Goal: Task Accomplishment & Management: Use online tool/utility

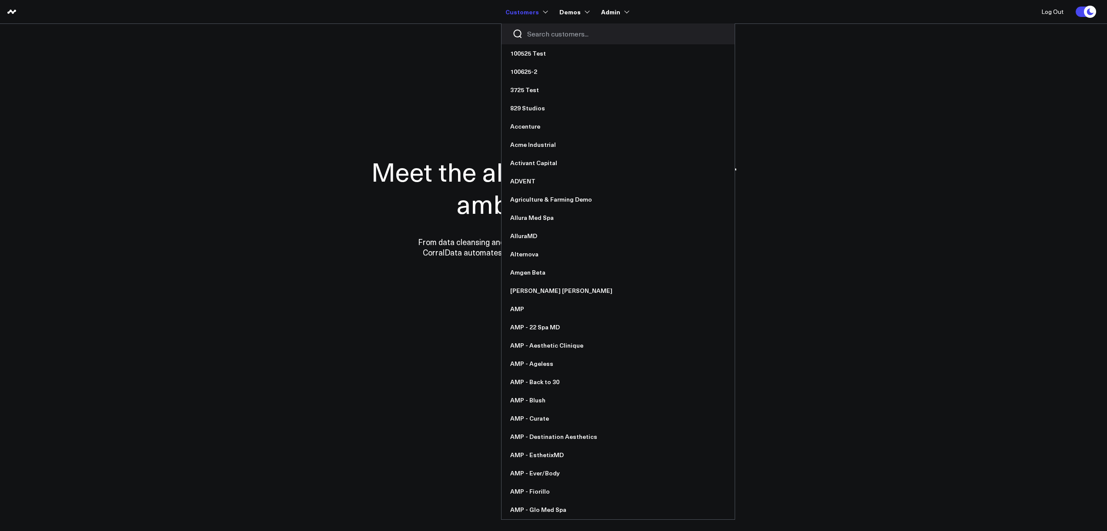
click at [551, 36] on input "Search customers input" at bounding box center [625, 34] width 197 height 10
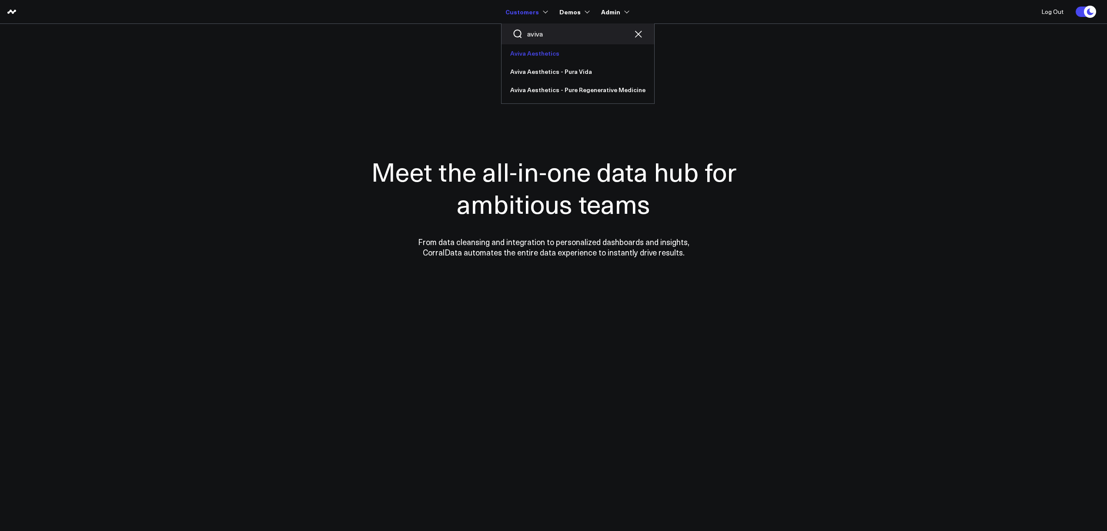
type input "aviva"
click at [551, 47] on link "Aviva Aesthetics" at bounding box center [577, 53] width 153 height 18
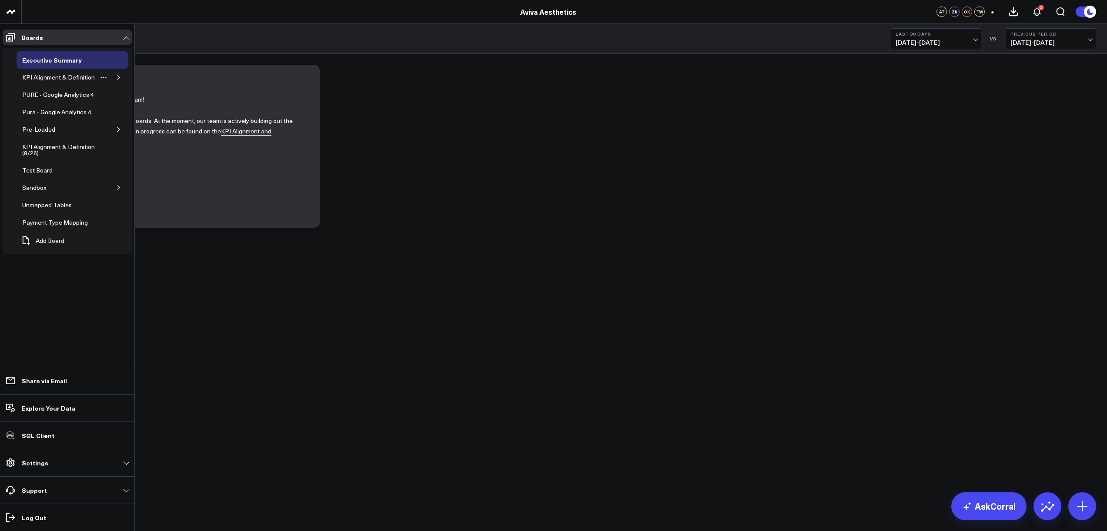
click at [116, 76] on icon "button" at bounding box center [118, 77] width 5 height 5
click at [54, 93] on div "Appointments" at bounding box center [48, 95] width 43 height 10
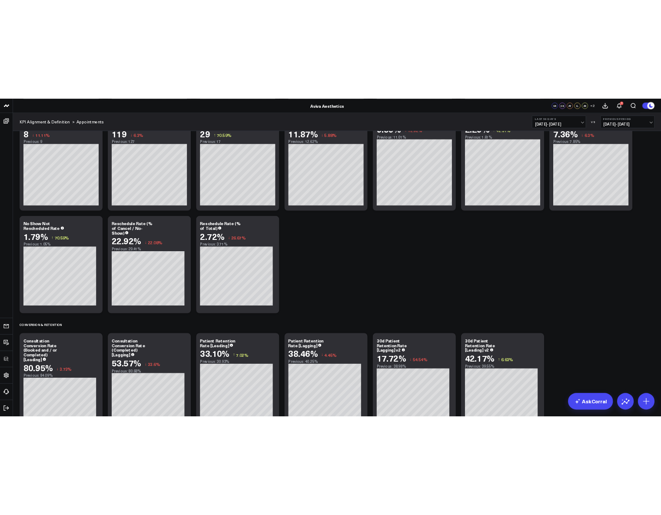
scroll to position [798, 0]
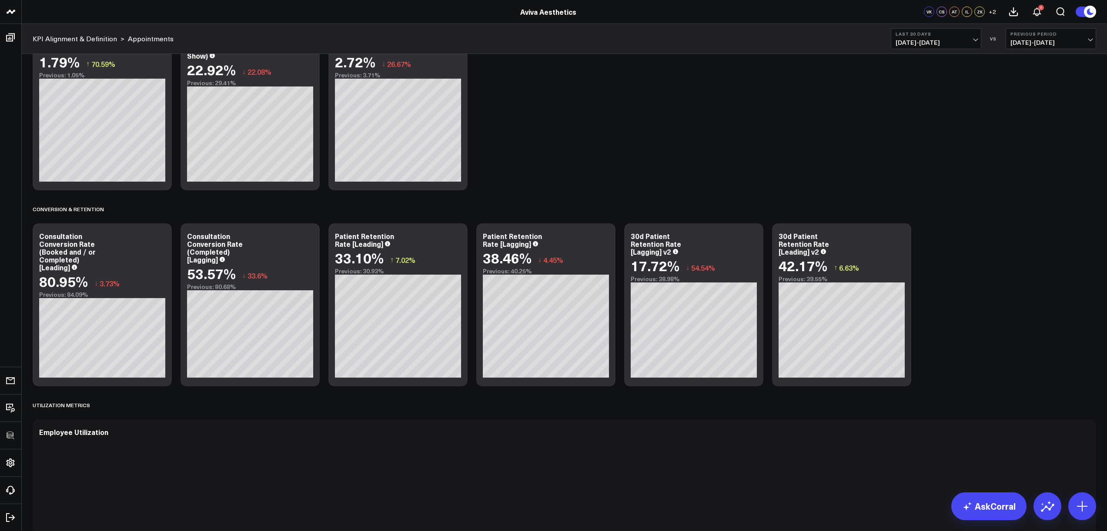
click at [992, 300] on div "Appointment Metrics Modify via AI Copy link to widget Ask support Remove Create…" at bounding box center [564, 366] width 1072 height 2207
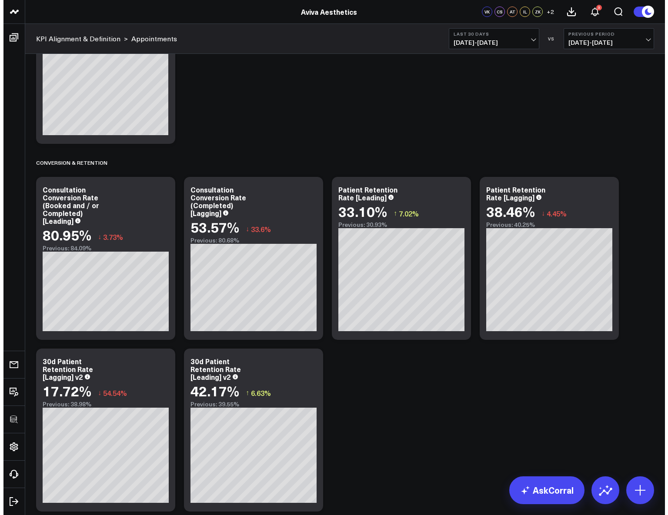
scroll to position [1442, 0]
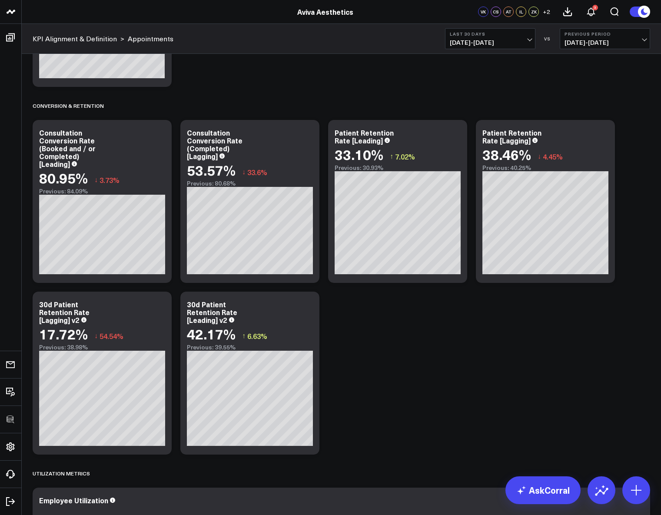
click at [466, 380] on div "Appointment Metrics Modify via AI Copy link to widget Ask support Remove Create…" at bounding box center [341, 177] width 627 height 3066
click at [456, 132] on icon at bounding box center [456, 134] width 10 height 10
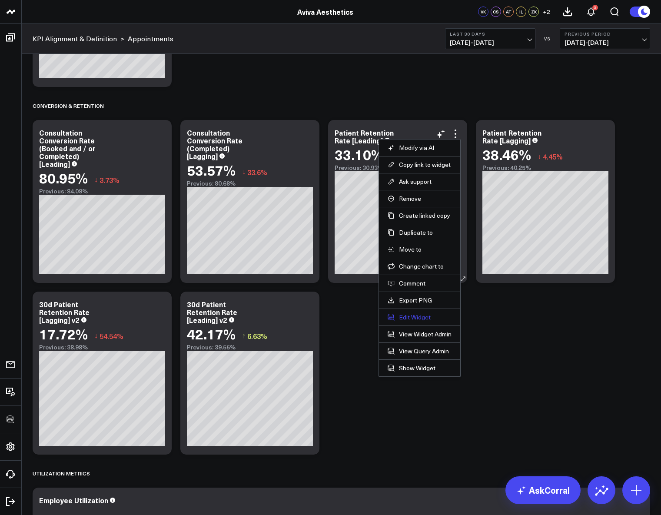
click at [409, 317] on button "Edit Widget" at bounding box center [420, 318] width 64 height 8
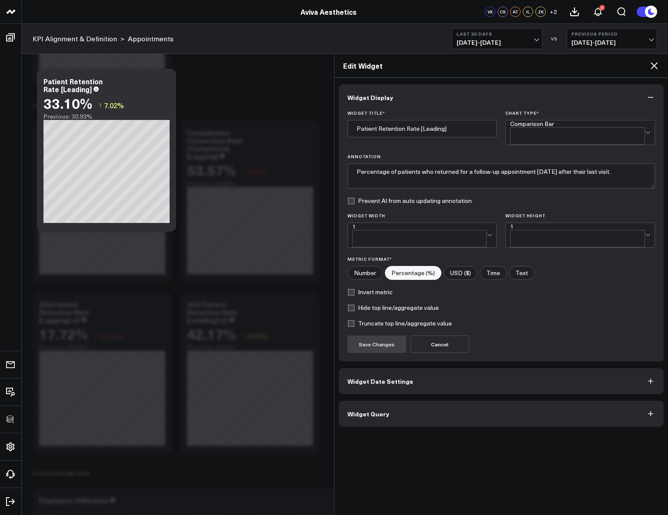
click at [421, 401] on button "Widget Query" at bounding box center [501, 414] width 325 height 26
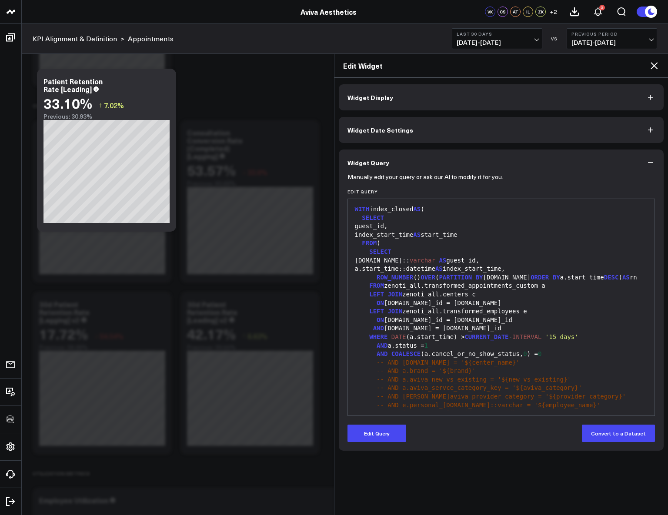
click at [653, 67] on icon at bounding box center [654, 65] width 10 height 10
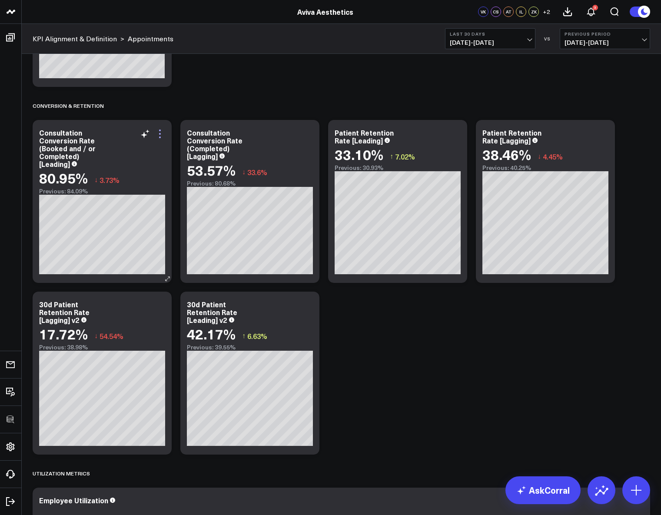
click at [161, 136] on icon at bounding box center [160, 134] width 10 height 10
click at [0, 0] on button "Edit Widget" at bounding box center [0, 0] width 0 height 0
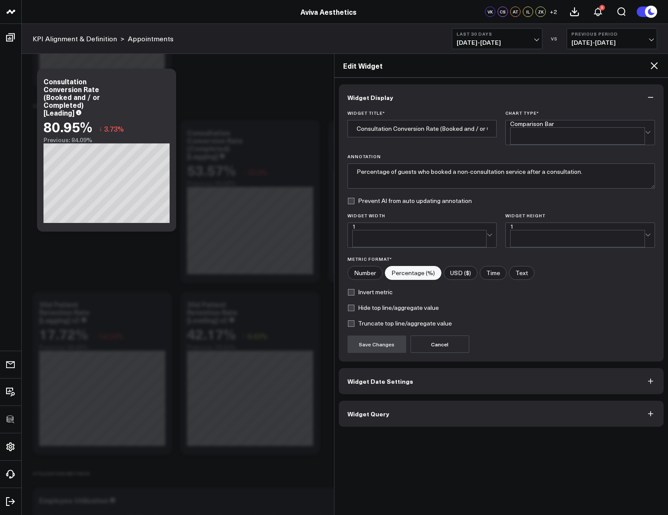
click at [421, 401] on button "Widget Query" at bounding box center [501, 414] width 325 height 26
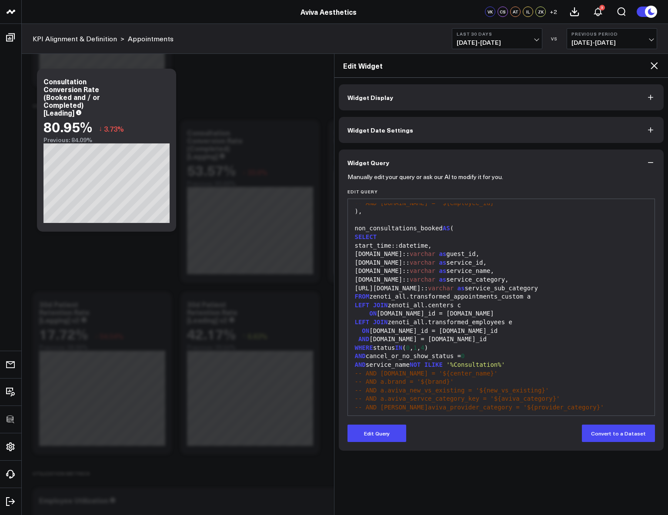
scroll to position [353, 0]
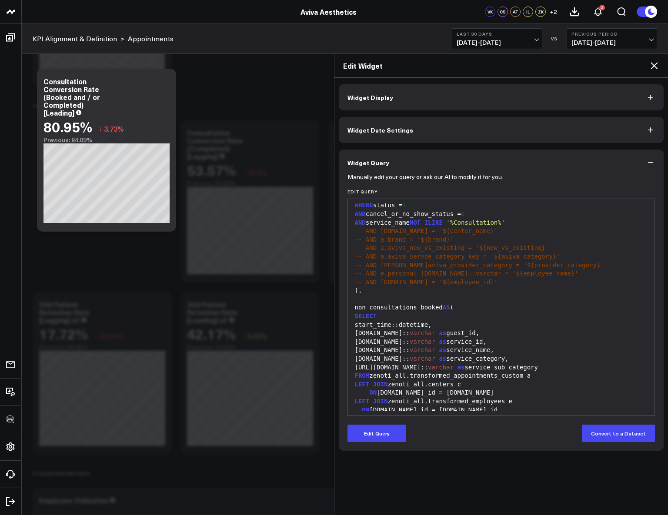
click at [655, 68] on icon at bounding box center [654, 65] width 10 height 10
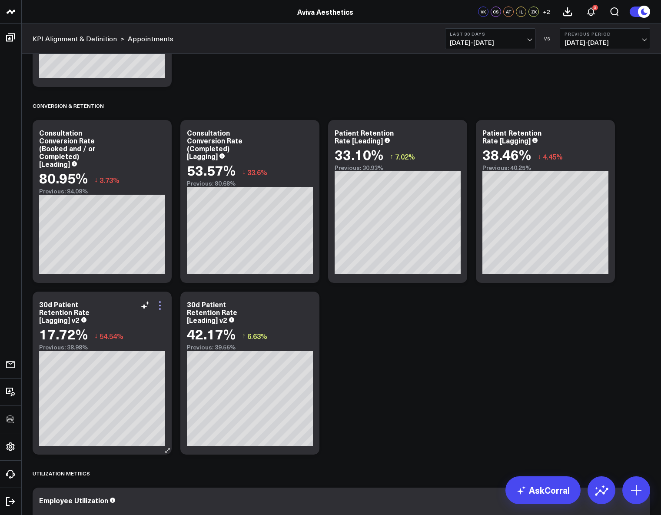
click at [158, 302] on icon at bounding box center [160, 305] width 10 height 10
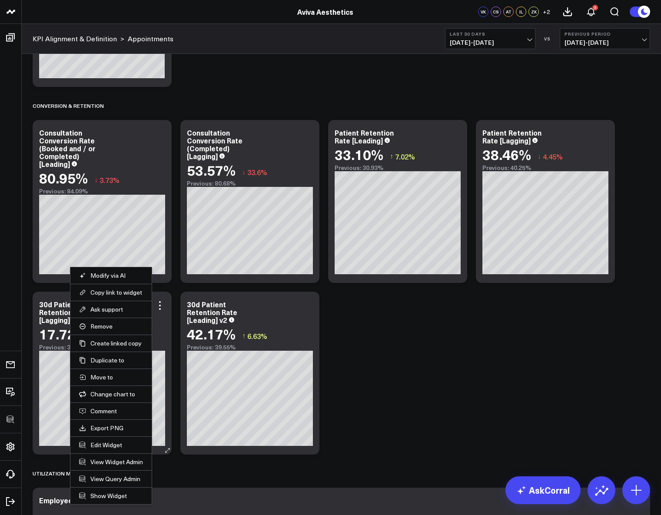
click at [105, 452] on li "Edit Widget" at bounding box center [110, 445] width 81 height 17
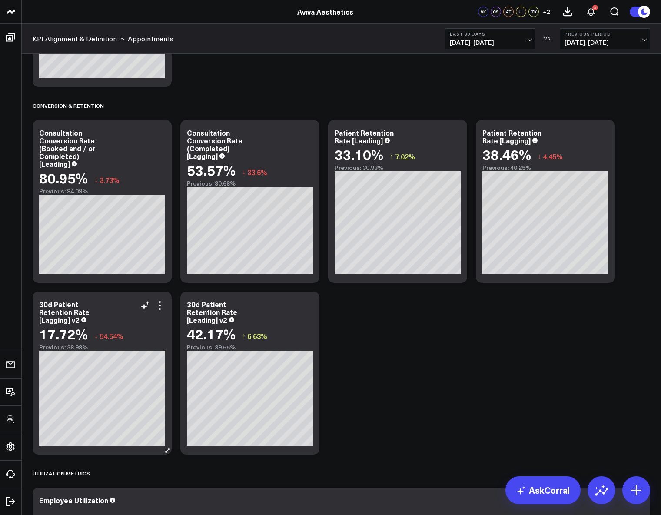
click at [166, 306] on div "30d Patient Retention Rate [Lagging] v2 17.72% ↓ 54.54% Previous: 38.98%" at bounding box center [102, 373] width 139 height 163
click at [159, 307] on icon at bounding box center [160, 305] width 10 height 10
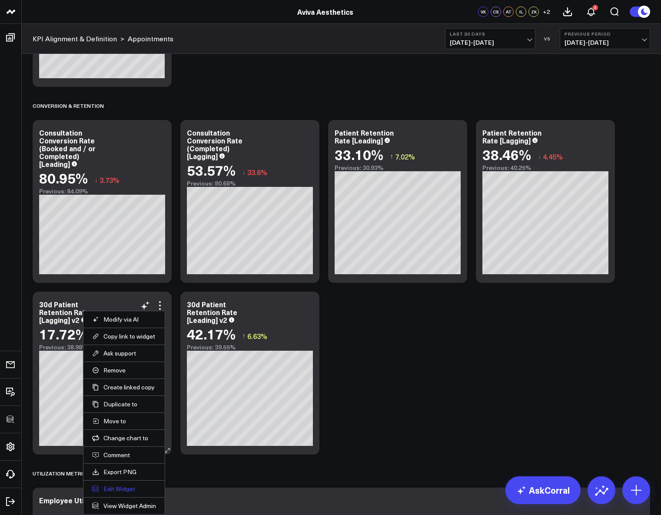
click at [110, 489] on button "Edit Widget" at bounding box center [124, 489] width 64 height 8
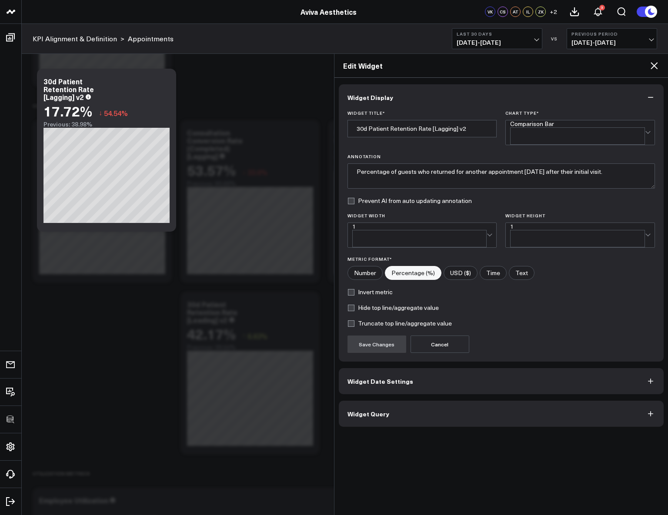
click at [429, 402] on button "Widget Query" at bounding box center [501, 414] width 325 height 26
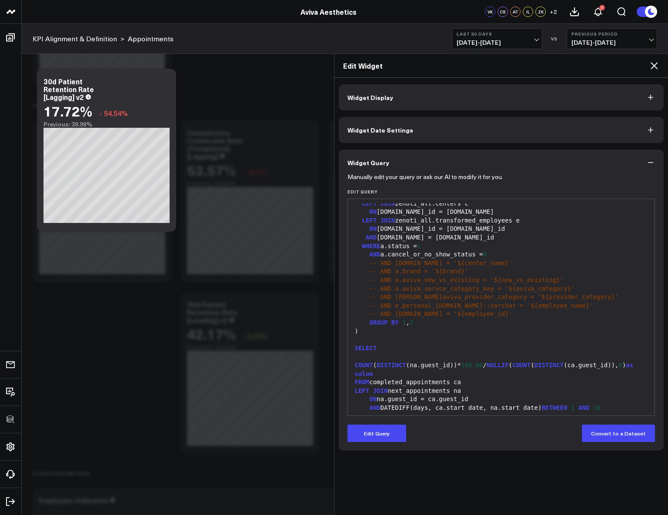
scroll to position [247, 0]
click at [656, 64] on icon at bounding box center [654, 65] width 7 height 7
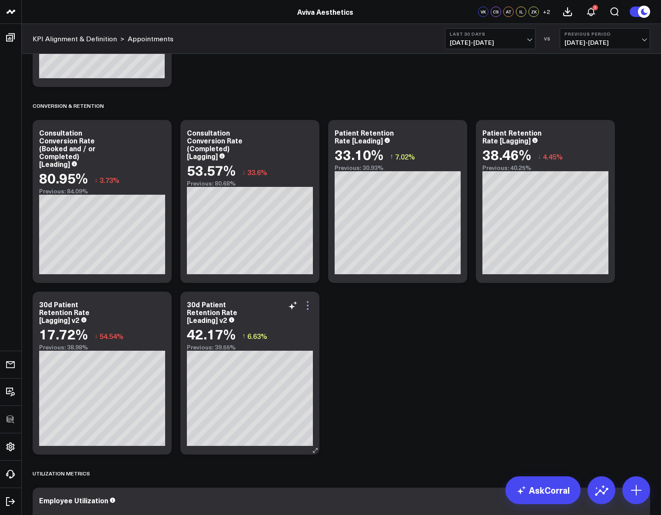
click at [305, 307] on icon at bounding box center [308, 305] width 10 height 10
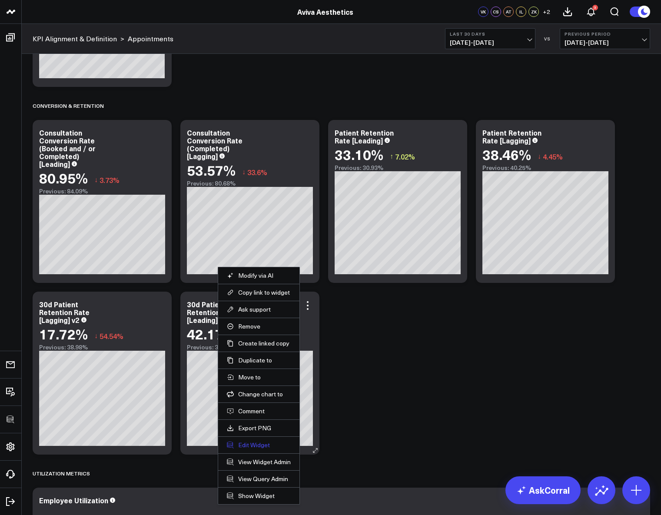
click at [247, 447] on button "Edit Widget" at bounding box center [259, 445] width 64 height 8
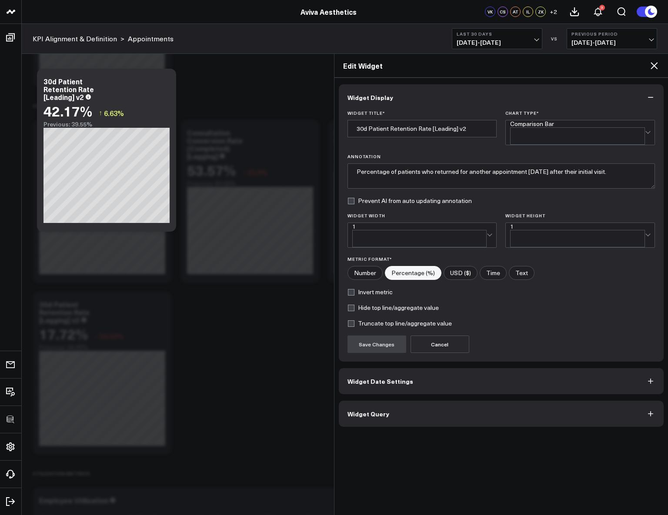
click at [381, 410] on button "Widget Query" at bounding box center [501, 414] width 325 height 26
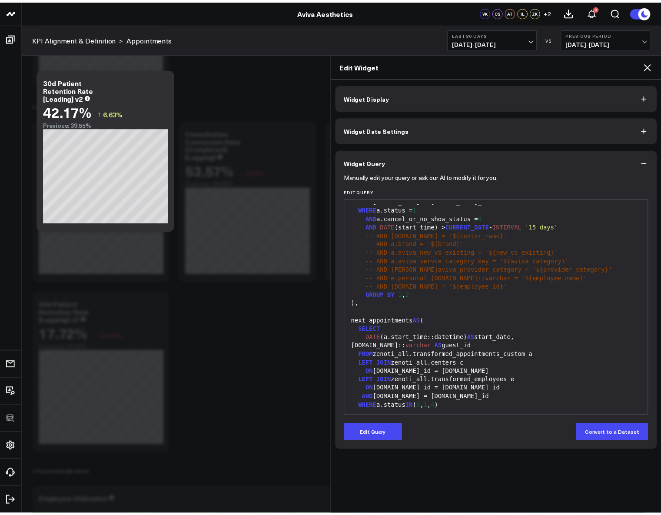
scroll to position [119, 0]
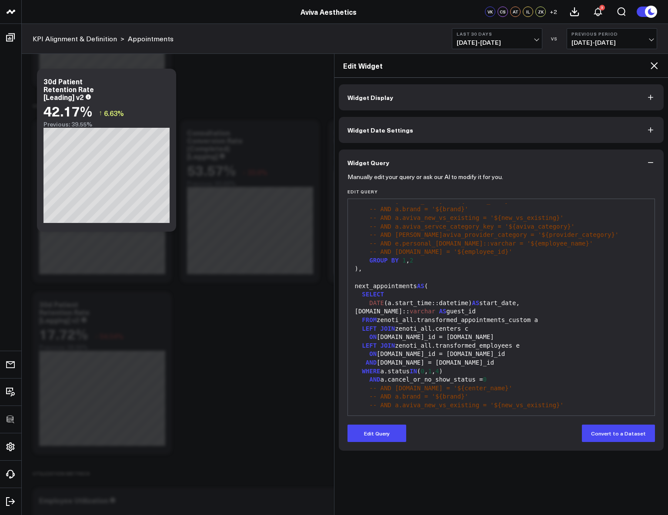
click at [655, 61] on icon at bounding box center [654, 65] width 10 height 10
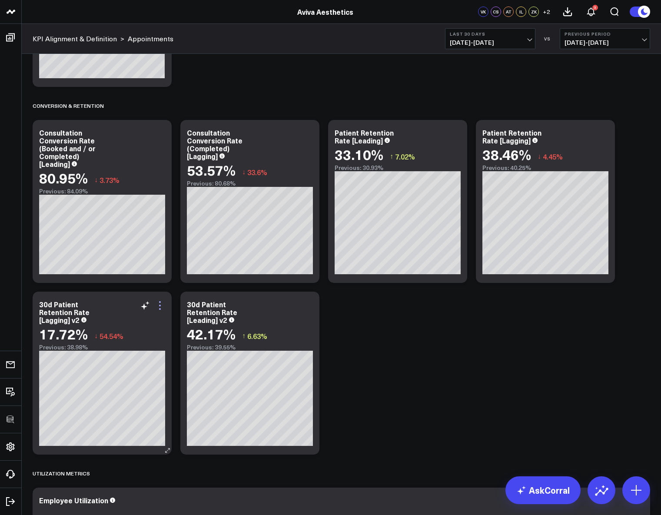
click at [162, 306] on icon at bounding box center [160, 305] width 10 height 10
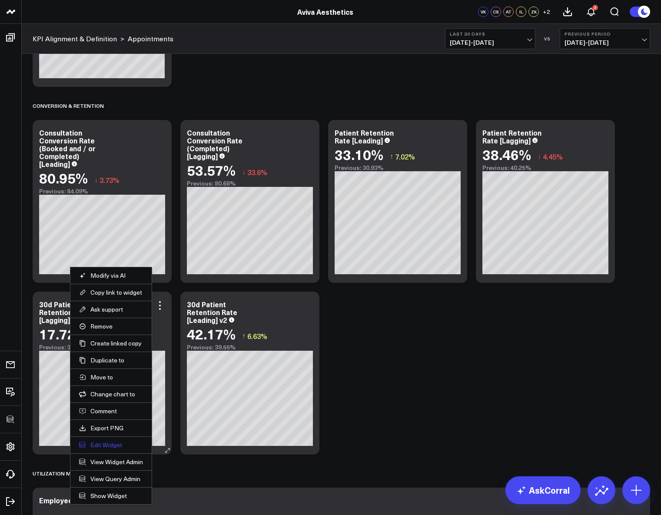
click at [96, 444] on button "Edit Widget" at bounding box center [111, 445] width 64 height 8
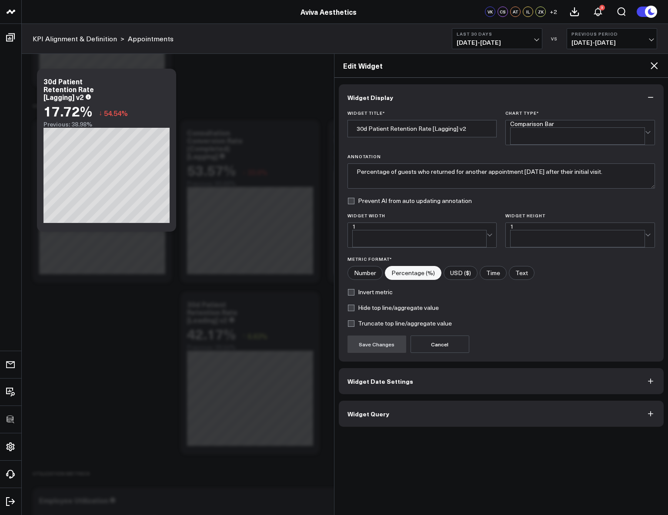
click at [431, 404] on button "Widget Query" at bounding box center [501, 414] width 325 height 26
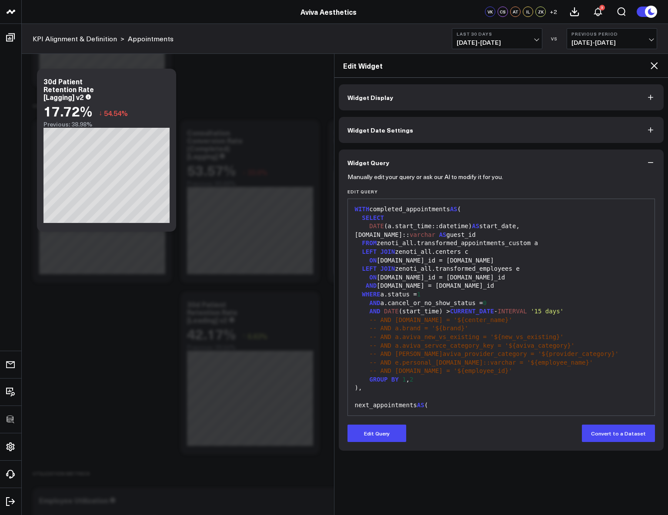
click at [653, 65] on icon at bounding box center [654, 65] width 10 height 10
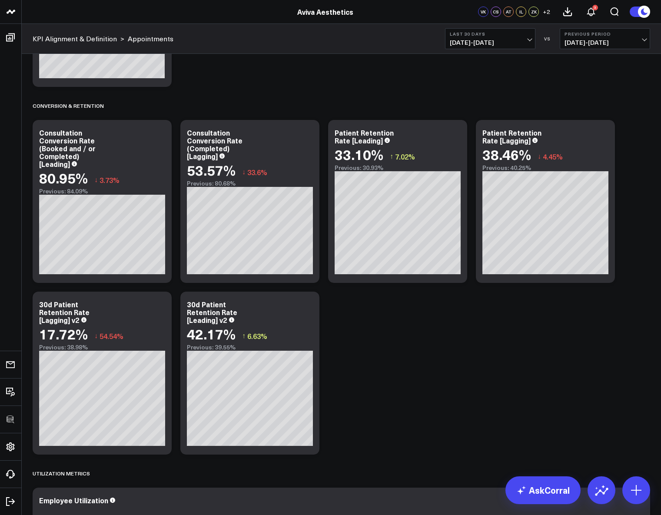
click at [387, 377] on div "Appointment Metrics Modify via AI Copy link to widget Ask support Remove Create…" at bounding box center [341, 177] width 627 height 3066
click at [498, 393] on div "Appointment Metrics Modify via AI Copy link to widget Ask support Remove Create…" at bounding box center [341, 177] width 627 height 3066
click at [501, 42] on span "09/07/25 - 10/06/25" at bounding box center [490, 42] width 81 height 7
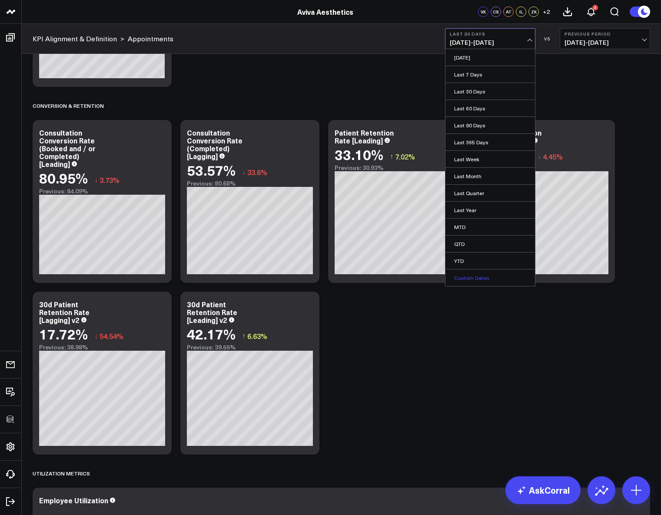
click at [482, 270] on link "Custom Dates" at bounding box center [491, 278] width 90 height 17
select select "9"
select select "2025"
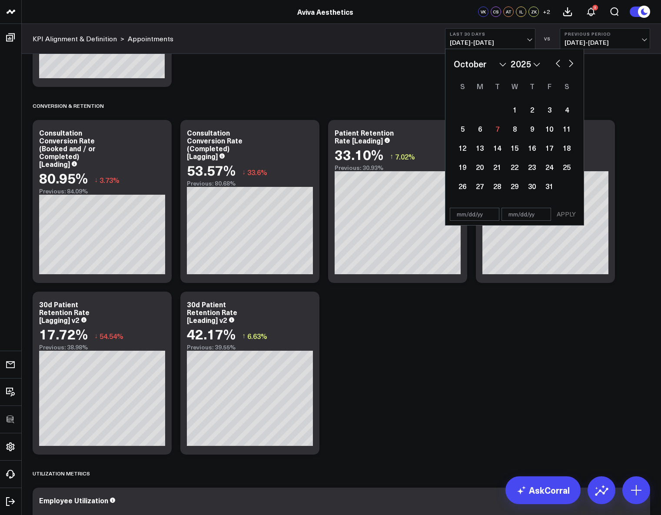
click at [557, 70] on div "January February March April May June July August September October November De…" at bounding box center [515, 126] width 122 height 138
click at [557, 70] on div "January February March April May June July August September October November De…" at bounding box center [515, 63] width 122 height 13
click at [558, 68] on div "January February March April May June July August September October November De…" at bounding box center [515, 63] width 122 height 13
click at [558, 67] on button "button" at bounding box center [558, 62] width 9 height 10
select select "8"
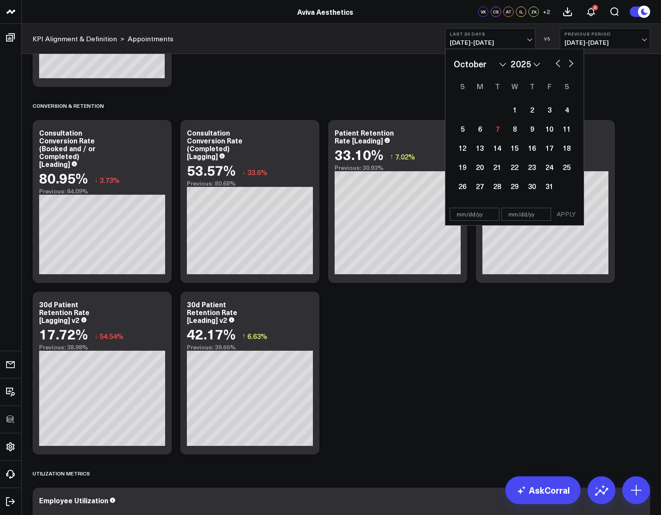
select select "2025"
click at [558, 67] on button "button" at bounding box center [558, 62] width 9 height 10
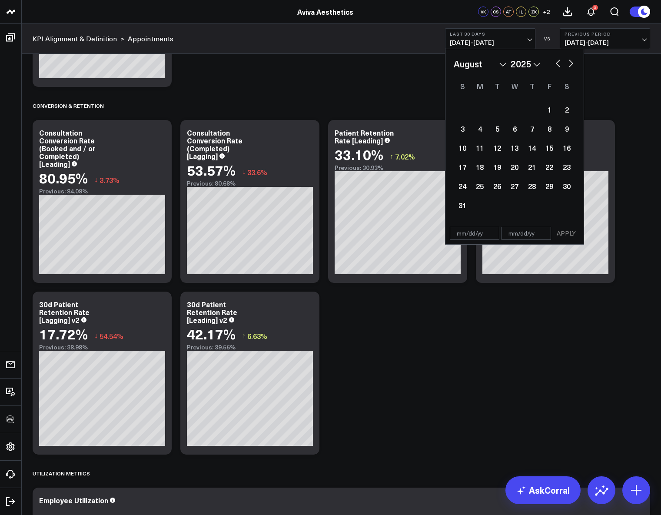
click at [558, 67] on button "button" at bounding box center [558, 62] width 9 height 10
select select "6"
select select "2025"
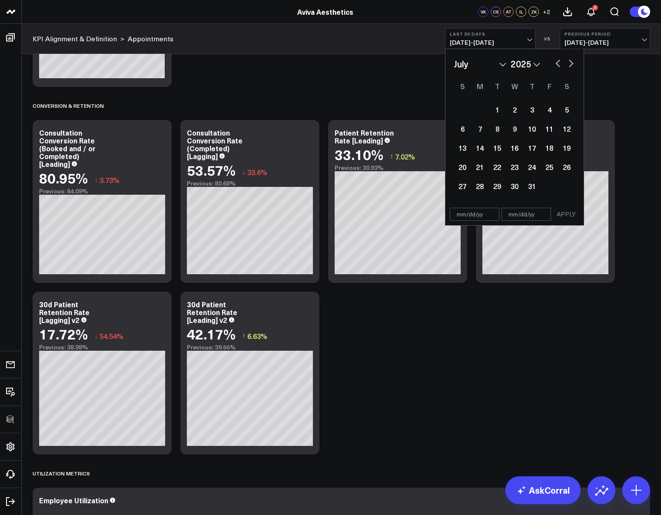
click at [558, 67] on button "button" at bounding box center [558, 62] width 9 height 10
select select "5"
select select "2025"
click at [464, 112] on div "1" at bounding box center [462, 109] width 17 height 17
type input "06/01/25"
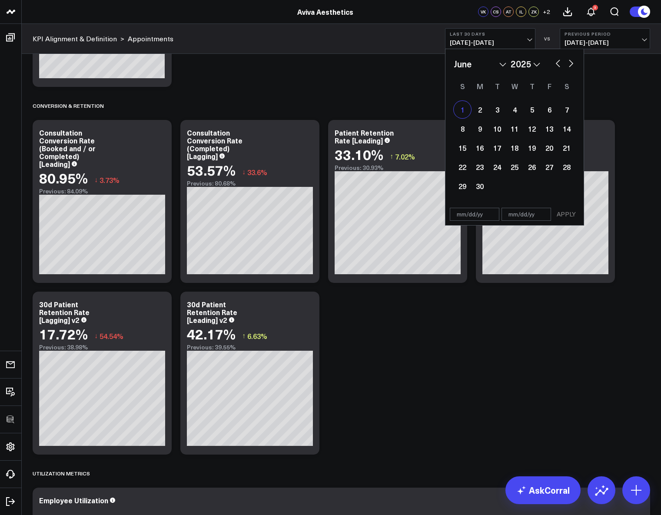
select select "5"
select select "2025"
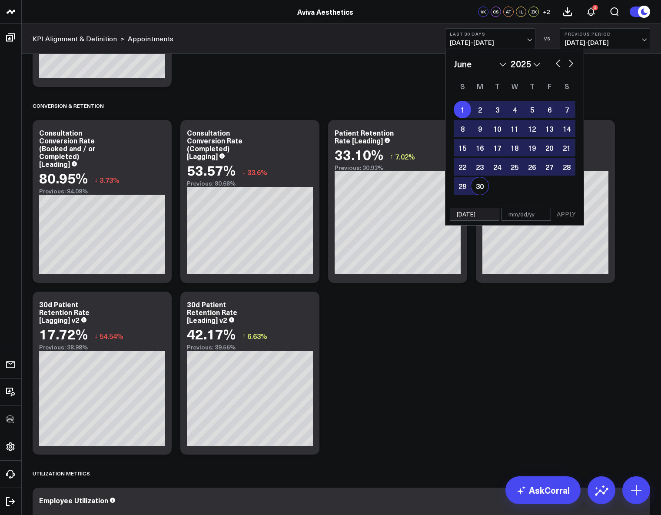
click at [478, 185] on div "30" at bounding box center [479, 185] width 17 height 17
type input "06/30/25"
select select "5"
select select "2025"
click at [567, 219] on button "APPLY" at bounding box center [567, 214] width 26 height 13
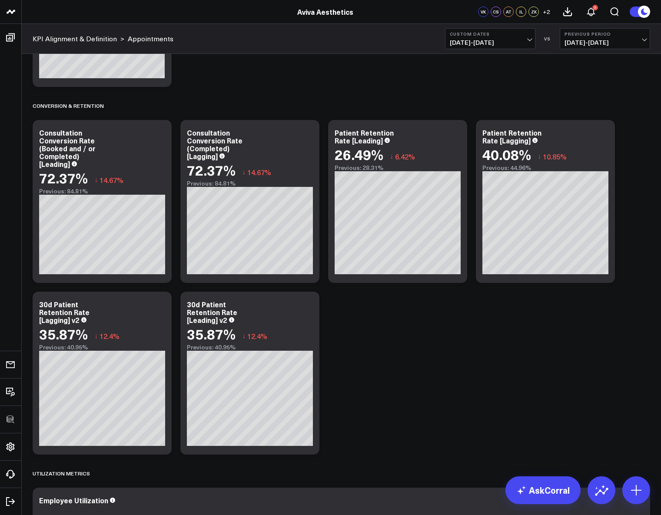
click at [487, 40] on span "06/01/25 - 06/30/25" at bounding box center [490, 42] width 81 height 7
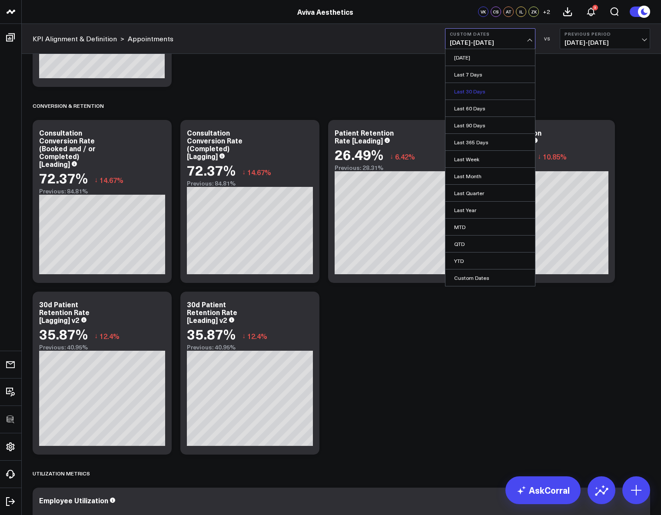
click at [476, 90] on link "Last 30 Days" at bounding box center [491, 91] width 90 height 17
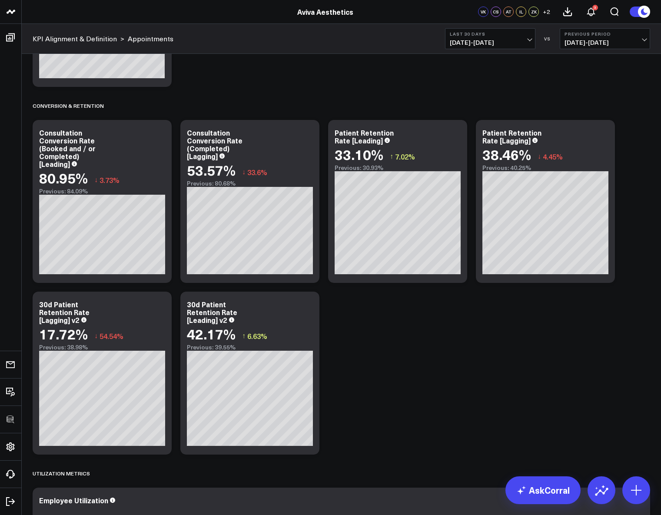
click at [439, 404] on div "Appointment Metrics Modify via AI Copy link to widget Ask support Remove Create…" at bounding box center [341, 177] width 627 height 3066
click at [457, 130] on icon at bounding box center [456, 134] width 10 height 10
click at [539, 331] on div "Appointment Metrics Modify via AI Copy link to widget Ask support Remove Create…" at bounding box center [341, 177] width 627 height 3066
click at [421, 337] on div "Appointment Metrics Modify via AI Copy link to widget Ask support Remove Create…" at bounding box center [341, 177] width 627 height 3066
click at [387, 358] on div "Appointment Metrics Modify via AI Copy link to widget Ask support Remove Create…" at bounding box center [341, 177] width 627 height 3066
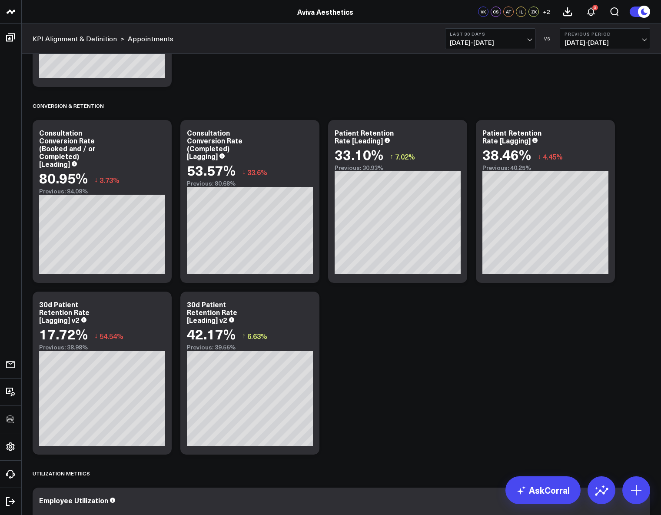
click at [411, 367] on div "Appointment Metrics Modify via AI Copy link to widget Ask support Remove Create…" at bounding box center [341, 177] width 627 height 3066
click at [462, 405] on div "Appointment Metrics Modify via AI Copy link to widget Ask support Remove Create…" at bounding box center [341, 177] width 627 height 3066
click at [478, 44] on span "09/07/25 - 10/06/25" at bounding box center [490, 42] width 81 height 7
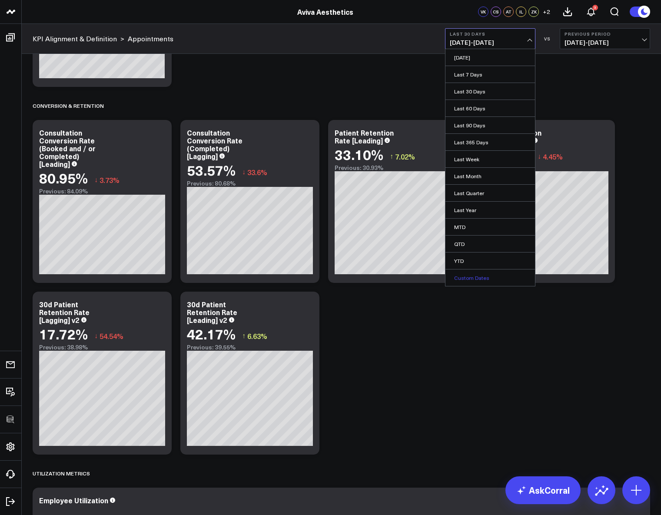
click at [494, 272] on link "Custom Dates" at bounding box center [491, 278] width 90 height 17
select select "9"
select select "2025"
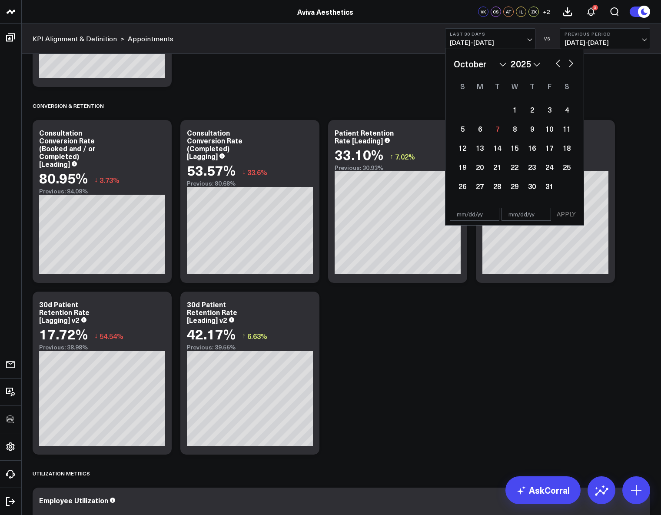
click at [559, 63] on button "button" at bounding box center [558, 62] width 9 height 10
select select "7"
select select "2025"
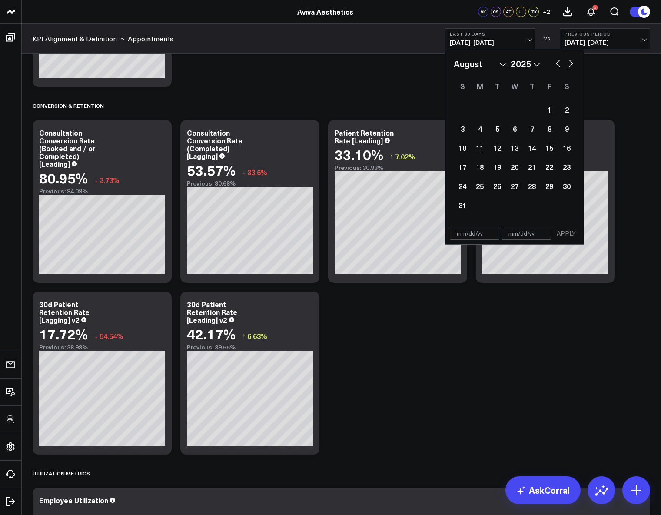
click at [570, 66] on button "button" at bounding box center [571, 62] width 9 height 10
select select "8"
select select "2025"
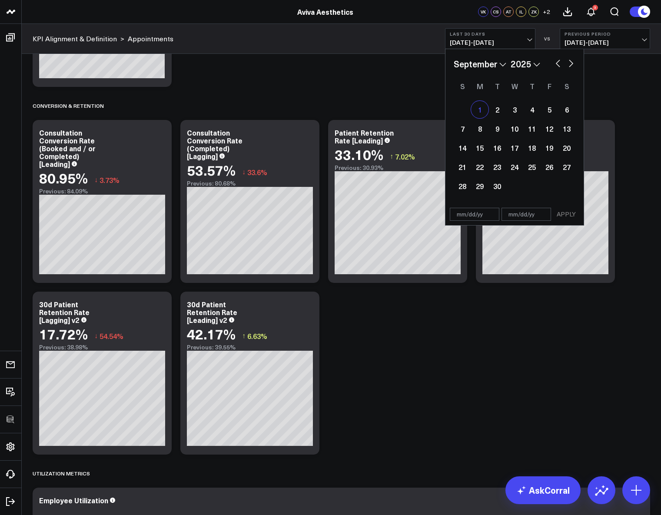
click at [477, 108] on div "1" at bounding box center [479, 109] width 17 height 17
type input "09/01/25"
select select "8"
select select "2025"
click at [571, 110] on div "6" at bounding box center [566, 109] width 17 height 17
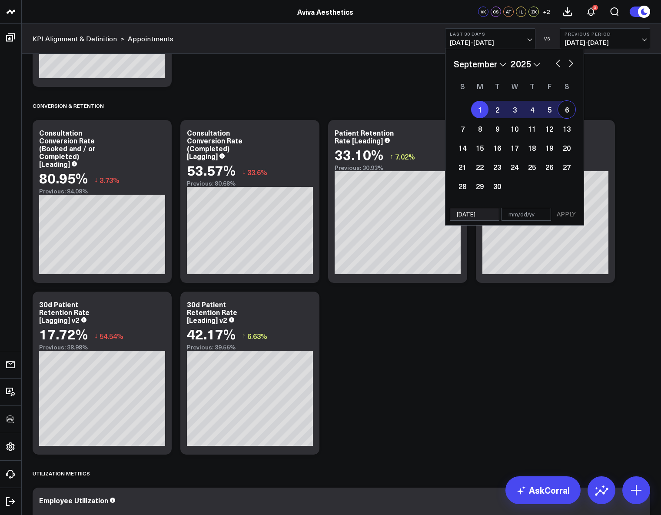
type input "[DATE]"
select select "8"
select select "2025"
click at [568, 215] on button "APPLY" at bounding box center [567, 214] width 26 height 13
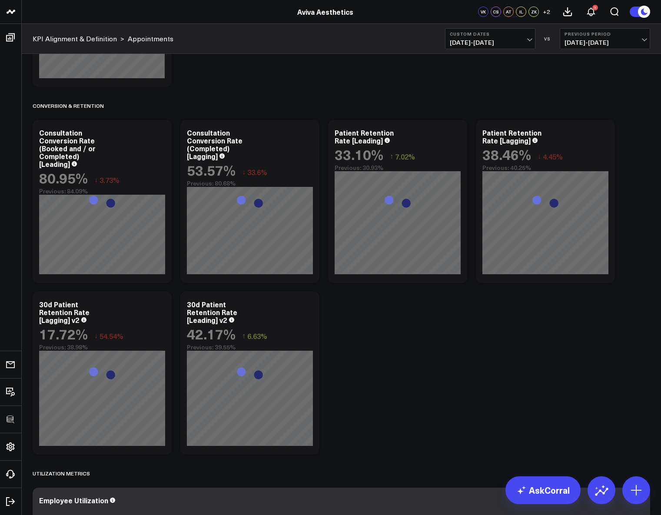
click at [412, 372] on div "Appointment Metrics Modify via AI Copy link to widget Ask support Remove Create…" at bounding box center [341, 177] width 627 height 3066
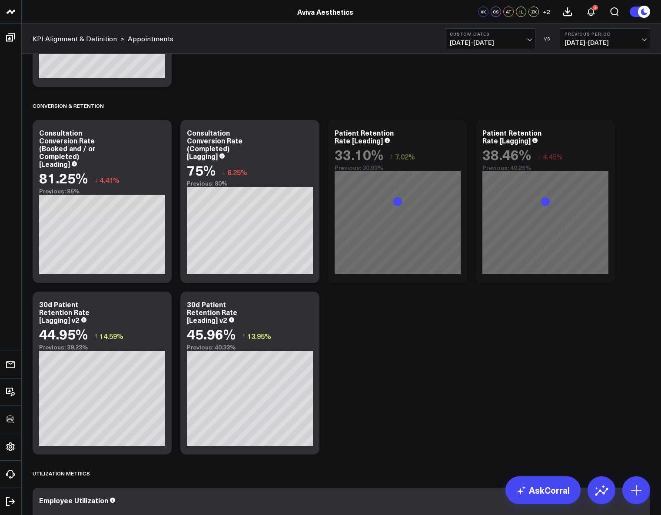
click at [414, 394] on div "Appointment Metrics Modify via AI Copy link to widget Ask support Remove Create…" at bounding box center [341, 177] width 627 height 3066
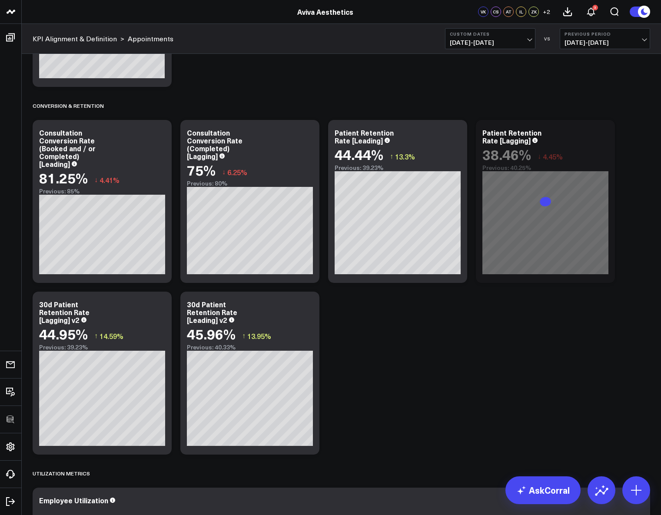
click at [400, 381] on div "Appointment Metrics Modify via AI Copy link to widget Ask support Remove Create…" at bounding box center [341, 177] width 627 height 3066
click at [490, 30] on button "Custom Dates 09/01/25 - 09/06/25" at bounding box center [490, 38] width 90 height 21
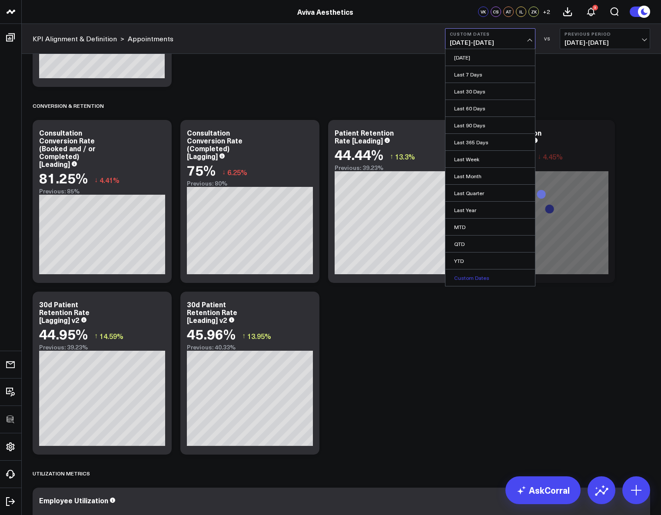
click at [473, 274] on link "Custom Dates" at bounding box center [491, 278] width 90 height 17
select select "9"
select select "2025"
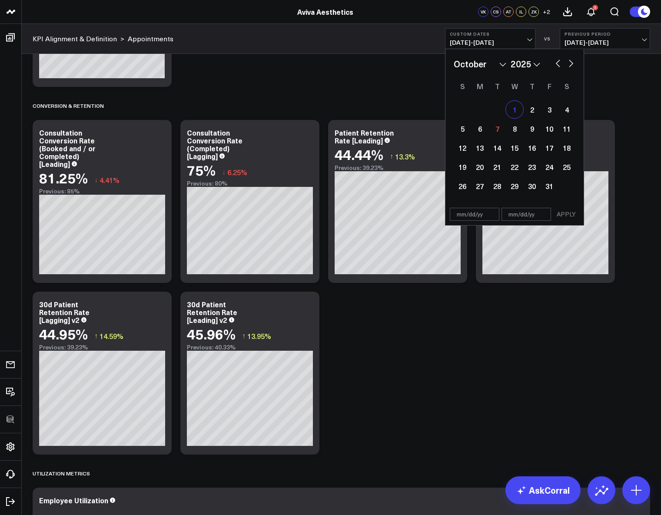
click at [512, 110] on div "1" at bounding box center [514, 109] width 17 height 17
type input "10/01/25"
select select "9"
select select "2025"
click at [463, 130] on div "5" at bounding box center [462, 128] width 17 height 17
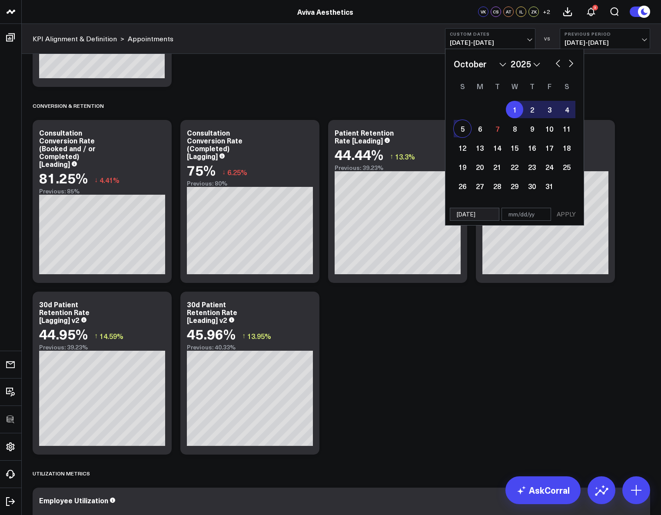
type input "10/05/25"
select select "9"
select select "2025"
click at [556, 64] on button "button" at bounding box center [558, 62] width 9 height 10
select select "8"
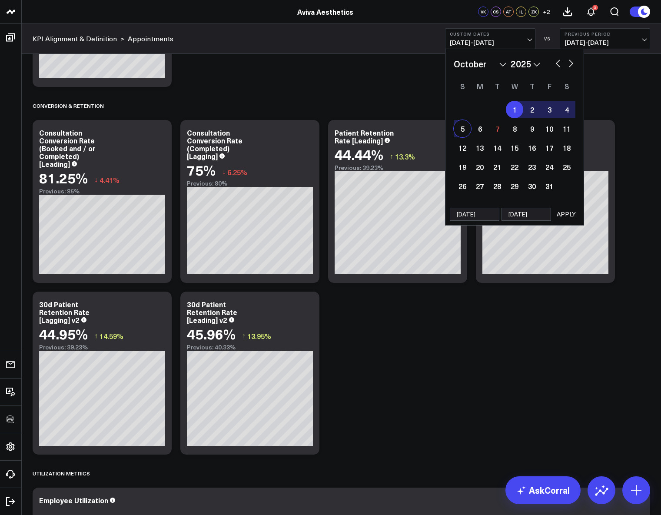
select select "2025"
click at [484, 108] on div "1" at bounding box center [479, 109] width 17 height 17
type input "09/01/25"
select select "8"
select select "2025"
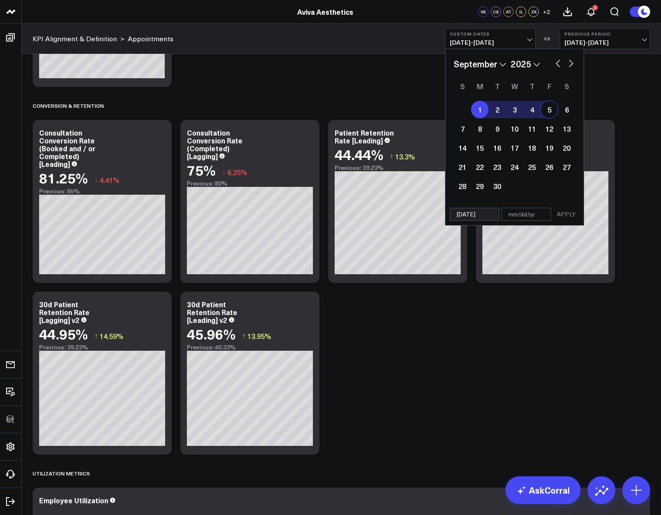
click at [545, 111] on div "5" at bounding box center [549, 109] width 17 height 17
type input "09/05/25"
select select "8"
select select "2025"
click at [570, 214] on button "APPLY" at bounding box center [567, 214] width 26 height 13
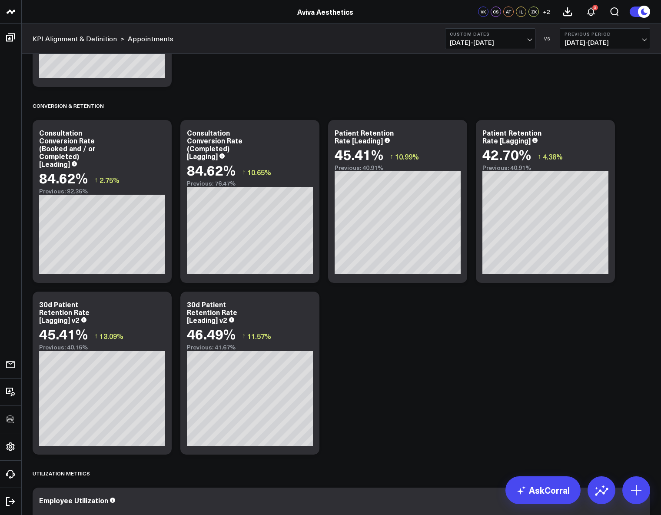
click at [448, 395] on div "Appointment Metrics Modify via AI Copy link to widget Ask support Remove Create…" at bounding box center [341, 177] width 627 height 3066
click at [476, 363] on div "Appointment Metrics Modify via AI Copy link to widget Ask support Remove Create…" at bounding box center [341, 177] width 627 height 3066
click at [497, 37] on button "Custom Dates 09/01/25 - 09/05/25" at bounding box center [490, 38] width 90 height 21
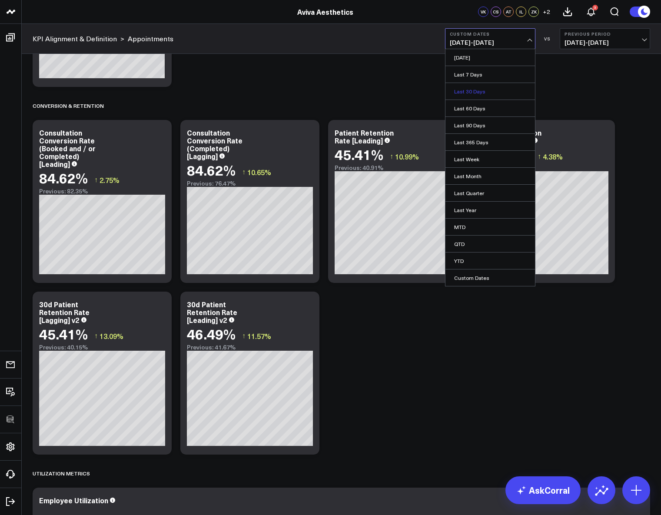
click at [484, 90] on link "Last 30 Days" at bounding box center [491, 91] width 90 height 17
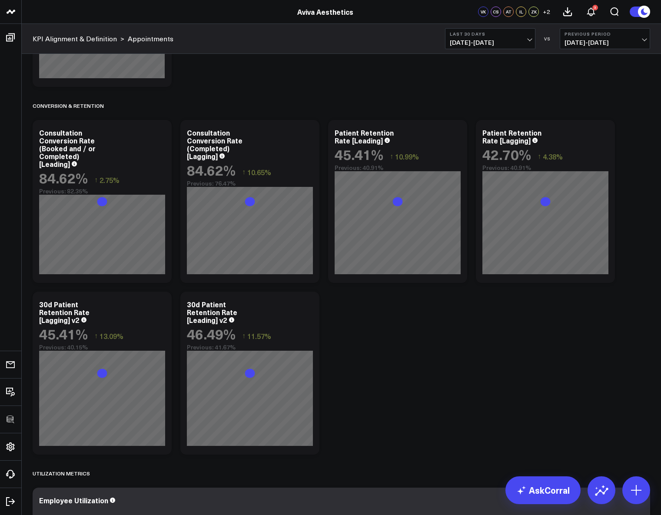
click at [448, 392] on div "Appointment Metrics Modify via AI Copy link to widget Ask support Remove Create…" at bounding box center [341, 177] width 627 height 3066
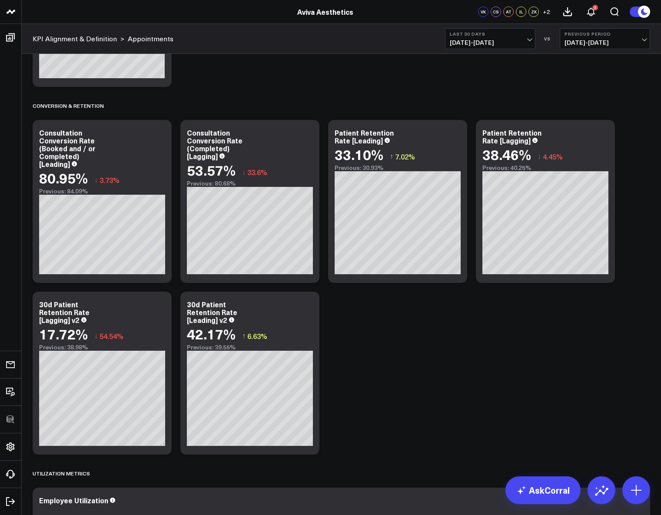
click at [403, 408] on div "Appointment Metrics Modify via AI Copy link to widget Ask support Remove Create…" at bounding box center [341, 177] width 627 height 3066
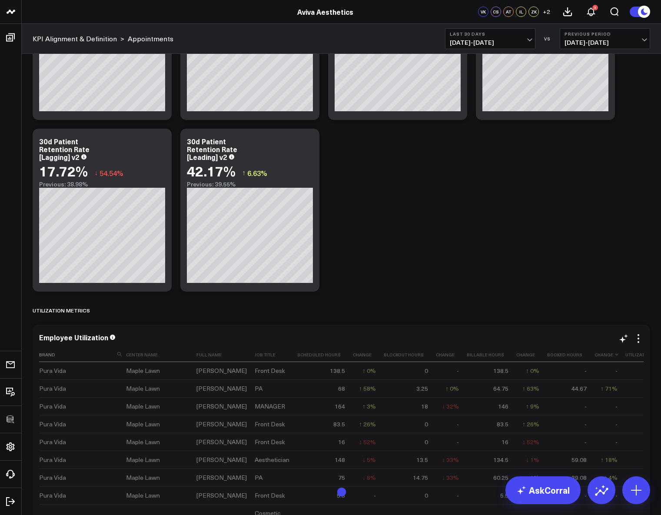
scroll to position [1377, 0]
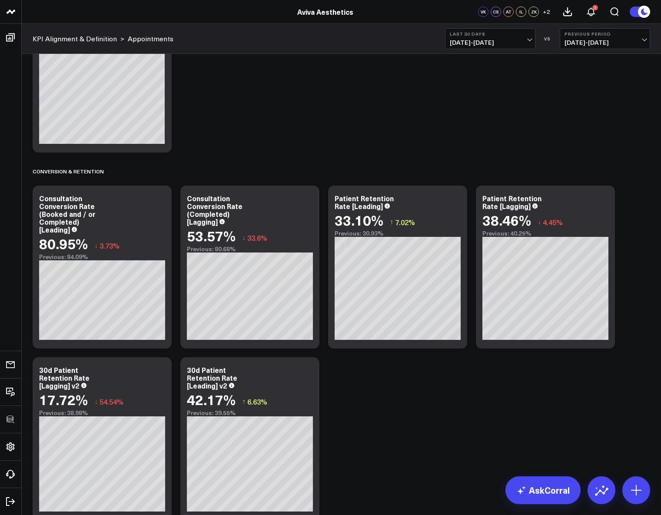
click at [524, 392] on div "Appointment Metrics Modify via AI Copy link to widget Ask support Remove Create…" at bounding box center [341, 243] width 627 height 3066
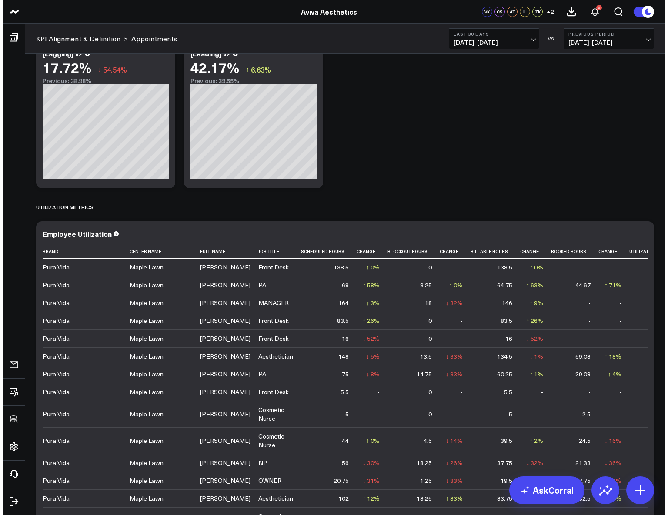
scroll to position [1575, 0]
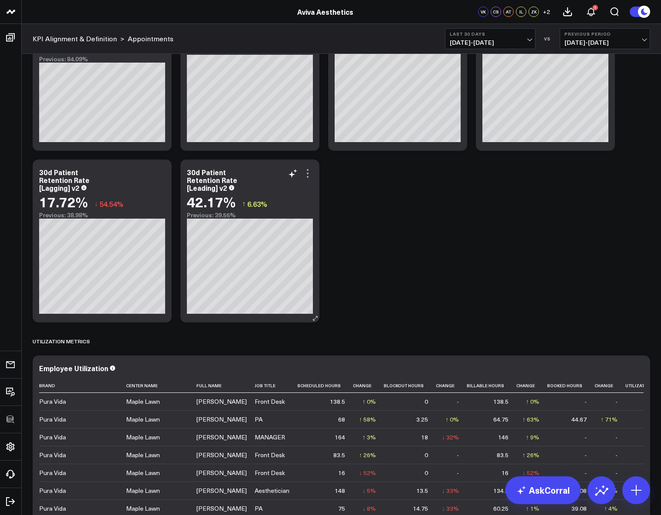
click at [304, 174] on icon at bounding box center [308, 173] width 10 height 10
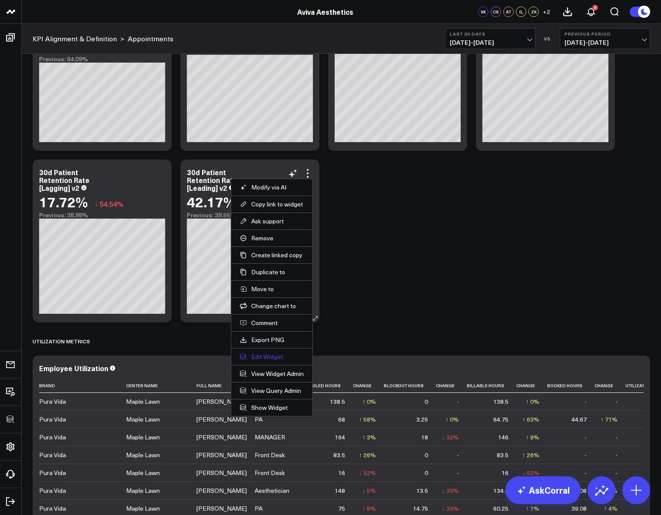
click at [267, 357] on button "Edit Widget" at bounding box center [272, 357] width 64 height 8
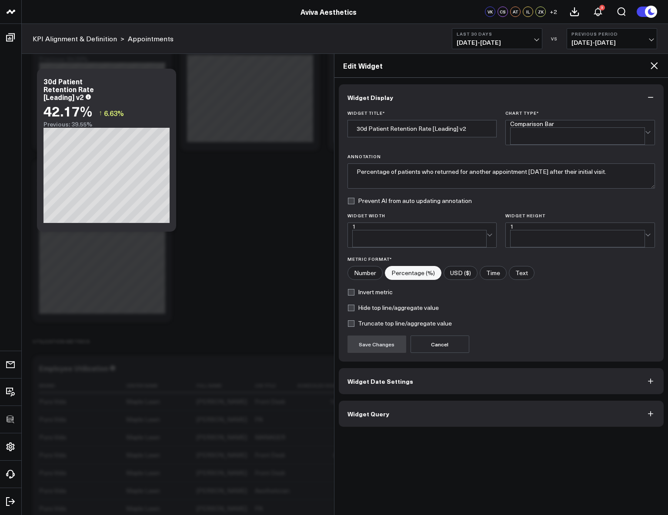
click at [398, 401] on button "Widget Query" at bounding box center [501, 414] width 325 height 26
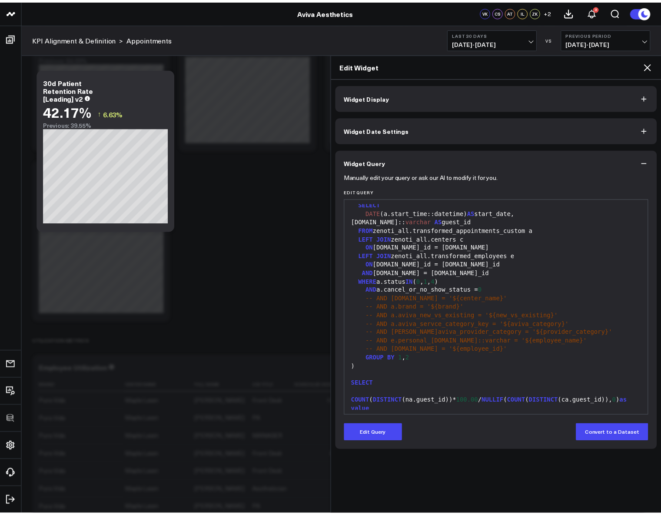
scroll to position [247, 0]
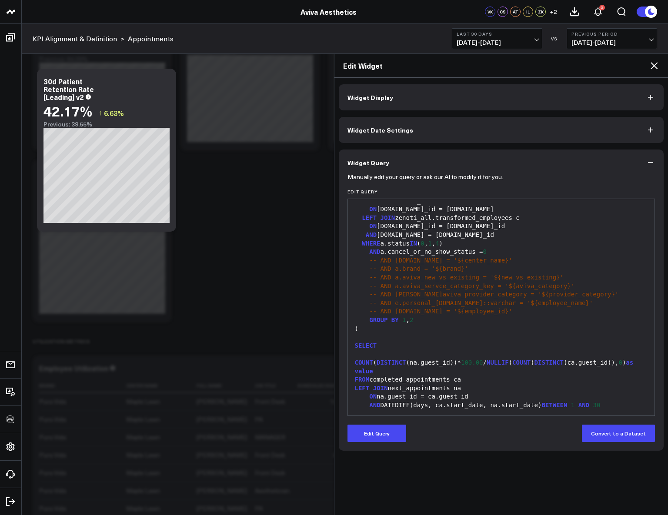
click at [649, 66] on icon at bounding box center [654, 65] width 10 height 10
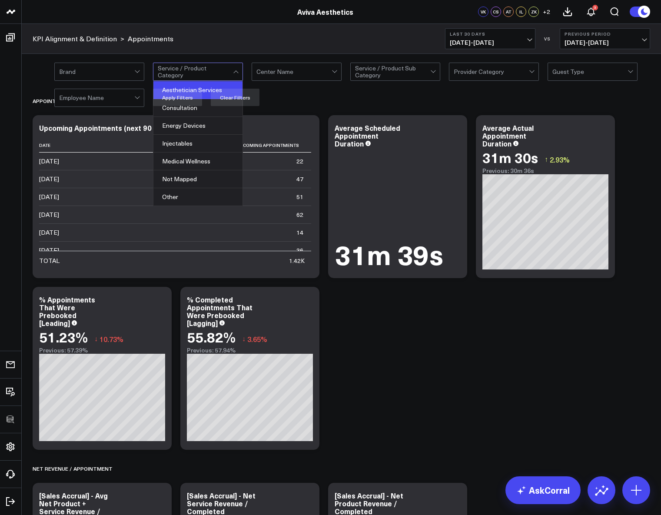
click at [214, 91] on div "Aesthetician Services" at bounding box center [198, 90] width 89 height 18
click at [250, 96] on button "Clear Filters" at bounding box center [235, 97] width 49 height 17
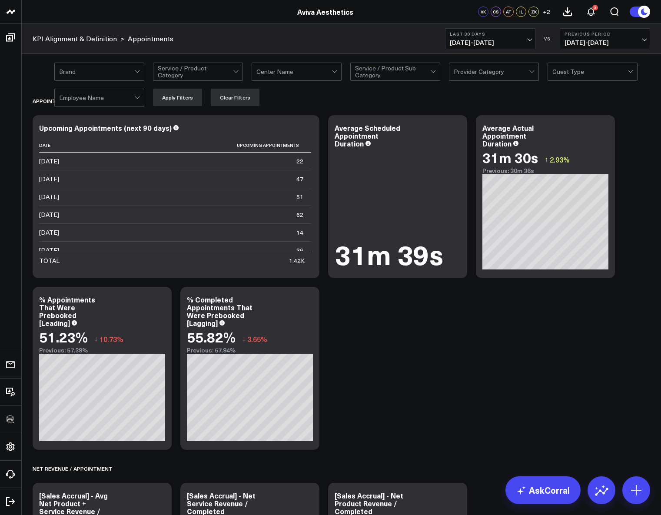
click at [208, 62] on div "Brand option Aesthetician Services, selected. Service / Product Category Center…" at bounding box center [342, 84] width 640 height 61
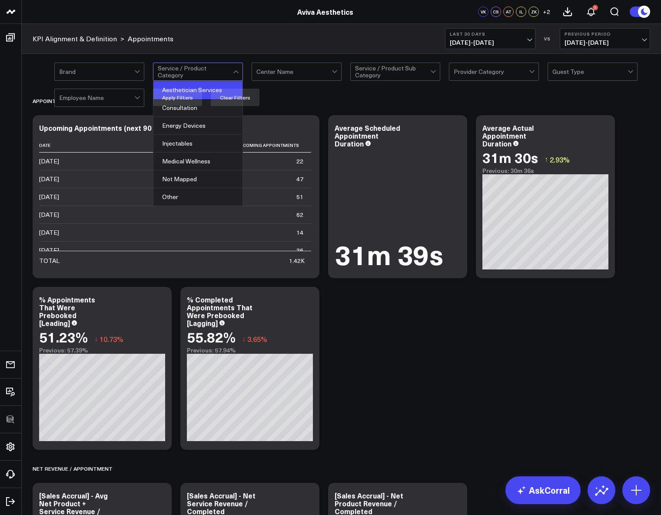
click at [207, 93] on div "Aesthetician Services" at bounding box center [198, 90] width 89 height 18
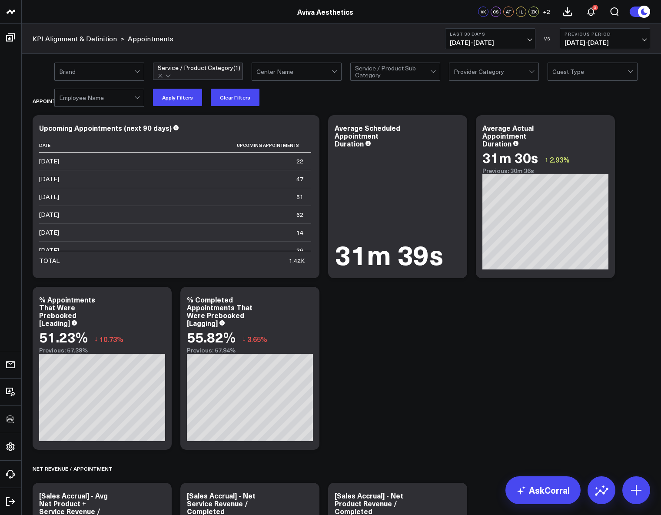
click at [323, 94] on div "Brand option Aesthetician Services, selected. Service / Product Category ( 1 ) …" at bounding box center [352, 84] width 596 height 43
click at [190, 94] on button "Apply Filters" at bounding box center [177, 97] width 49 height 17
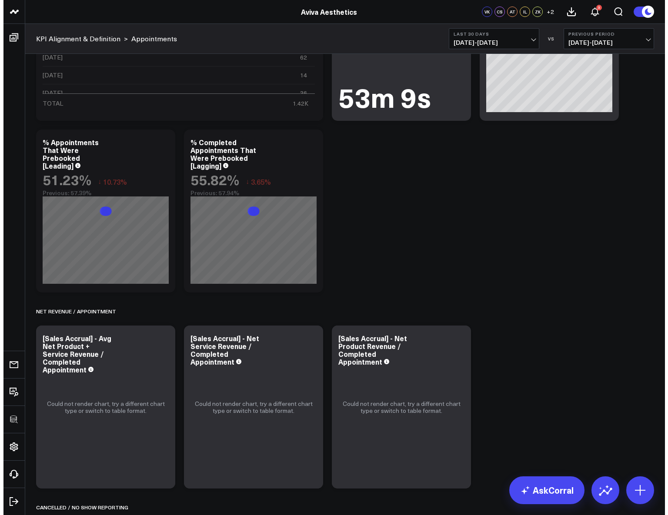
scroll to position [247, 0]
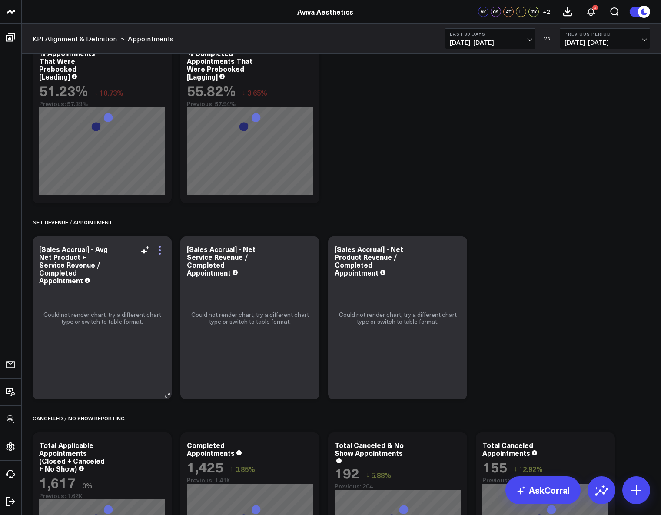
click at [160, 248] on icon at bounding box center [160, 250] width 10 height 10
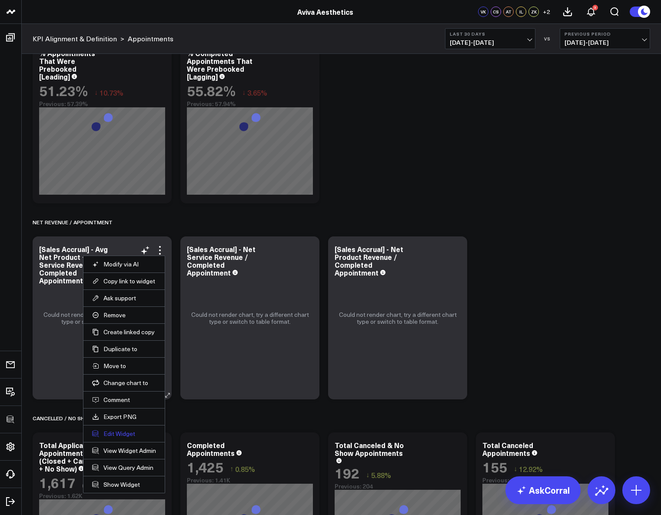
click at [118, 434] on button "Edit Widget" at bounding box center [124, 434] width 64 height 8
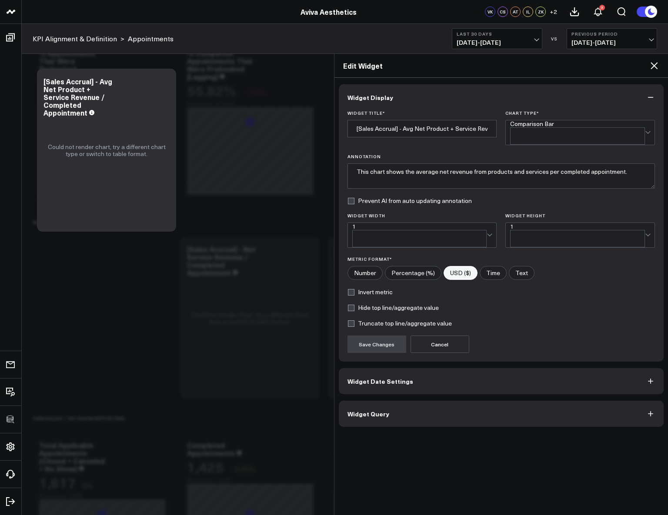
click at [447, 401] on button "Widget Query" at bounding box center [501, 414] width 325 height 26
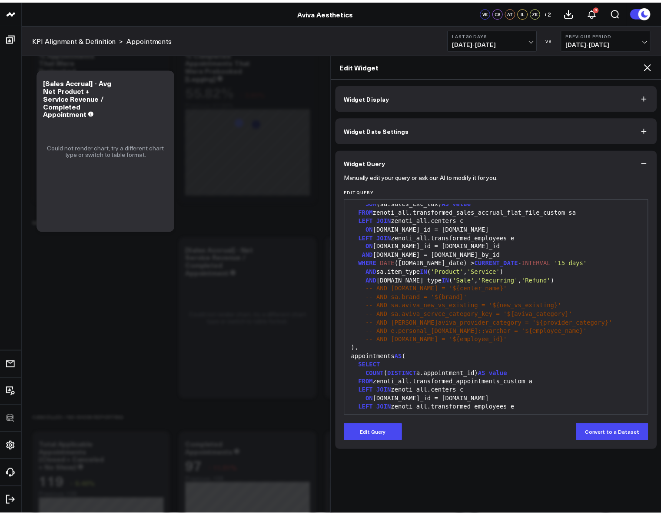
scroll to position [170, 0]
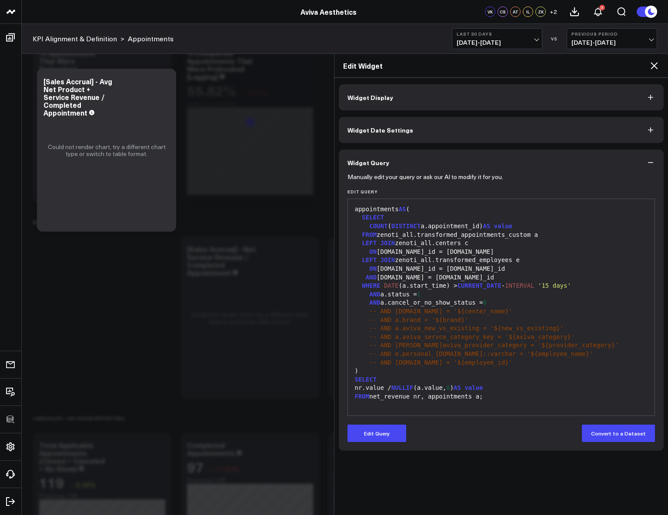
click at [656, 67] on icon at bounding box center [654, 65] width 10 height 10
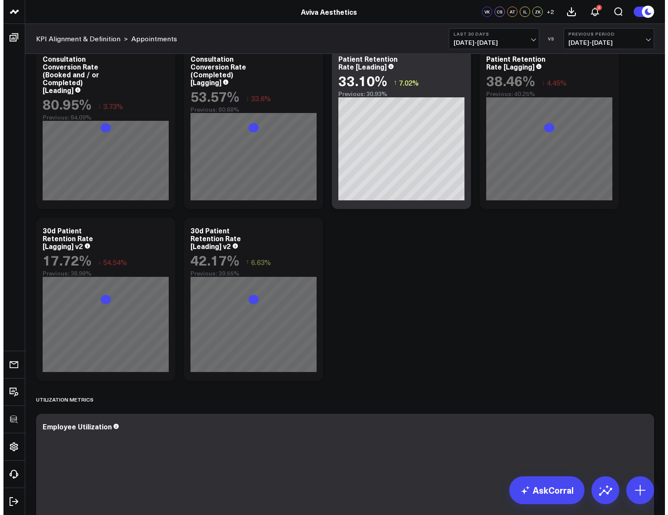
scroll to position [1729, 0]
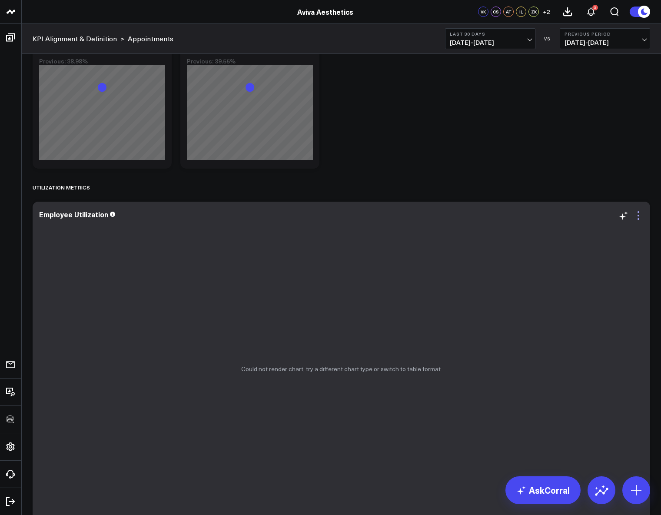
click at [640, 220] on icon at bounding box center [639, 215] width 10 height 10
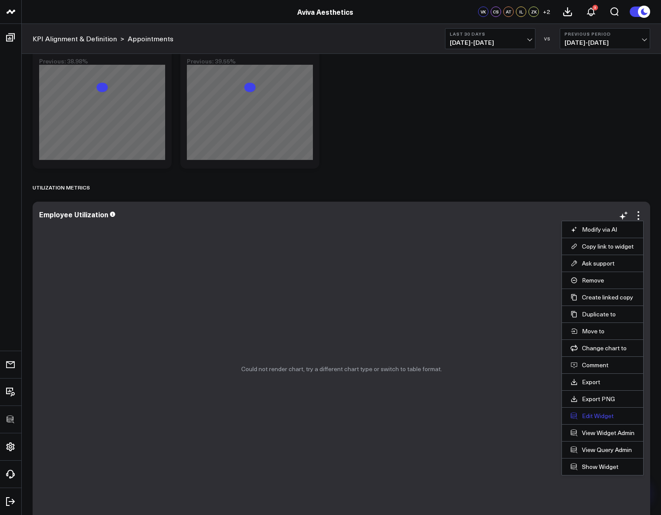
click at [598, 413] on button "Edit Widget" at bounding box center [603, 416] width 64 height 8
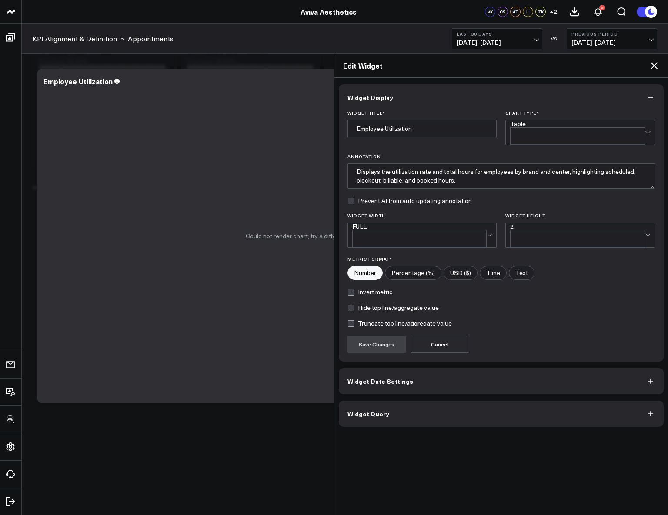
click at [404, 401] on button "Widget Query" at bounding box center [501, 414] width 325 height 26
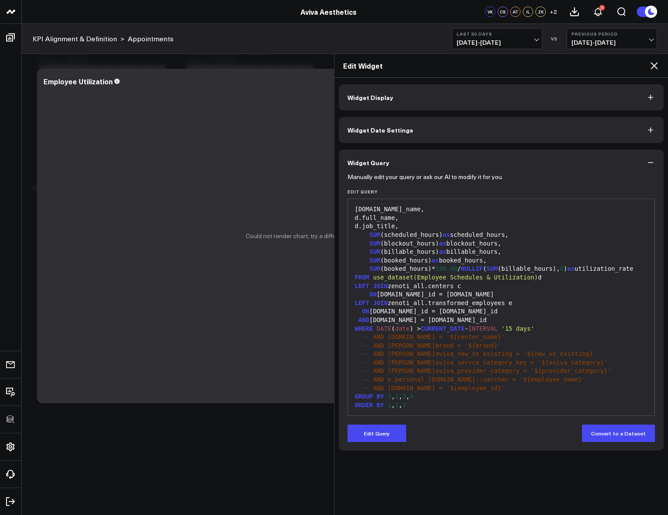
scroll to position [26, 0]
click at [391, 428] on button "Edit Query" at bounding box center [376, 433] width 59 height 17
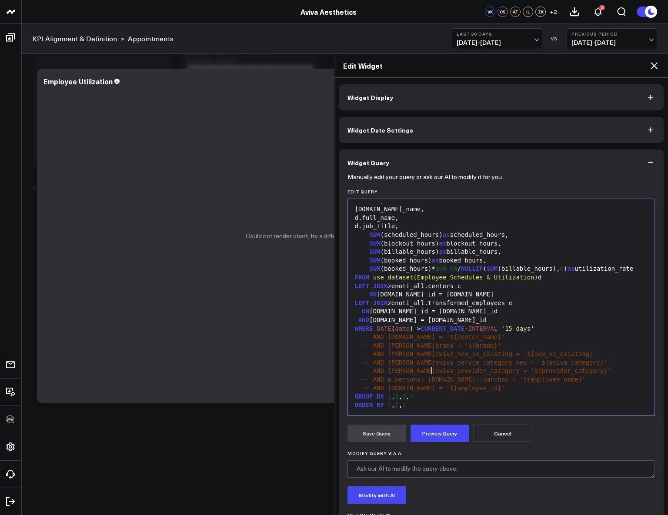
click at [432, 362] on span "-- AND d.aviva_servce_category_key = '${aviva_category}'" at bounding box center [485, 362] width 246 height 7
click at [454, 438] on button "Preview Query" at bounding box center [440, 433] width 59 height 17
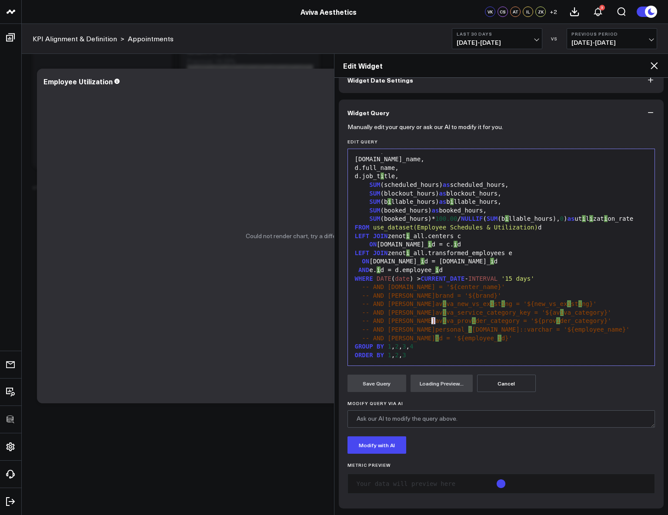
click at [433, 309] on div "-- AND d.av i va_service_category_key = '${av i va_category}'" at bounding box center [501, 313] width 298 height 9
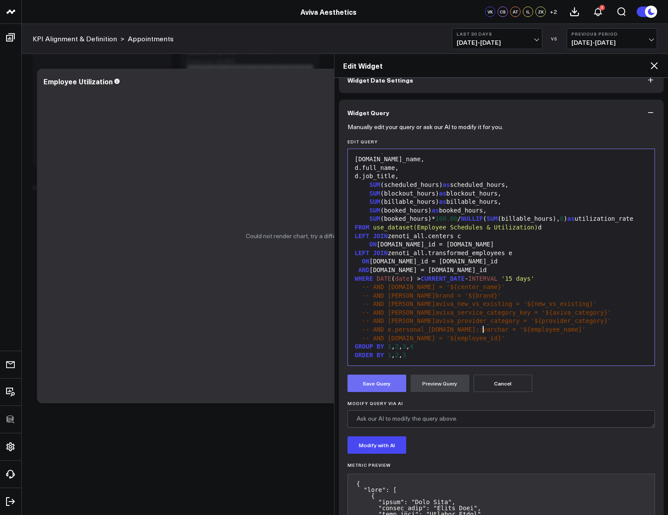
click at [389, 382] on button "Save Query" at bounding box center [376, 383] width 59 height 17
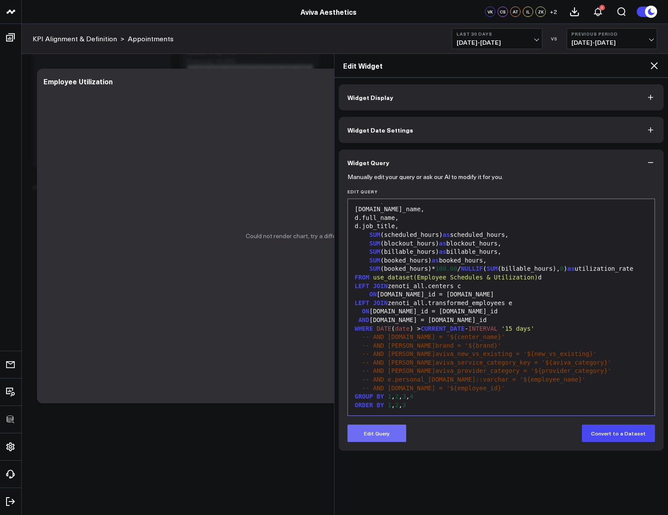
click at [387, 430] on button "Edit Query" at bounding box center [376, 433] width 59 height 17
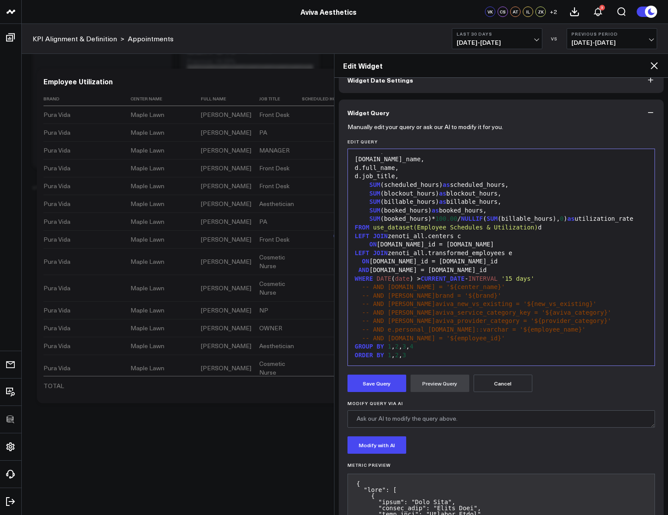
scroll to position [0, 0]
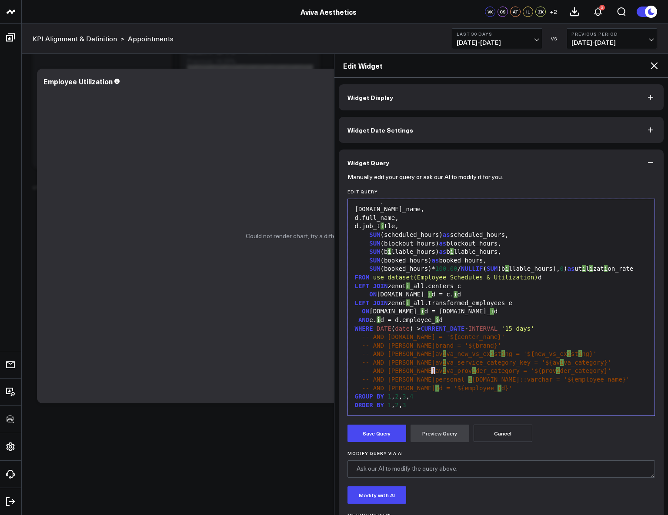
drag, startPoint x: 435, startPoint y: 364, endPoint x: 440, endPoint y: 363, distance: 4.4
click at [433, 363] on div "-- AND d.av i va_service_category_key = '${av i va_category}'" at bounding box center [501, 363] width 298 height 9
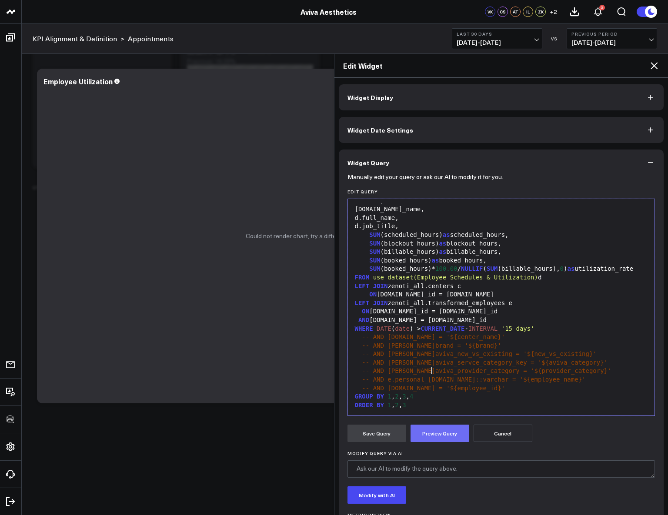
click at [429, 435] on button "Preview Query" at bounding box center [440, 433] width 59 height 17
click at [380, 434] on button "Save Query" at bounding box center [376, 433] width 59 height 17
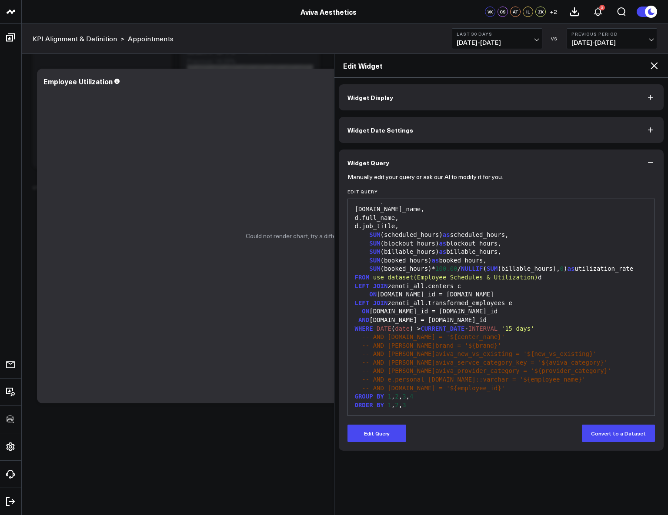
click at [652, 67] on icon at bounding box center [654, 65] width 7 height 7
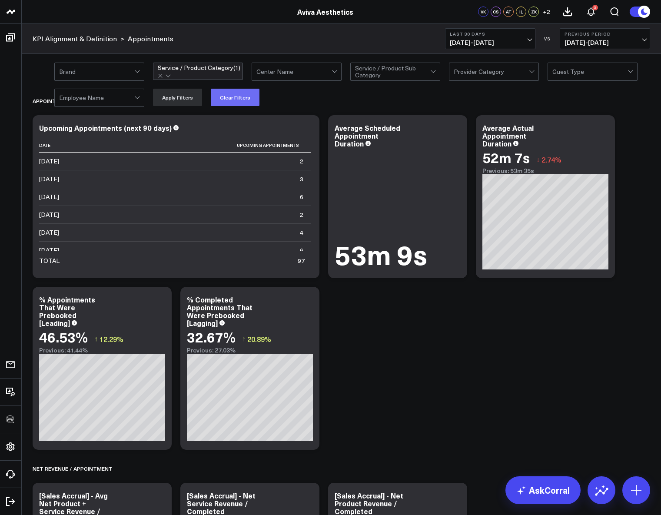
click at [240, 105] on button "Clear Filters" at bounding box center [235, 97] width 49 height 17
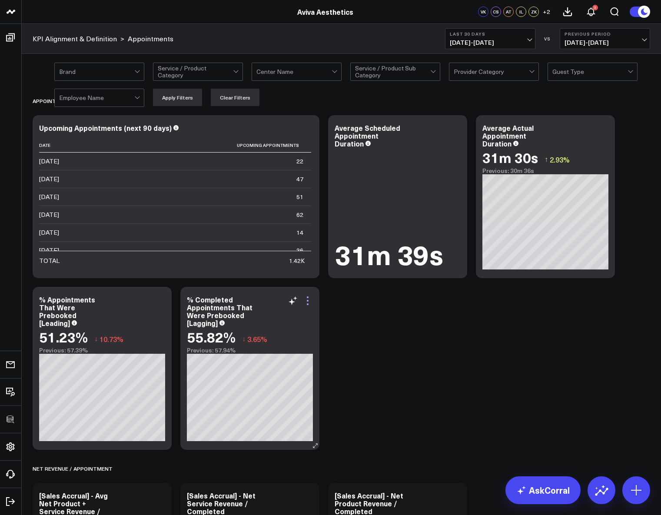
click at [308, 304] on icon at bounding box center [308, 305] width 2 height 2
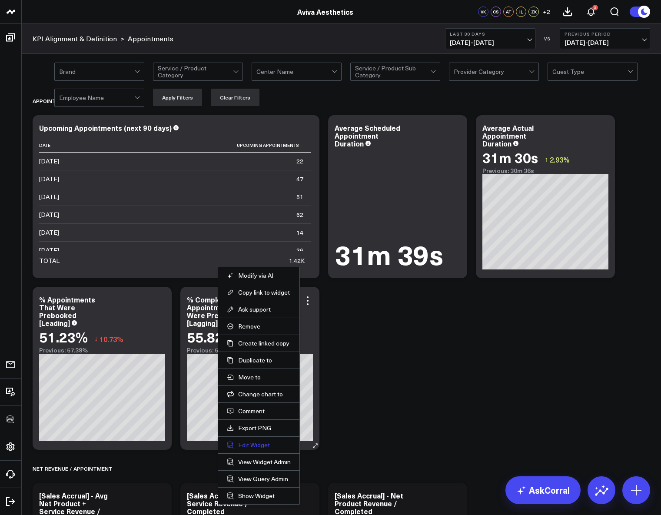
click at [257, 444] on button "Edit Widget" at bounding box center [259, 445] width 64 height 8
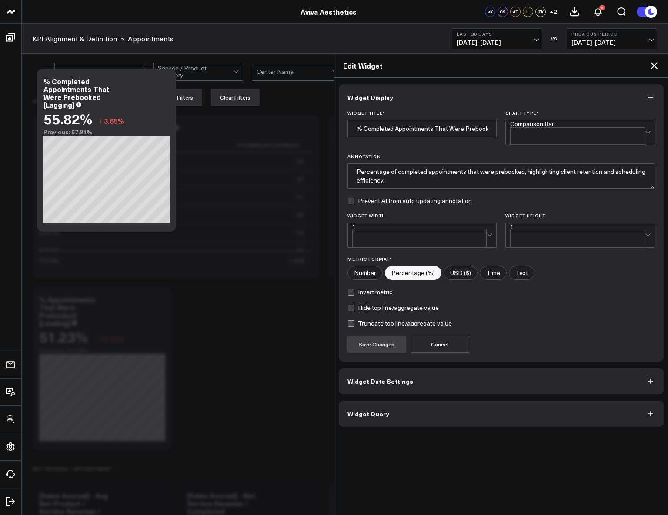
click at [400, 401] on button "Widget Query" at bounding box center [501, 414] width 325 height 26
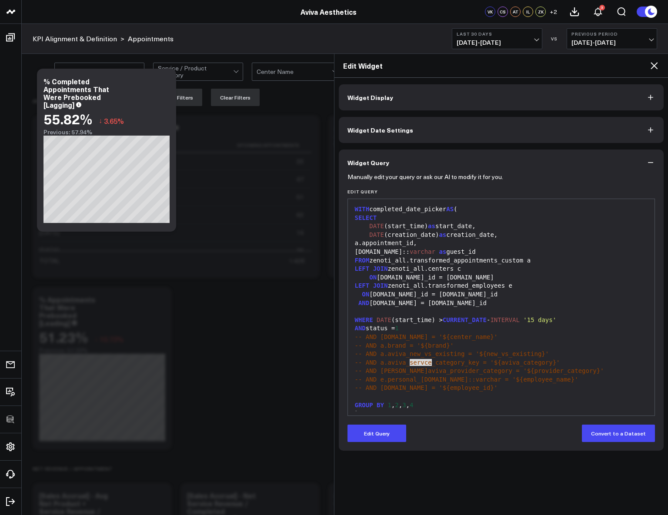
drag, startPoint x: 411, startPoint y: 363, endPoint x: 433, endPoint y: 361, distance: 21.8
click at [433, 361] on span "-- AND a.aviva_servce_category_key = '${aviva_category}'" at bounding box center [457, 362] width 205 height 7
click at [656, 64] on icon at bounding box center [654, 65] width 7 height 7
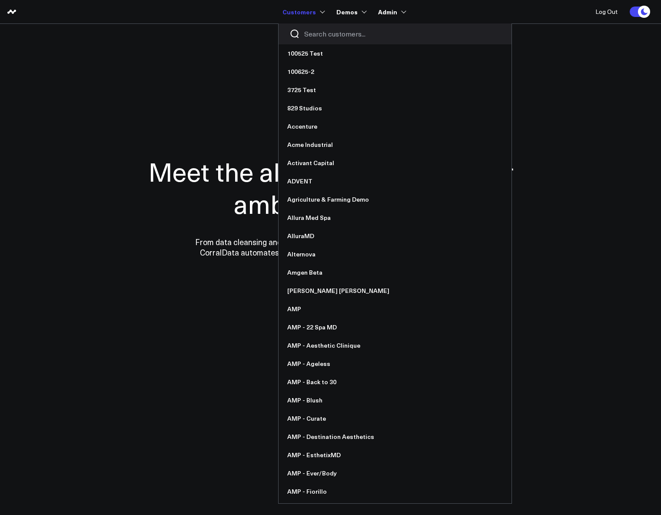
click at [311, 35] on input "Search customers input" at bounding box center [402, 34] width 197 height 10
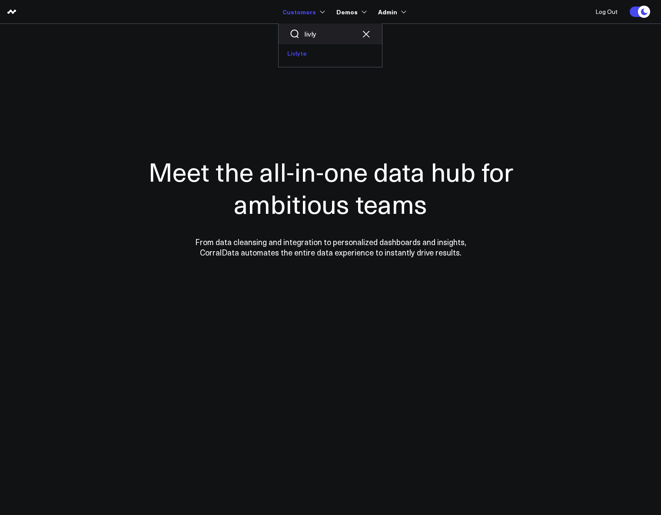
type input "livly"
click at [305, 60] on link "Livlyte" at bounding box center [331, 53] width 104 height 18
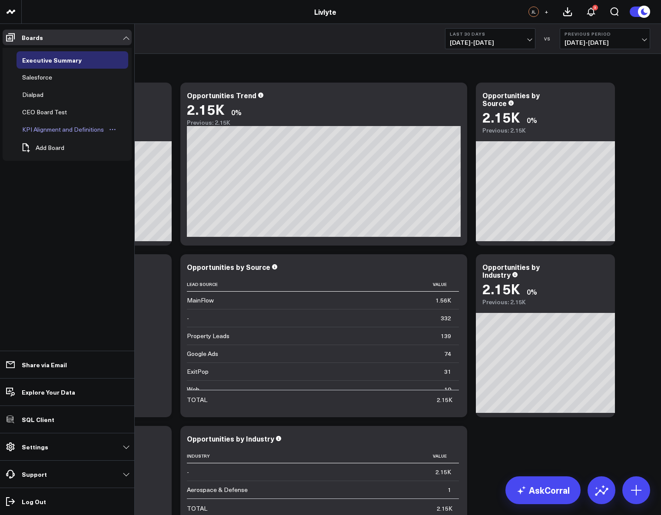
click at [55, 128] on div "KPI Alignment and Definitions" at bounding box center [63, 129] width 86 height 10
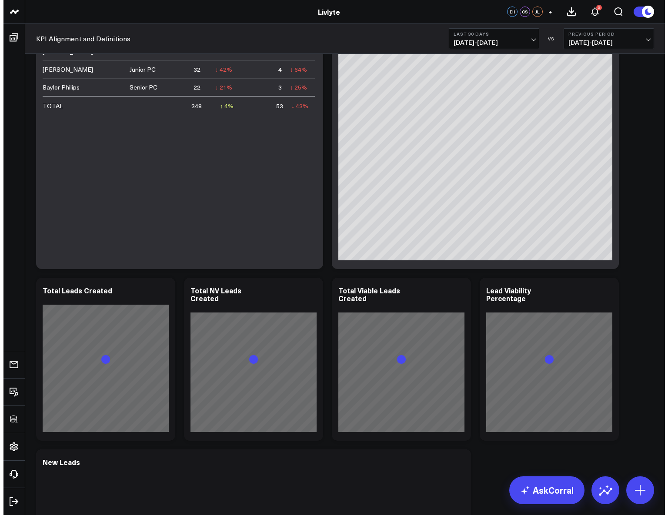
scroll to position [1005, 0]
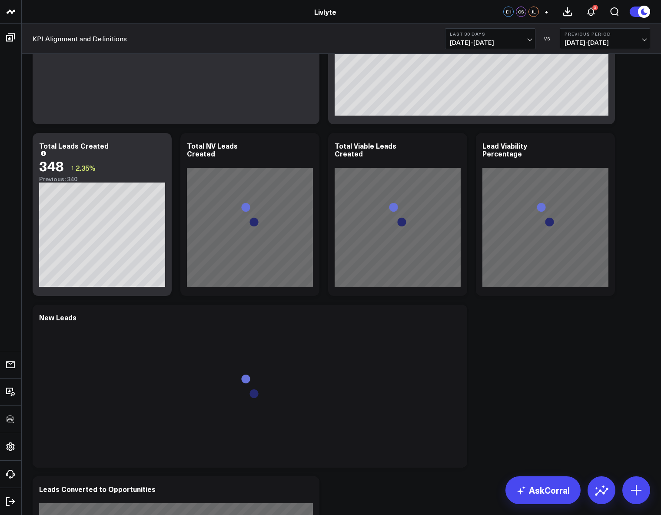
click at [476, 35] on b "Last 30 Days" at bounding box center [490, 33] width 81 height 5
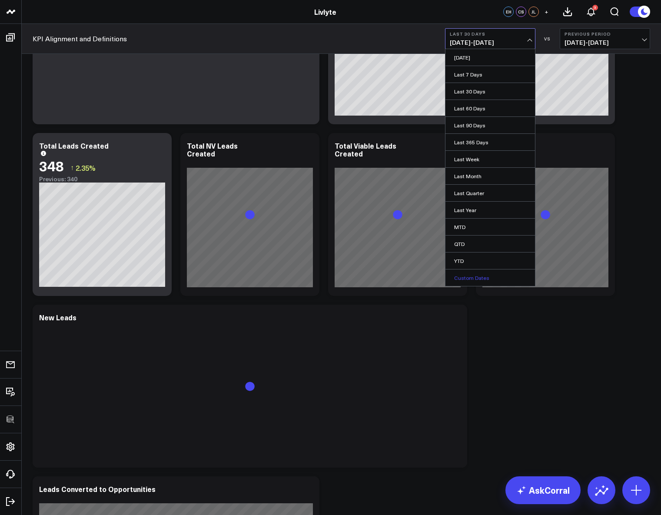
click at [466, 277] on link "Custom Dates" at bounding box center [491, 278] width 90 height 17
select select "9"
select select "2025"
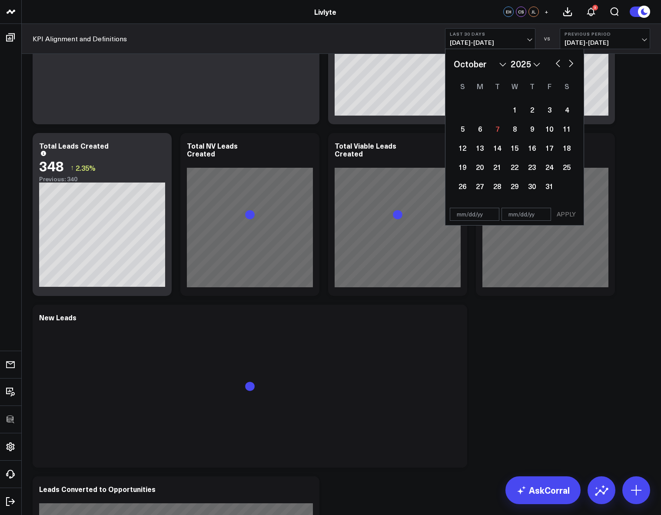
click at [556, 63] on button "button" at bounding box center [558, 62] width 9 height 10
select select "8"
select select "2025"
click at [477, 112] on div "1" at bounding box center [479, 109] width 17 height 17
type input "09/01/25"
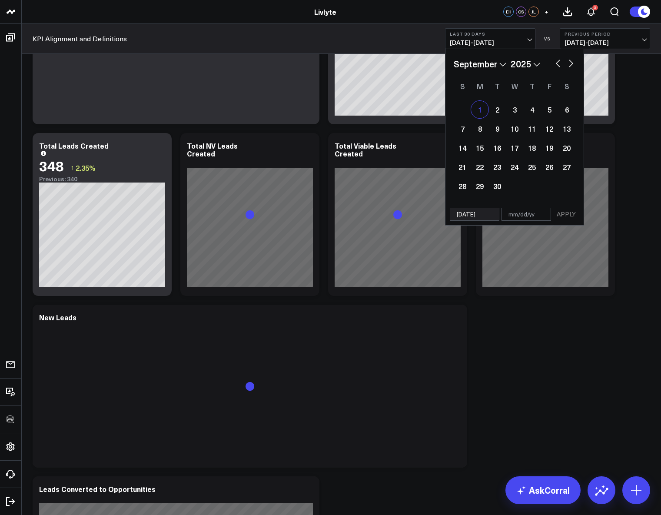
select select "8"
select select "2025"
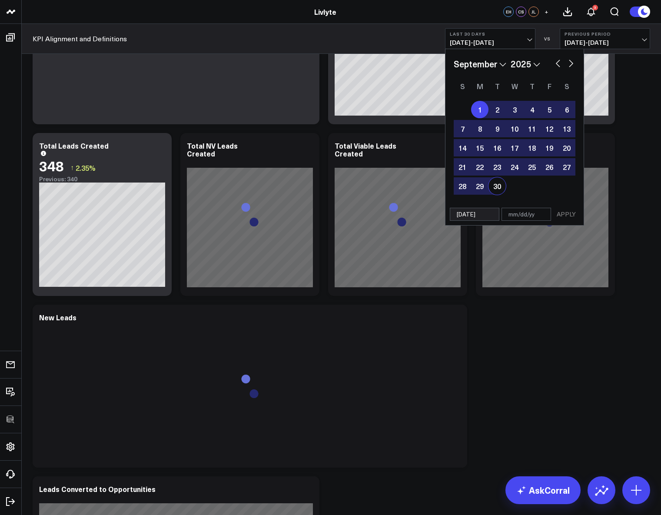
click at [495, 187] on div "30" at bounding box center [497, 185] width 17 height 17
type input "09/30/25"
select select "8"
select select "2025"
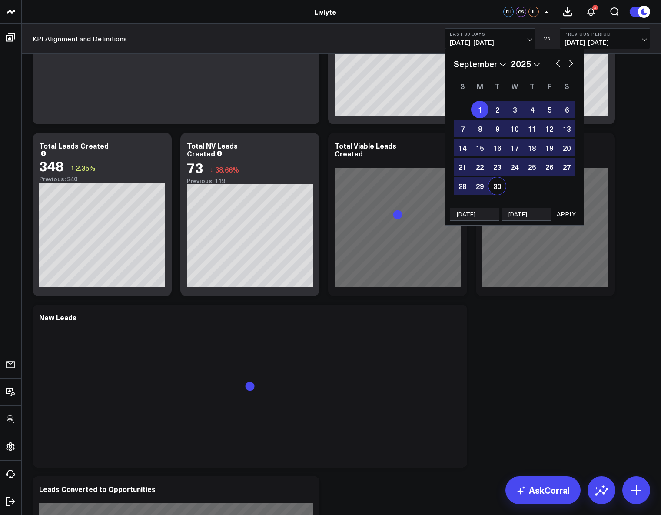
click at [575, 212] on button "APPLY" at bounding box center [567, 214] width 26 height 13
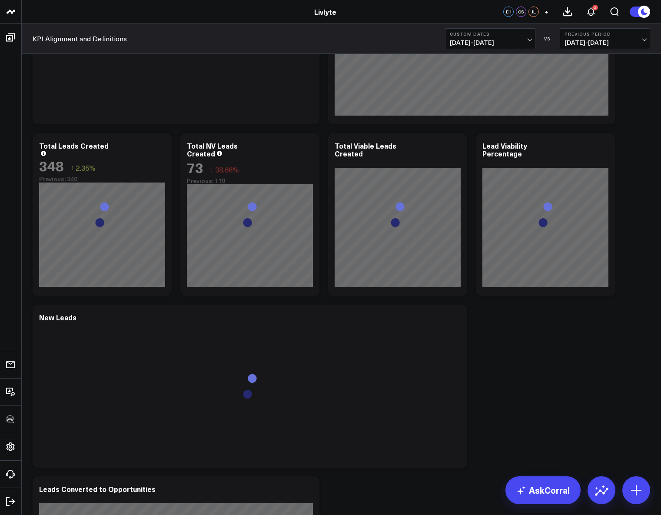
click at [603, 368] on div "Revenue Modify via AI Copy link to widget Ask support Remove Create linked copy…" at bounding box center [341, 386] width 627 height 2674
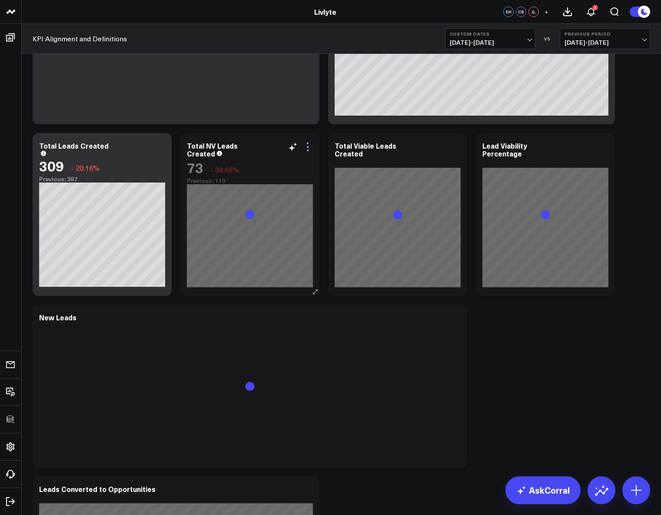
click at [310, 150] on icon at bounding box center [308, 147] width 10 height 10
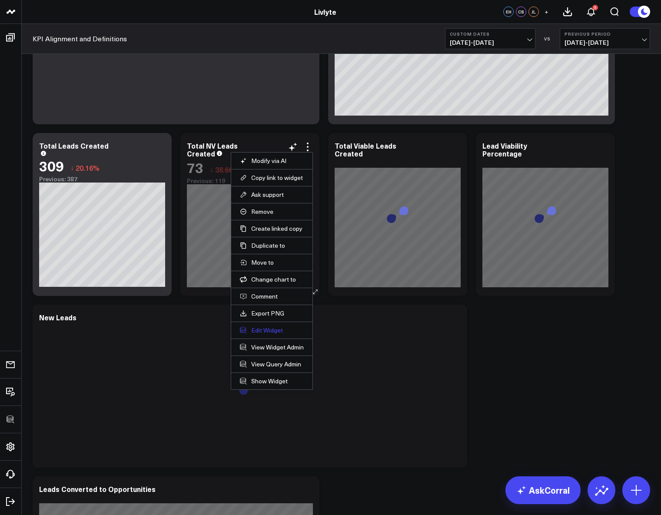
click at [278, 329] on button "Edit Widget" at bounding box center [272, 331] width 64 height 8
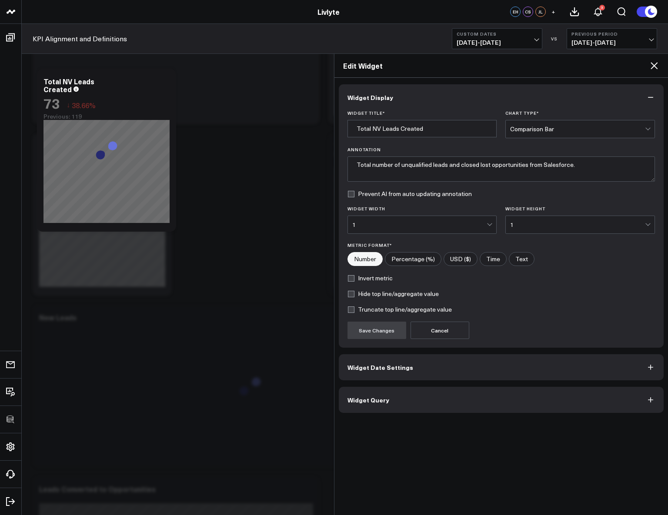
click at [433, 408] on button "Widget Query" at bounding box center [501, 400] width 325 height 26
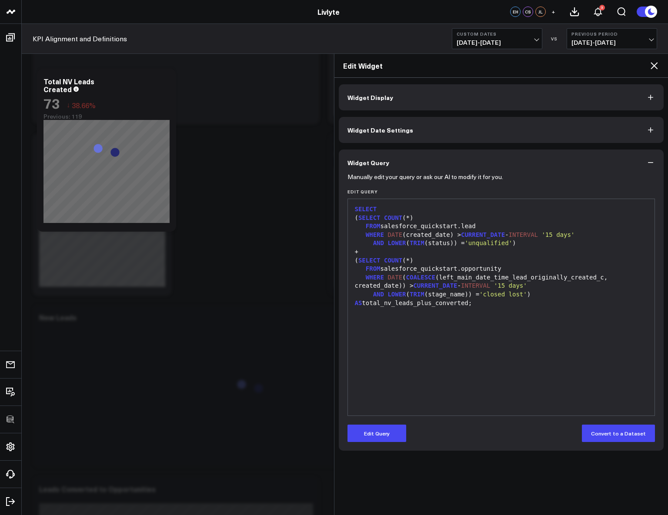
click at [503, 315] on div at bounding box center [501, 311] width 298 height 9
click at [502, 325] on div "SELECT ( SELECT COUNT (*) FROM salesforce_quickstart.lead WHERE DATE (created_d…" at bounding box center [501, 308] width 298 height 208
click at [477, 314] on div at bounding box center [501, 311] width 298 height 9
click at [653, 63] on icon at bounding box center [654, 65] width 10 height 10
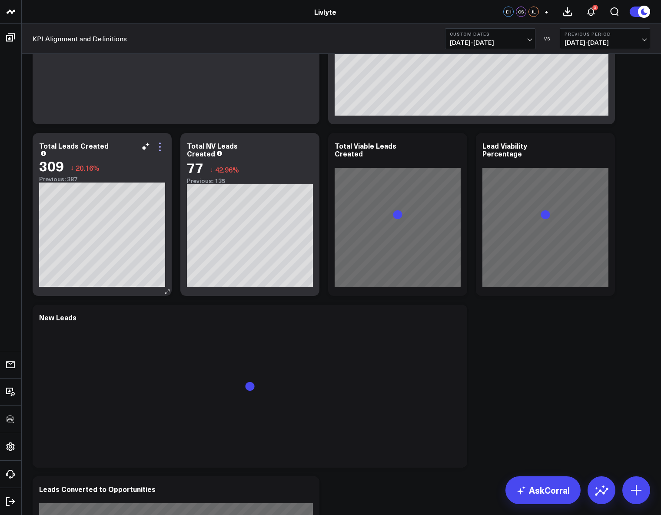
click at [158, 150] on icon at bounding box center [160, 147] width 10 height 10
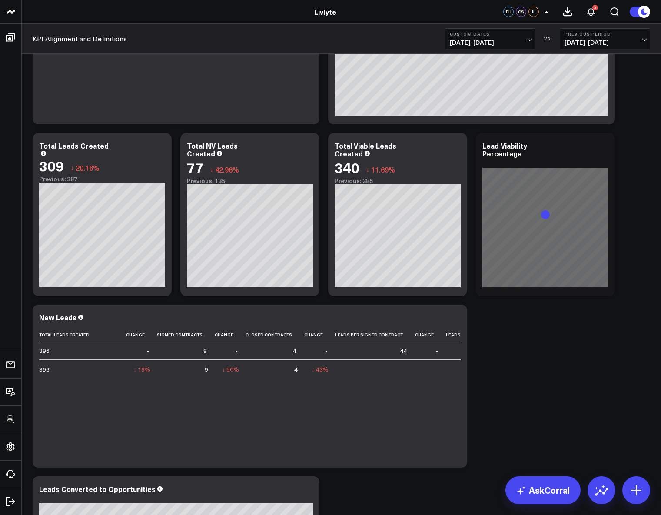
click at [595, 363] on div "Revenue Modify via AI Copy link to widget Ask support Remove Create linked copy…" at bounding box center [341, 386] width 627 height 2674
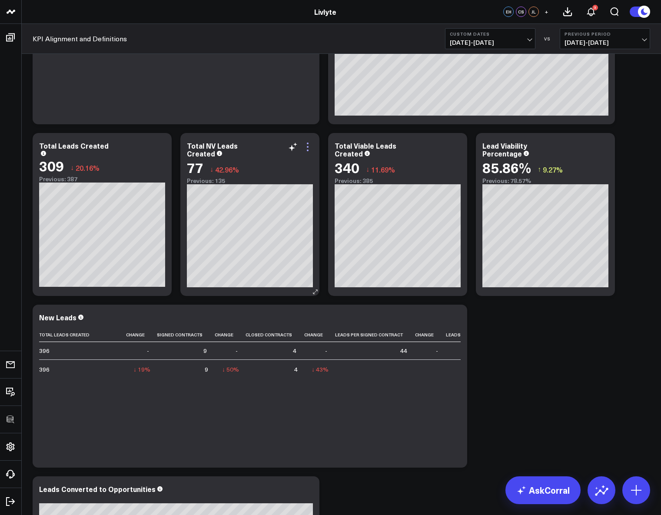
click at [307, 147] on icon at bounding box center [308, 147] width 10 height 10
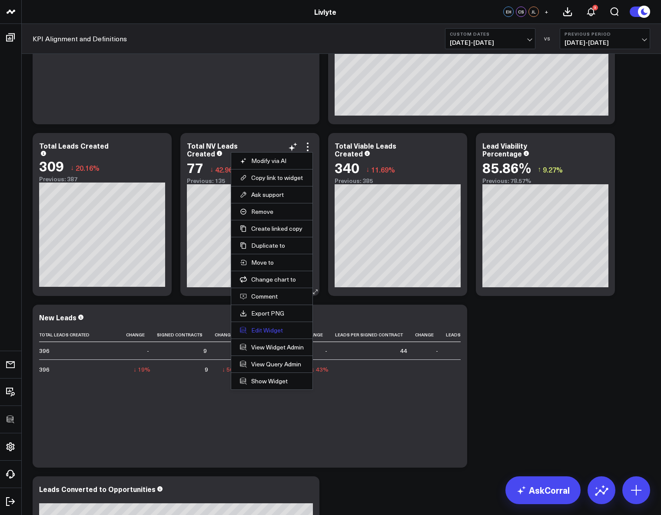
click at [275, 328] on button "Edit Widget" at bounding box center [272, 331] width 64 height 8
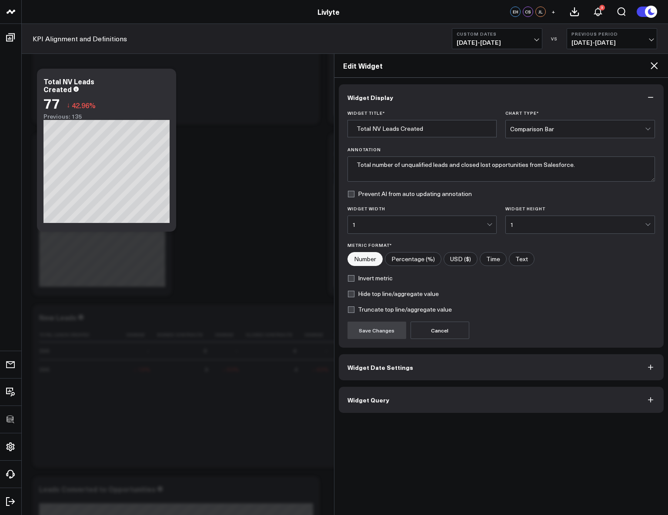
click at [396, 405] on button "Widget Query" at bounding box center [501, 400] width 325 height 26
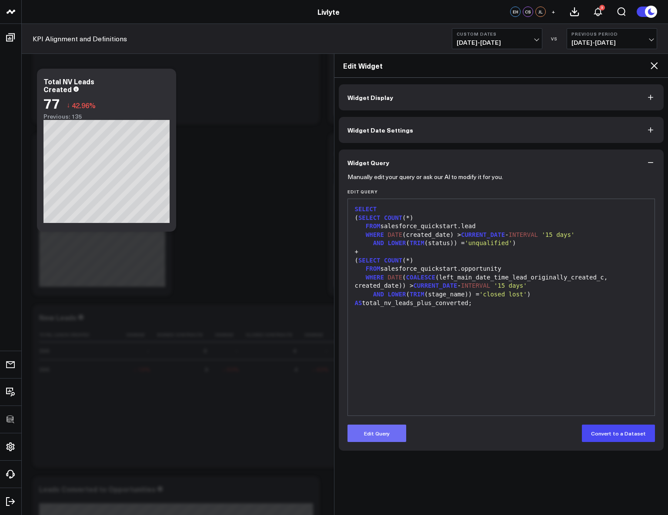
click at [378, 428] on button "Edit Query" at bounding box center [376, 433] width 59 height 17
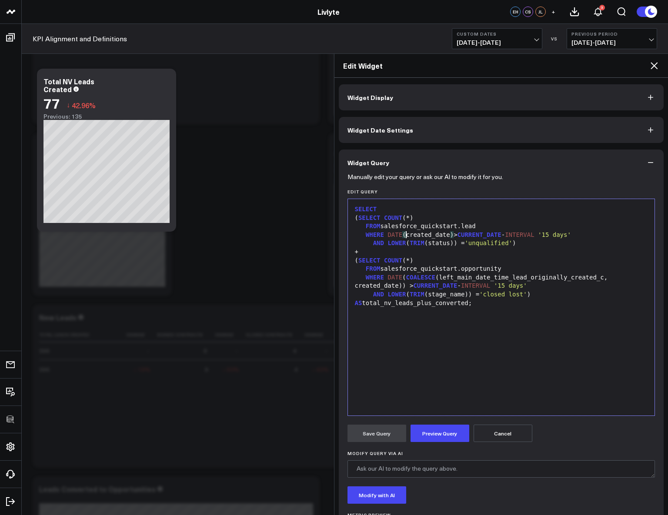
click at [405, 234] on div "WHERE DATE ( created_date ) > CURRENT_DATE - INTERVAL '15 days'" at bounding box center [501, 235] width 298 height 9
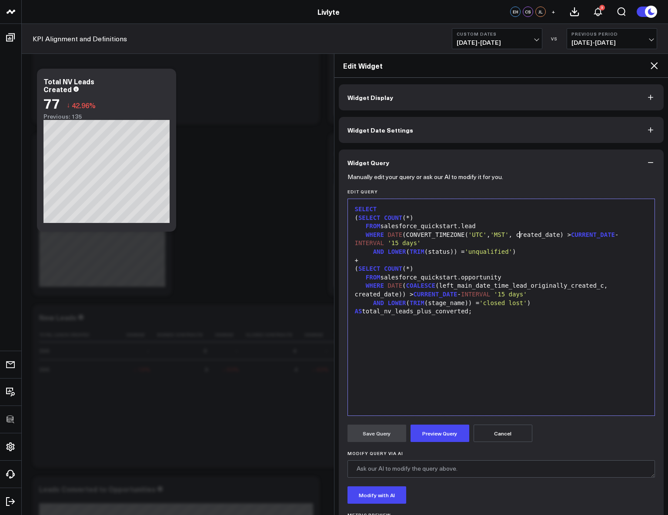
click at [568, 235] on div "WHERE DATE (CONVERT_TIMEZONE( 'UTC' , 'MST' , created_date) > CURRENT_DATE - IN…" at bounding box center [501, 239] width 298 height 17
drag, startPoint x: 406, startPoint y: 285, endPoint x: 403, endPoint y: 292, distance: 7.4
click at [403, 292] on div "WHERE DATE ( COALESCE (left_main_date_time_lead_originally_created_c, created_d…" at bounding box center [501, 290] width 298 height 17
click at [511, 261] on div "+" at bounding box center [501, 261] width 298 height 9
click at [442, 427] on button "Preview Query" at bounding box center [440, 433] width 59 height 17
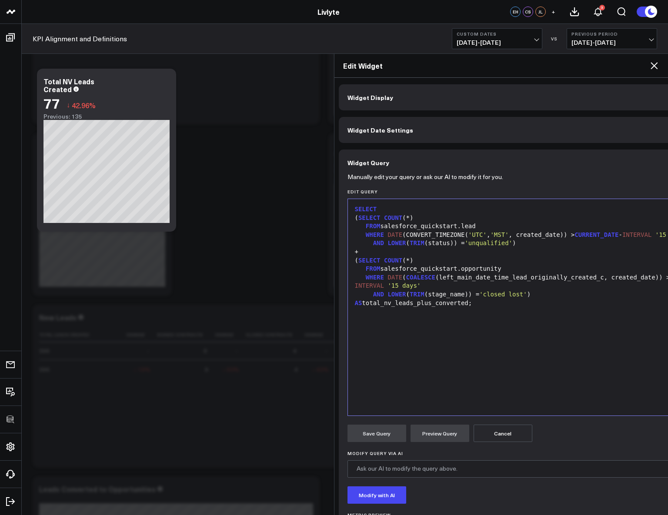
scroll to position [73, 0]
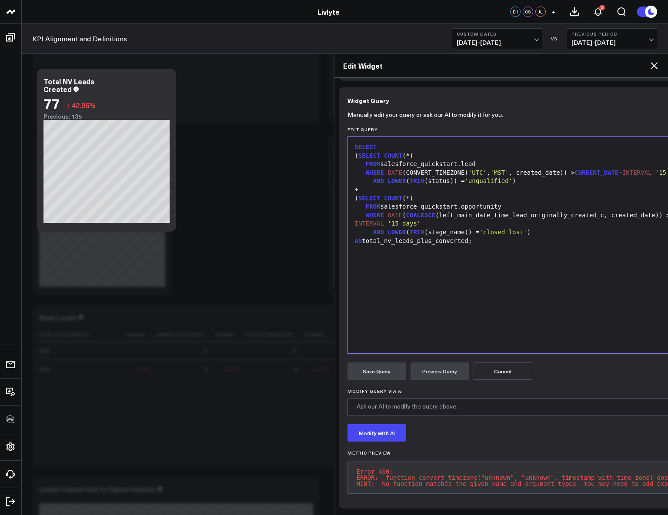
click at [562, 169] on div "WHERE DATE (CONVERT_TIMEZONE( 'UTC' , 'MST' , created_date)) > CURRENT_DATE - I…" at bounding box center [543, 173] width 383 height 9
click at [427, 363] on button "Preview Query" at bounding box center [440, 371] width 59 height 17
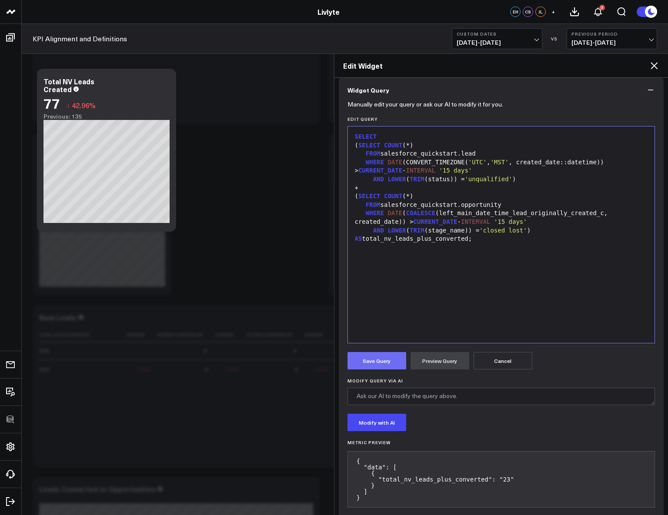
click at [381, 367] on button "Save Query" at bounding box center [376, 360] width 59 height 17
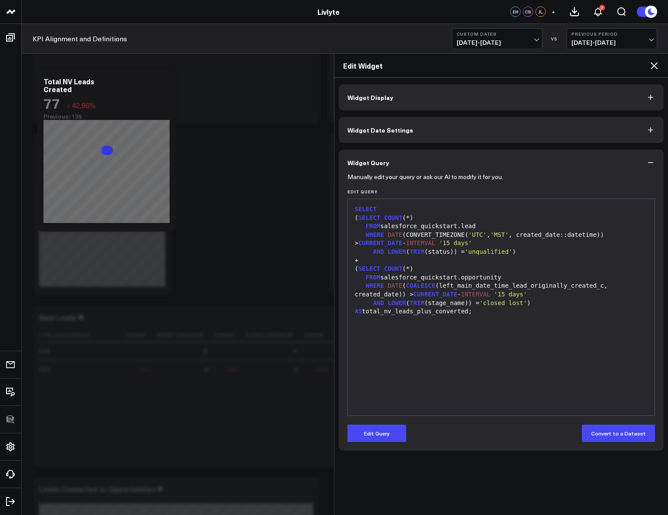
scroll to position [0, 0]
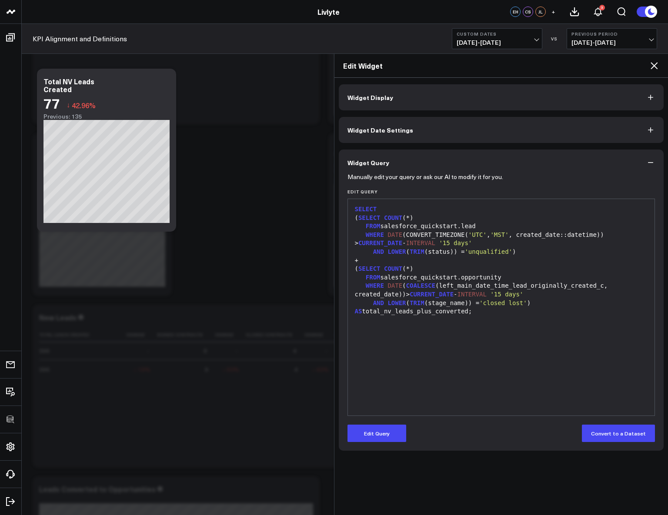
click at [404, 286] on div "WHERE DATE ( COALESCE (left_main_date_time_lead_originally_created_c, created_d…" at bounding box center [501, 290] width 298 height 17
drag, startPoint x: 405, startPoint y: 286, endPoint x: 478, endPoint y: 286, distance: 73.1
click at [394, 427] on button "Edit Query" at bounding box center [376, 433] width 59 height 17
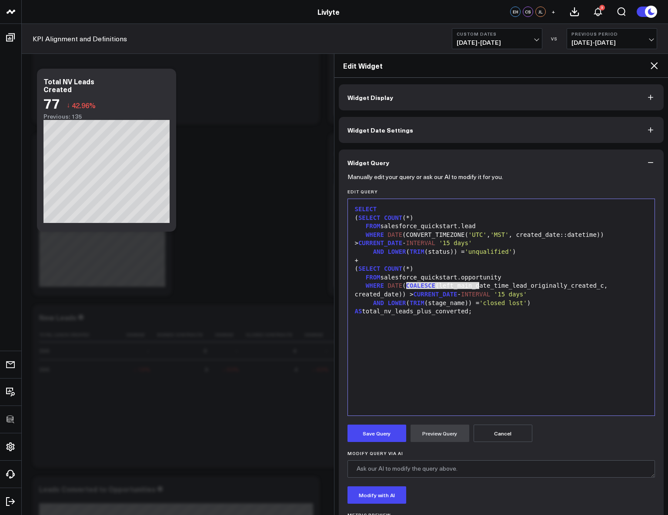
click at [439, 333] on div "SELECT ( SELECT COUNT (*) FROM salesforce_quickstart.lead WHERE DATE (CONVERT_T…" at bounding box center [501, 308] width 298 height 208
drag, startPoint x: 405, startPoint y: 287, endPoint x: 606, endPoint y: 283, distance: 200.5
click at [606, 283] on div "WHERE DATE ( COALESCE (left_main_date_time_lead_originally_created_c, created_d…" at bounding box center [501, 290] width 298 height 17
click at [453, 234] on div "WHERE DATE (CONVERT_TIMEZONE( 'UTC' , 'MST' , created_date::datetime)) > CURREN…" at bounding box center [501, 239] width 298 height 17
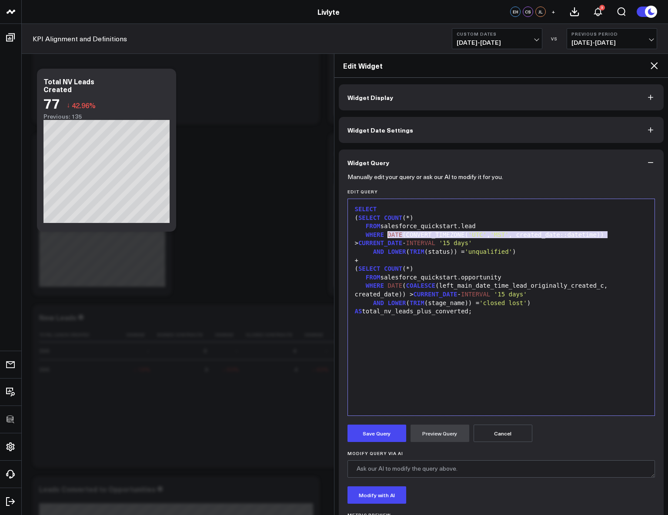
drag, startPoint x: 607, startPoint y: 234, endPoint x: 388, endPoint y: 236, distance: 218.8
click at [388, 236] on div "WHERE DATE (CONVERT_TIMEZONE( 'UTC' , 'MST' , created_date::datetime)) > CURREN…" at bounding box center [501, 239] width 298 height 17
copy div "DATE (CONVERT_TIMEZONE( 'UTC' , 'MST' , created_date::datetime))"
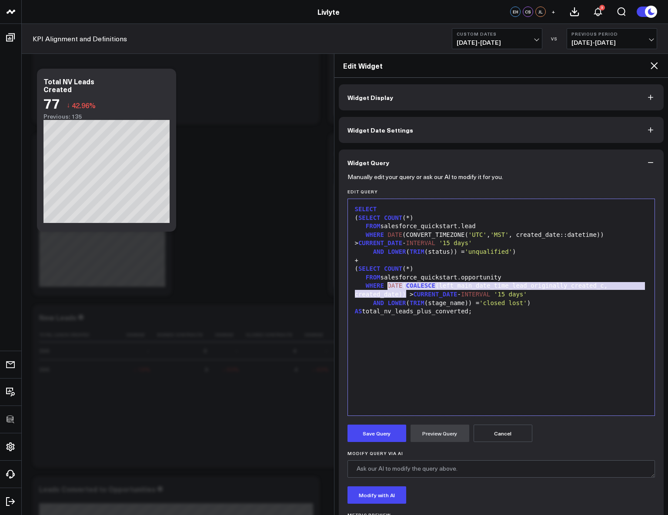
drag, startPoint x: 407, startPoint y: 296, endPoint x: 388, endPoint y: 284, distance: 21.9
click at [388, 284] on div "WHERE DATE ( COALESCE (left_main_date_time_lead_originally_created_c, created_d…" at bounding box center [501, 290] width 298 height 17
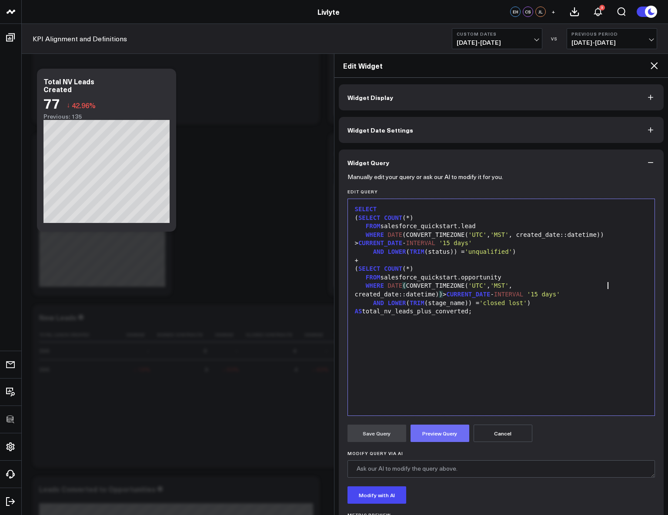
click at [445, 430] on button "Preview Query" at bounding box center [440, 433] width 59 height 17
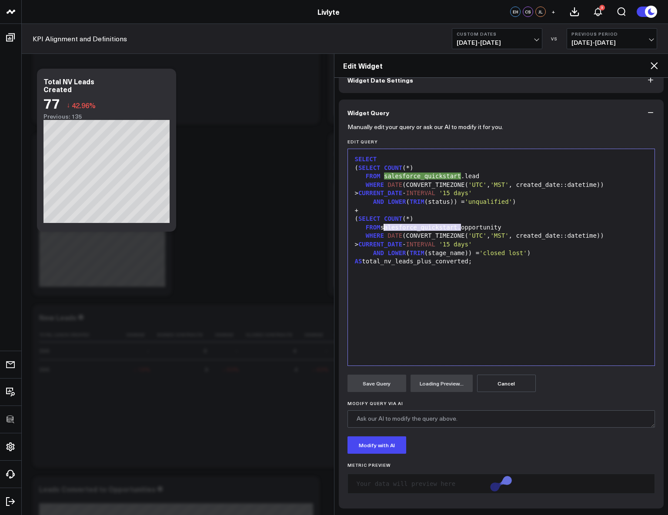
drag, startPoint x: 461, startPoint y: 228, endPoint x: 380, endPoint y: 227, distance: 81.8
click at [380, 227] on div "FROM salesforce_quickstart.opportunity" at bounding box center [501, 228] width 298 height 9
click at [474, 239] on span "'UTC'" at bounding box center [477, 235] width 18 height 7
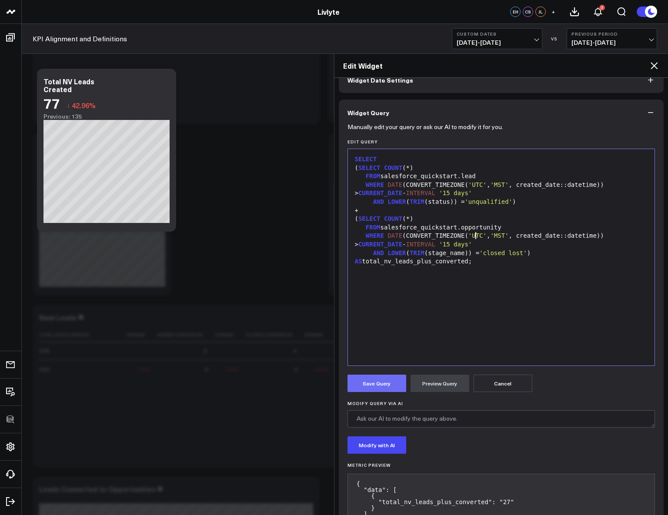
click at [384, 386] on button "Save Query" at bounding box center [376, 383] width 59 height 17
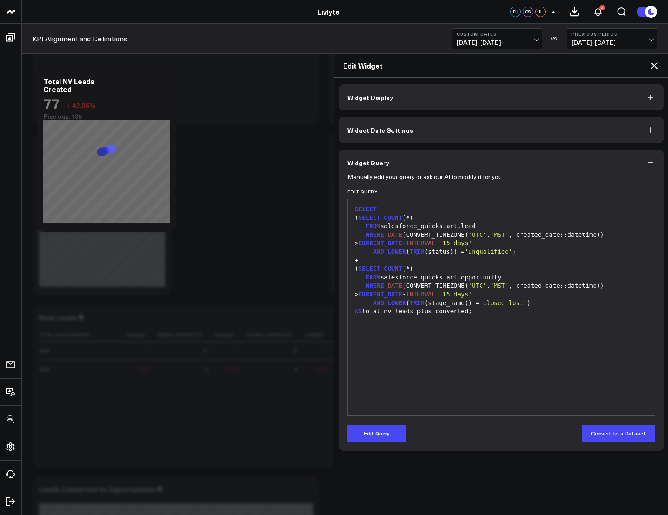
scroll to position [0, 0]
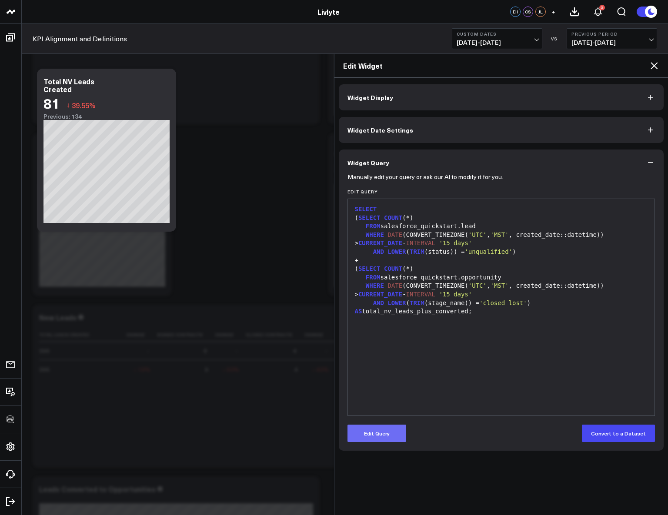
click at [384, 435] on button "Edit Query" at bounding box center [376, 433] width 59 height 17
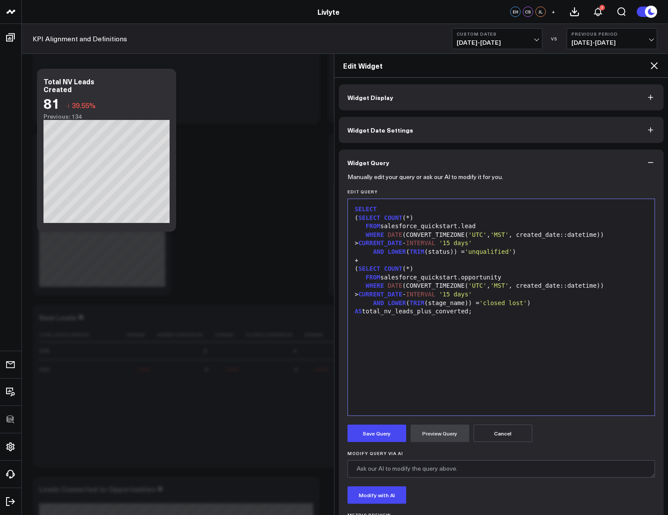
click at [439, 354] on div "SELECT ( SELECT COUNT (*) FROM salesforce_quickstart.lead WHERE DATE (CONVERT_T…" at bounding box center [501, 308] width 298 height 208
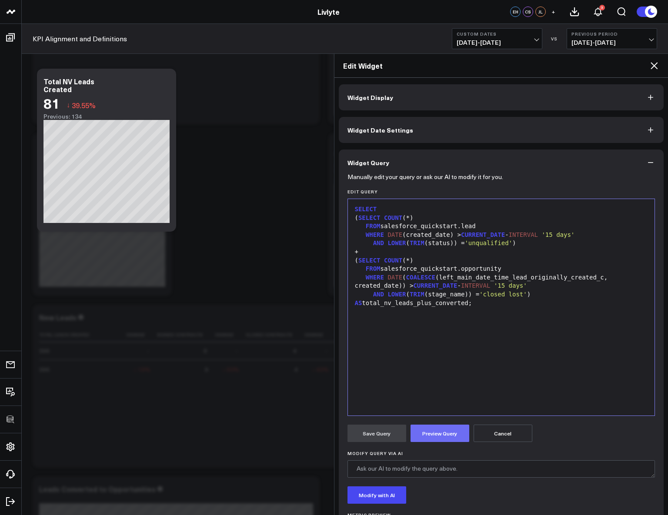
click at [441, 432] on button "Preview Query" at bounding box center [440, 433] width 59 height 17
click at [374, 435] on button "Save Query" at bounding box center [376, 433] width 59 height 17
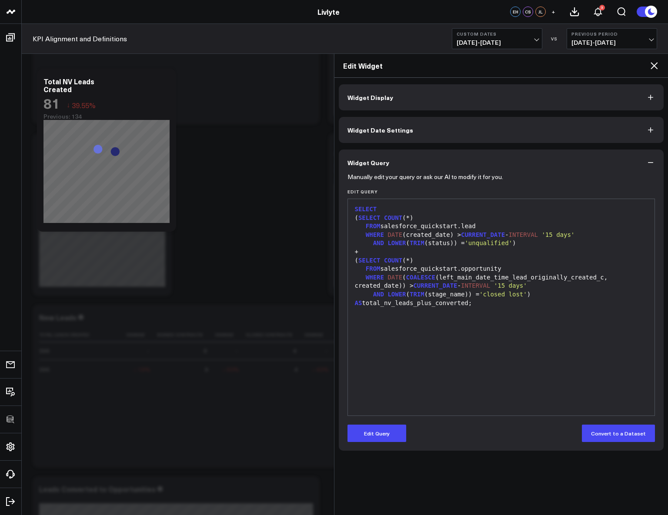
click at [652, 63] on icon at bounding box center [654, 65] width 10 height 10
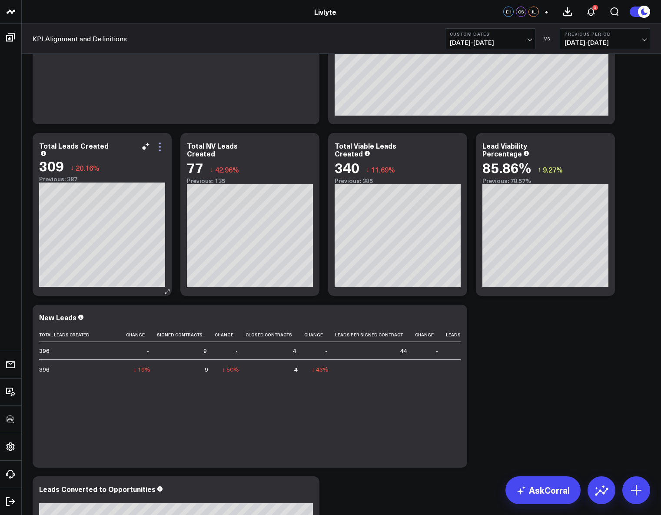
click at [161, 151] on icon at bounding box center [160, 147] width 10 height 10
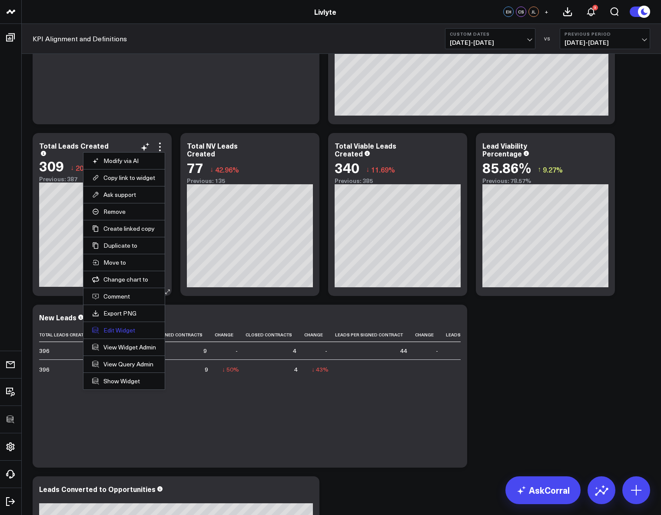
click at [108, 334] on button "Edit Widget" at bounding box center [124, 331] width 64 height 8
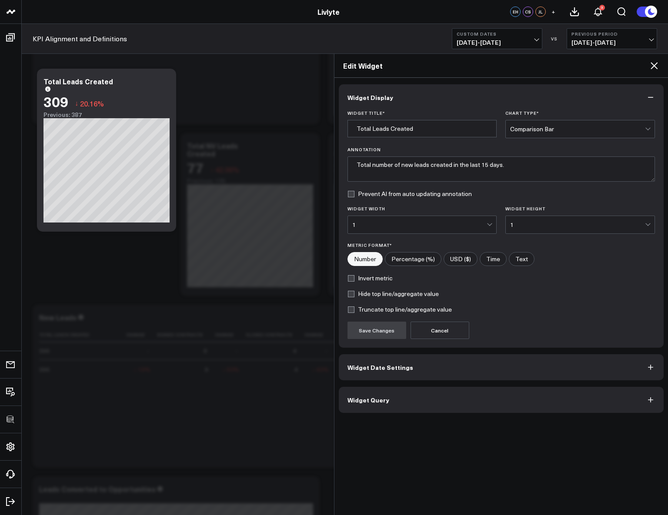
click at [464, 394] on button "Widget Query" at bounding box center [501, 400] width 325 height 26
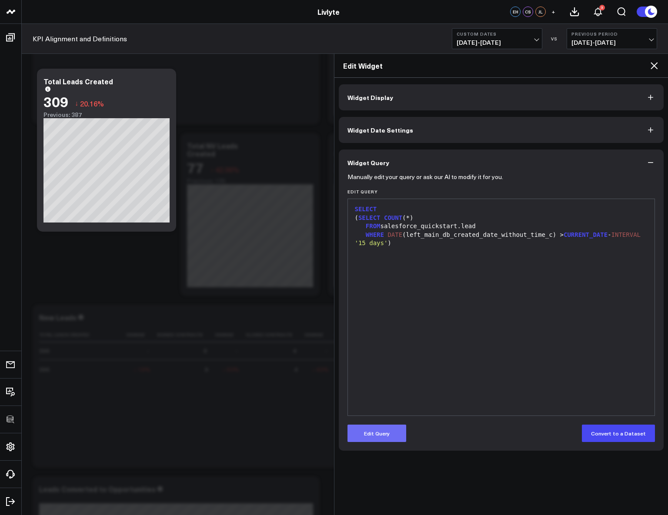
click at [381, 430] on button "Edit Query" at bounding box center [376, 433] width 59 height 17
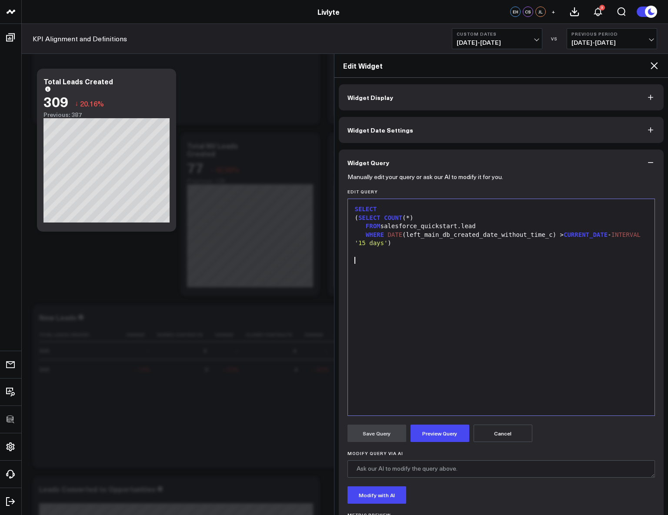
click at [407, 280] on div "SELECT ( SELECT COUNT (*) FROM salesforce_quickstart.lead WHERE DATE (left_main…" at bounding box center [501, 308] width 298 height 208
drag, startPoint x: 407, startPoint y: 236, endPoint x: 553, endPoint y: 238, distance: 146.1
click at [553, 238] on div "WHERE DATE (left_main_db_created_date_without_time_c) > CURRENT_DATE - INTERVAL…" at bounding box center [501, 239] width 298 height 17
click at [548, 247] on div "WHERE DATE (left_main_db_created_date_without_time_c) > CURRENT_DATE - INTERVAL…" at bounding box center [501, 239] width 298 height 17
click at [552, 237] on div "WHERE DATE (left_main_db_created_date_without_time_c) > CURRENT_DATE - INTERVAL…" at bounding box center [501, 239] width 298 height 17
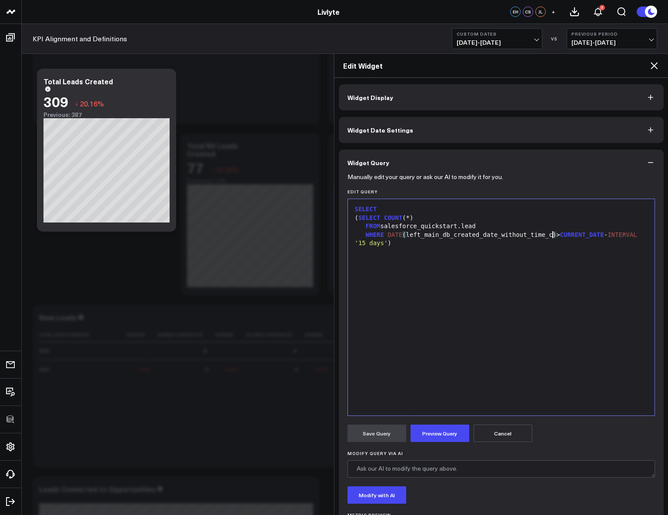
click at [538, 239] on div "WHERE DATE ( left_main_db_created_date_without_time_c ) > CURRENT_DATE - INTERV…" at bounding box center [501, 239] width 298 height 17
click at [490, 245] on div "WHERE DATE (left_main_db_created_date_without_time_c) > CURRENT_DATE - INTERVAL…" at bounding box center [501, 239] width 298 height 17
click at [438, 243] on div "WHERE DATE (left_main_db_created_date_without_time_c) > CURRENT_DATE - INTERVAL…" at bounding box center [501, 239] width 298 height 17
click at [521, 301] on div "SELECT ( SELECT COUNT (*) FROM salesforce_quickstart.lead WHERE DATE (left_main…" at bounding box center [501, 308] width 298 height 208
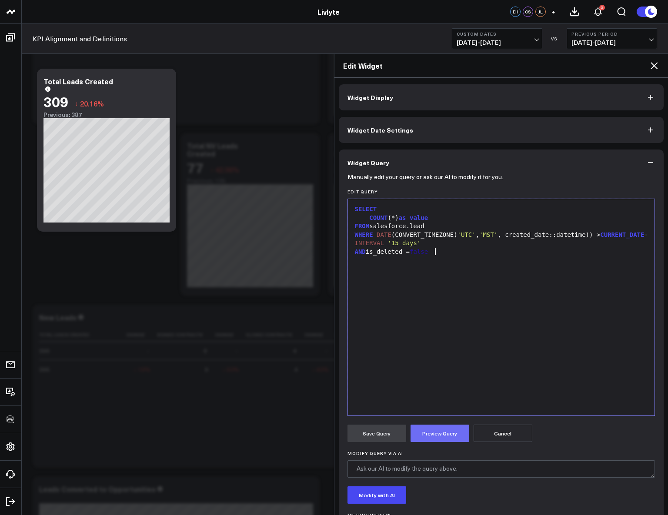
click at [449, 437] on button "Preview Query" at bounding box center [440, 433] width 59 height 17
click at [380, 440] on button "Save Query" at bounding box center [376, 433] width 59 height 17
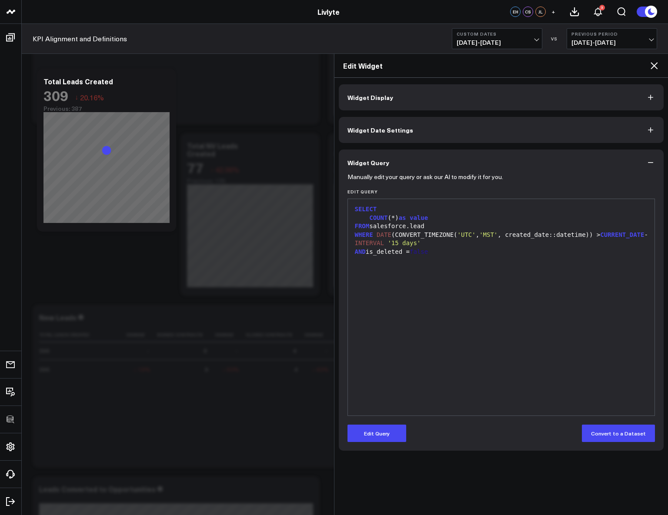
click at [653, 66] on icon at bounding box center [654, 65] width 10 height 10
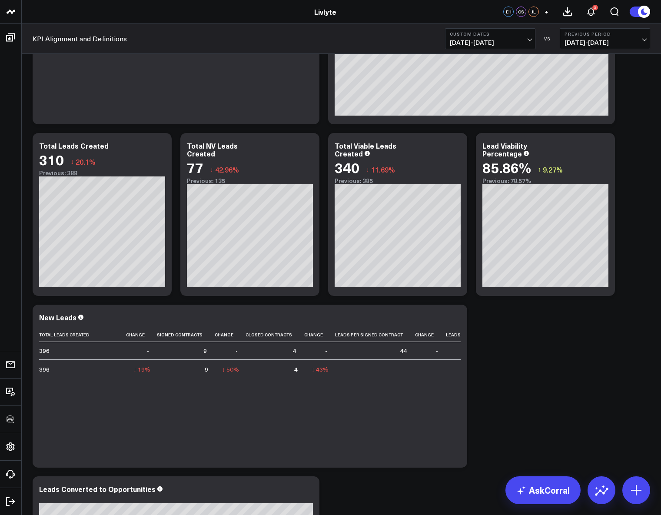
click at [478, 37] on button "Custom Dates 09/01/25 - 09/30/25" at bounding box center [490, 38] width 90 height 21
click at [574, 381] on div "Revenue Modify via AI Copy link to widget Ask support Remove Create linked copy…" at bounding box center [341, 386] width 627 height 2674
click at [306, 146] on icon at bounding box center [308, 147] width 10 height 10
click at [547, 386] on div "Revenue Modify via AI Copy link to widget Ask support Remove Create linked copy…" at bounding box center [341, 386] width 627 height 2674
click at [311, 140] on div "Total NV Leads Created 77 ↓ 42.96% Previous: 135" at bounding box center [249, 214] width 139 height 163
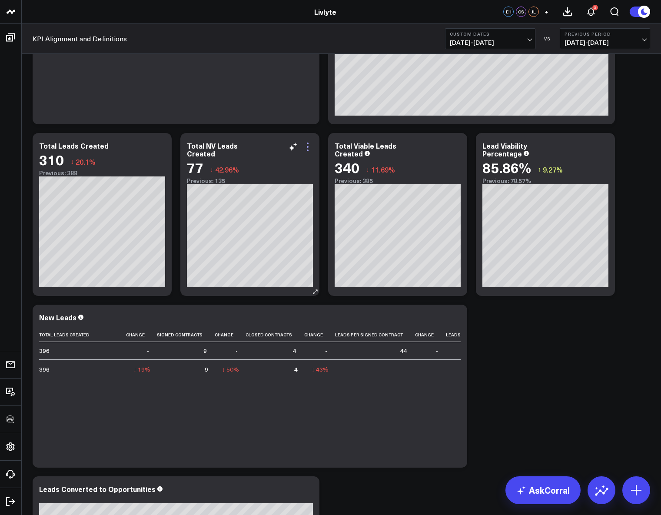
click at [310, 142] on icon at bounding box center [308, 147] width 10 height 10
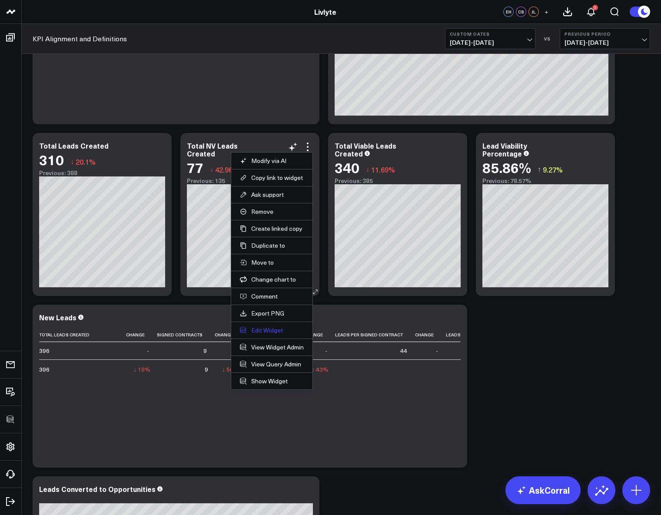
click at [271, 331] on button "Edit Widget" at bounding box center [272, 331] width 64 height 8
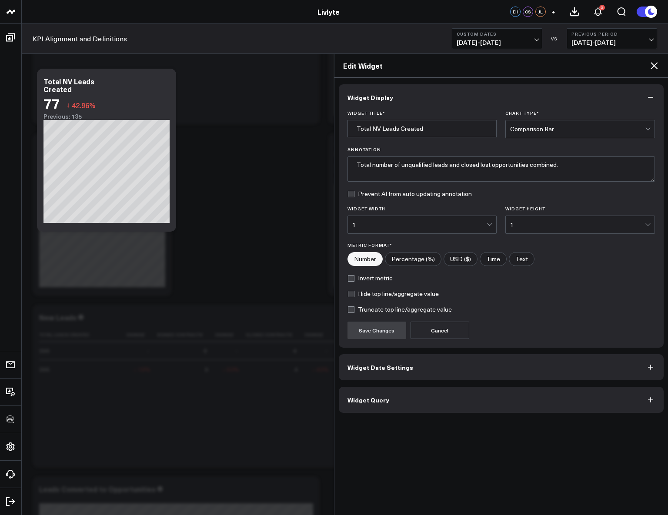
click at [423, 404] on button "Widget Query" at bounding box center [501, 400] width 325 height 26
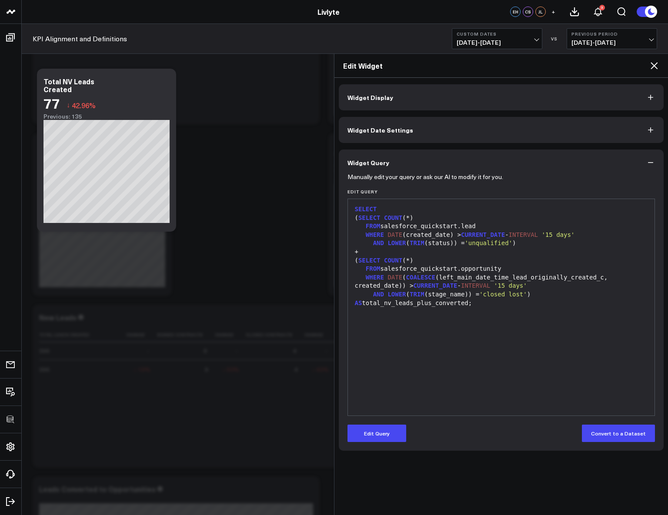
click at [508, 308] on div at bounding box center [501, 311] width 298 height 9
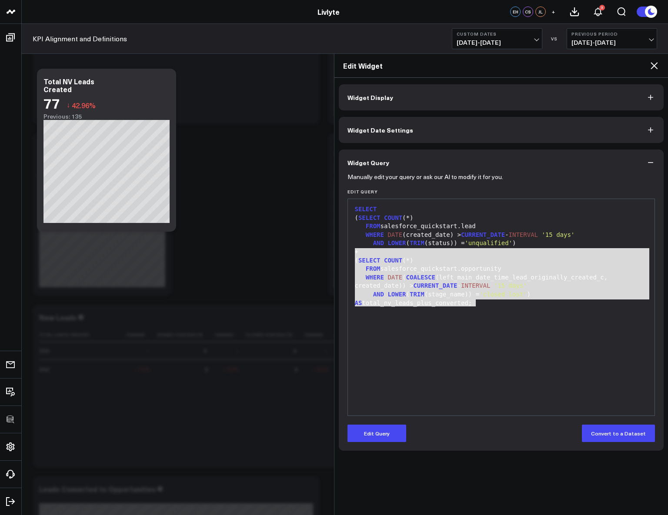
drag, startPoint x: 504, startPoint y: 305, endPoint x: 349, endPoint y: 252, distance: 163.7
click at [349, 252] on div "99 1 2 3 4 5 6 7 8 9 10 11 12 › ⌄ SELECT ( SELECT COUNT (*) FROM salesforce_qui…" at bounding box center [501, 307] width 308 height 217
click at [528, 313] on div at bounding box center [501, 311] width 298 height 9
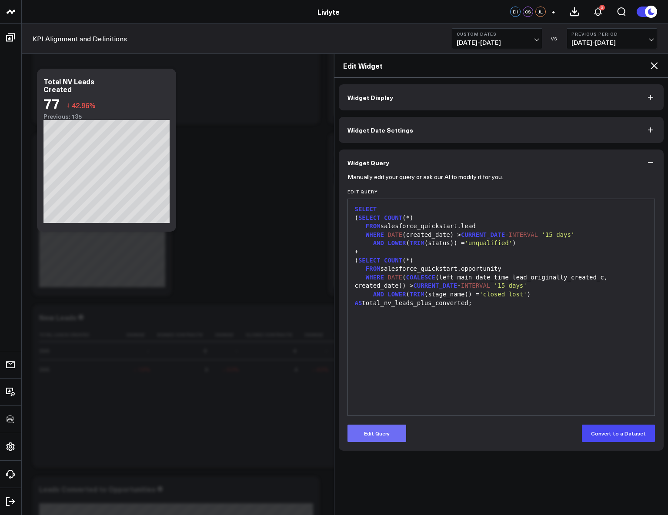
click at [394, 439] on button "Edit Query" at bounding box center [376, 433] width 59 height 17
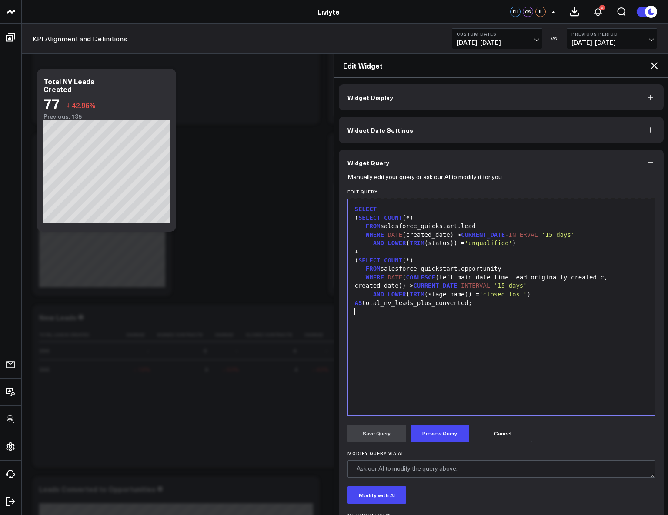
click at [552, 337] on div "SELECT ( SELECT COUNT (*) FROM salesforce_quickstart.lead WHERE DATE (created_d…" at bounding box center [501, 308] width 298 height 208
click at [494, 301] on div "AS total_nv_leads_plus_converted;" at bounding box center [501, 303] width 298 height 9
click at [451, 274] on div "WHERE DATE ( COALESCE (left_main_date_time_lead_originally_created_c, created_d…" at bounding box center [501, 282] width 298 height 17
drag, startPoint x: 421, startPoint y: 271, endPoint x: 461, endPoint y: 267, distance: 40.6
click at [462, 267] on div "FROM salesforce_quickstart.opportunity" at bounding box center [501, 269] width 298 height 9
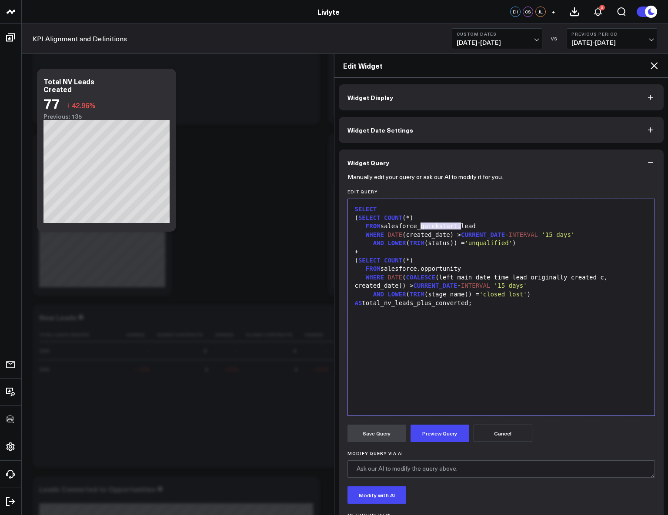
drag, startPoint x: 461, startPoint y: 228, endPoint x: 421, endPoint y: 227, distance: 40.9
click at [421, 227] on div "FROM salesforce_quickstart.lead" at bounding box center [501, 226] width 298 height 9
click at [520, 242] on div "AND LOWER ( TRIM (status)) = 'unqualified' )" at bounding box center [501, 243] width 298 height 9
click at [516, 244] on span ")" at bounding box center [513, 243] width 3 height 7
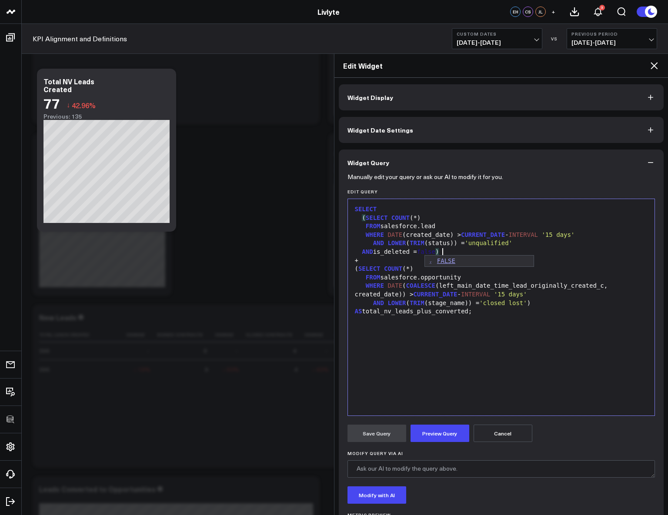
click at [534, 231] on span "INTERVAL" at bounding box center [523, 234] width 29 height 7
click at [404, 235] on div "WHERE DATE (created_date) > CURRENT_DATE - INTERVAL '15 days'" at bounding box center [501, 235] width 298 height 9
click at [405, 236] on span "(" at bounding box center [403, 234] width 3 height 7
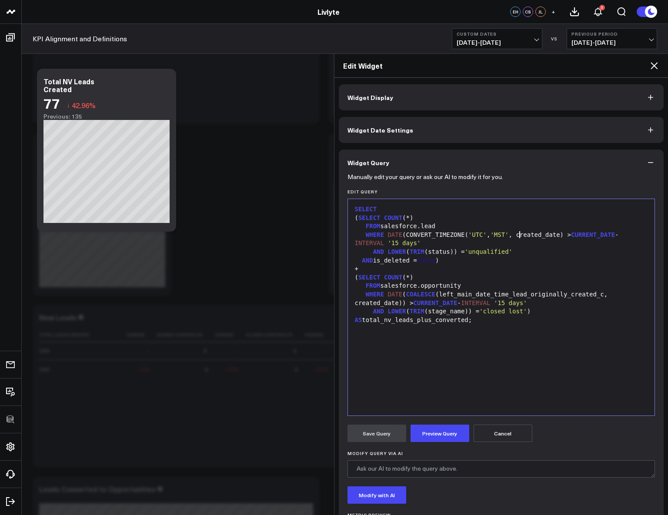
click at [563, 235] on div "WHERE DATE (CONVERT_TIMEZONE( 'UTC' , 'MST' , created_date) > CURRENT_DATE - IN…" at bounding box center [501, 239] width 298 height 17
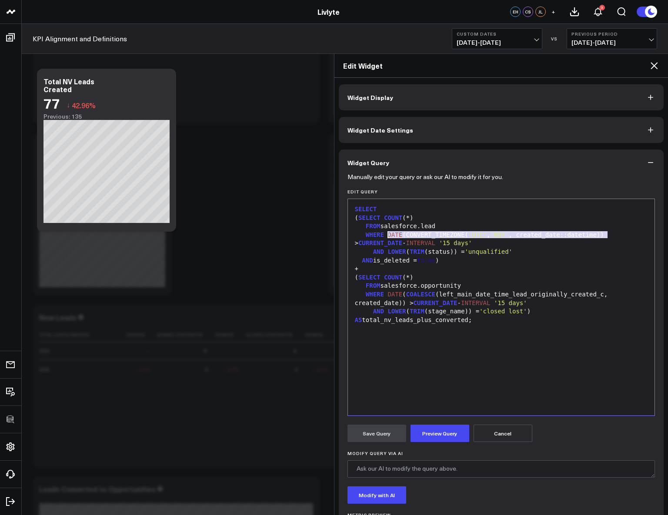
drag, startPoint x: 555, startPoint y: 234, endPoint x: 387, endPoint y: 236, distance: 168.7
click at [387, 236] on div "WHERE DATE (CONVERT_TIMEZONE( 'UTC' , 'MST' , created_date::datetime)) > CURREN…" at bounding box center [501, 239] width 298 height 17
copy div "DATE (CONVERT_TIMEZONE( 'UTC' , 'MST' , created_date::datetime))"
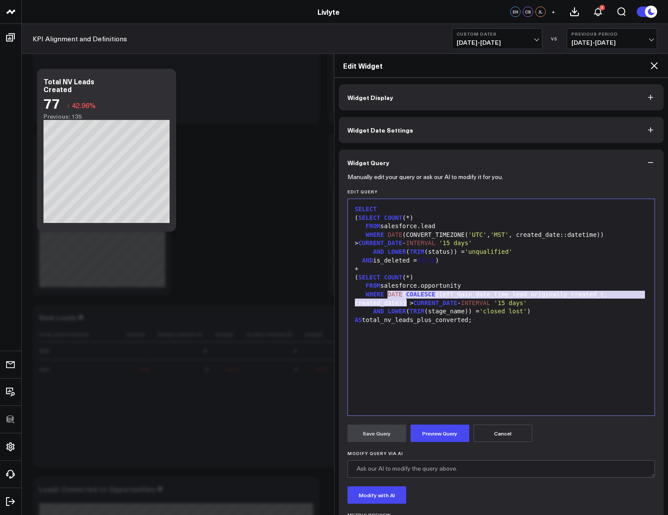
drag, startPoint x: 387, startPoint y: 294, endPoint x: 406, endPoint y: 303, distance: 21.2
click at [407, 303] on div "WHERE DATE ( COALESCE (left_main_date_time_lead_originally_created_c, created_d…" at bounding box center [501, 298] width 298 height 17
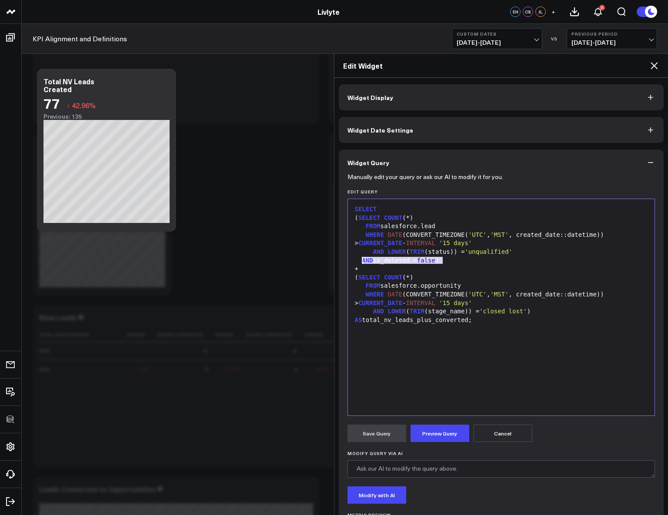
drag, startPoint x: 443, startPoint y: 260, endPoint x: 362, endPoint y: 263, distance: 81.4
click at [362, 263] on div "AND is_deleted = false )" at bounding box center [501, 261] width 298 height 9
copy div "AND is_deleted = false"
click at [527, 312] on span "'closed lost'" at bounding box center [503, 311] width 48 height 7
click at [431, 417] on form "Manually edit your query or ask our AI to modify it for you. Edit Query Selecti…" at bounding box center [501, 363] width 308 height 374
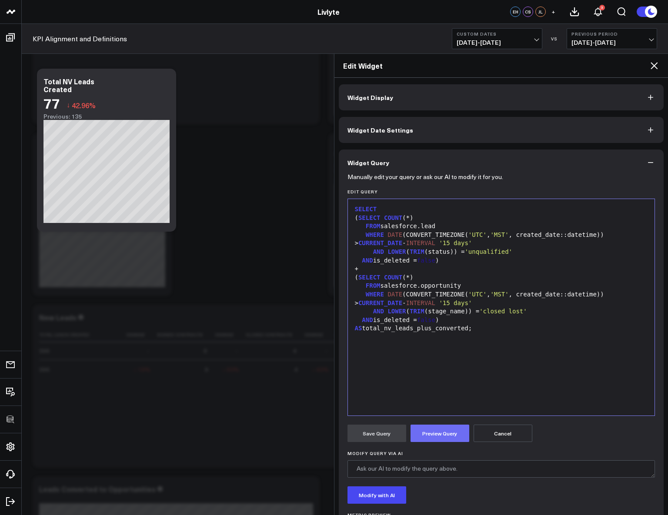
click at [436, 437] on button "Preview Query" at bounding box center [440, 433] width 59 height 17
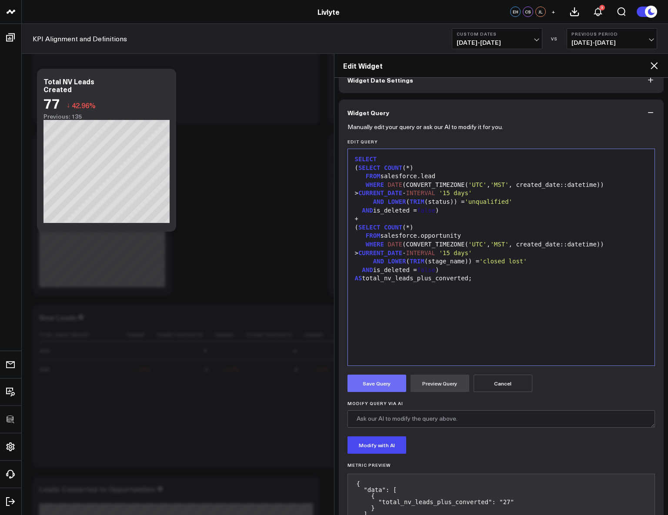
click at [382, 384] on button "Save Query" at bounding box center [376, 383] width 59 height 17
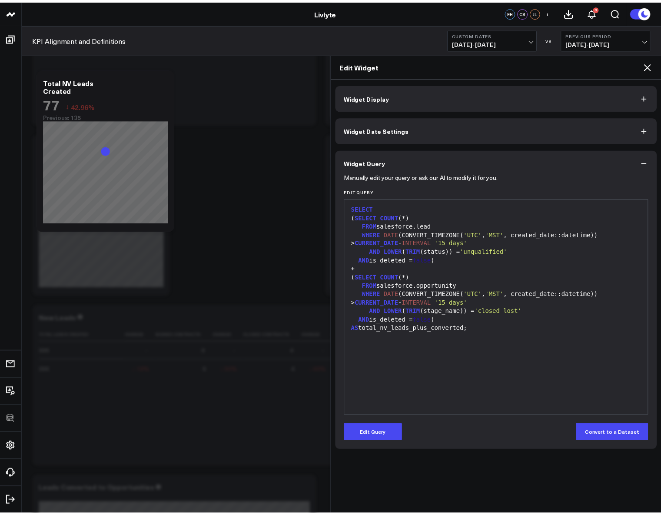
scroll to position [0, 0]
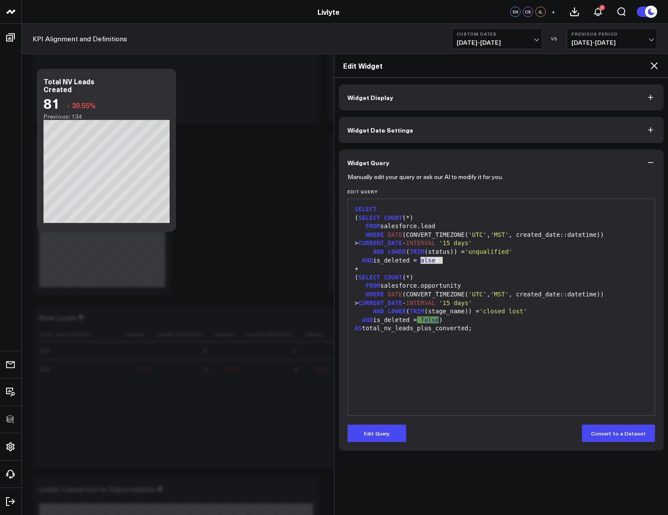
drag, startPoint x: 419, startPoint y: 260, endPoint x: 443, endPoint y: 262, distance: 23.6
click at [443, 262] on div "AND is_deleted = false )" at bounding box center [501, 261] width 298 height 9
click at [471, 266] on div "+" at bounding box center [501, 269] width 298 height 9
click at [383, 431] on button "Edit Query" at bounding box center [376, 433] width 59 height 17
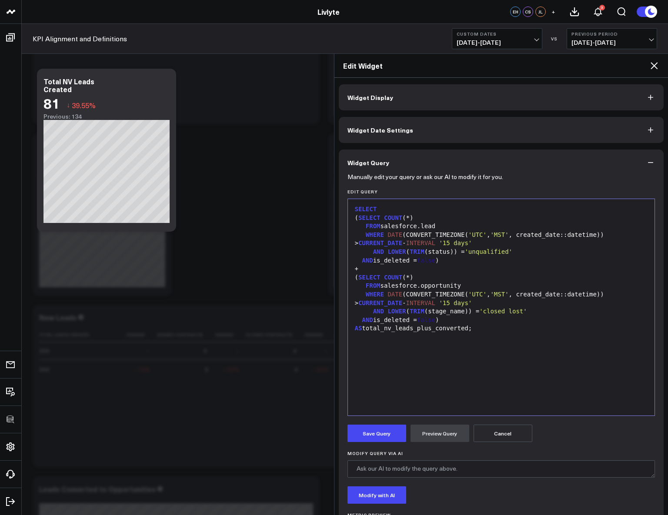
click at [404, 264] on div "AND is_deleted = false )" at bounding box center [501, 261] width 298 height 9
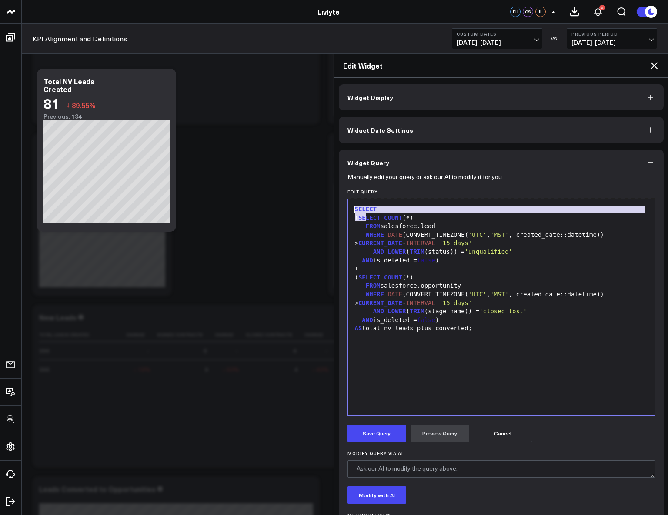
drag, startPoint x: 366, startPoint y: 217, endPoint x: 329, endPoint y: 192, distance: 45.4
click at [329, 192] on body "100525 Test 100625-2 3725 Test 829 Studios Accenture Acme Industrial Activant C…" at bounding box center [334, 385] width 668 height 2780
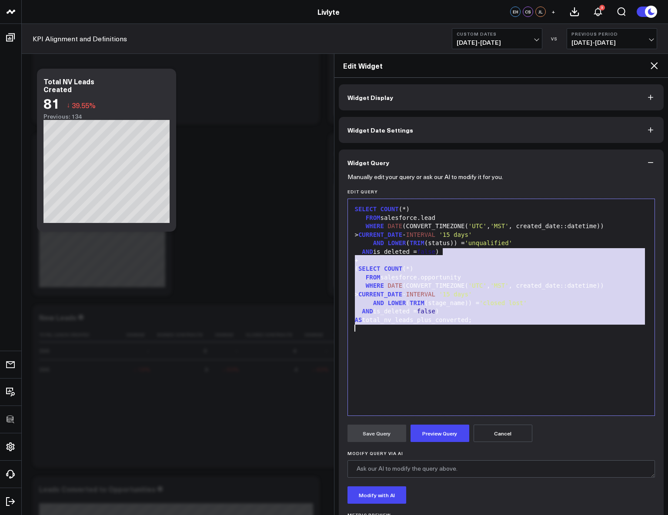
drag, startPoint x: 443, startPoint y: 251, endPoint x: 488, endPoint y: 381, distance: 138.1
click at [488, 381] on div "SELECT COUNT (*) FROM salesforce.lead WHERE DATE (CONVERT_TIMEZONE( 'UTC' , 'MS…" at bounding box center [501, 308] width 298 height 208
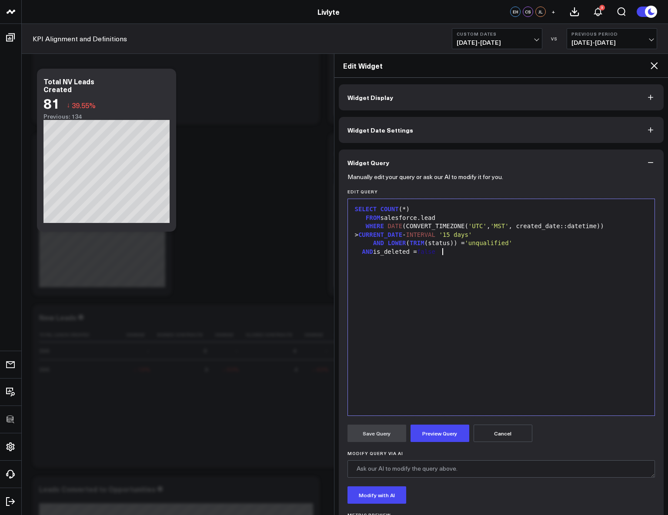
click at [364, 217] on div "FROM salesforce.lead" at bounding box center [501, 218] width 298 height 9
click at [364, 226] on div "WHERE DATE (CONVERT_TIMEZONE( 'UTC' , 'MST' , created_date::datetime)) > CURREN…" at bounding box center [501, 230] width 298 height 17
click at [356, 210] on span "SELECT" at bounding box center [366, 209] width 22 height 7
click at [373, 241] on span "AND" at bounding box center [378, 243] width 11 height 7
click at [362, 250] on span "AND" at bounding box center [367, 251] width 11 height 7
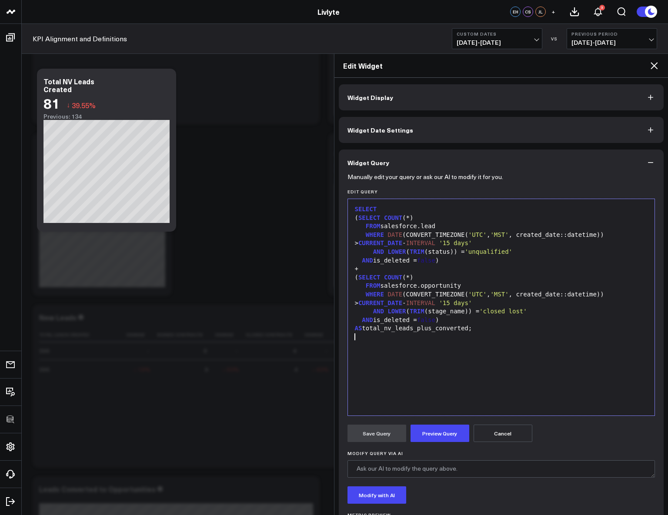
click at [651, 66] on icon at bounding box center [654, 65] width 10 height 10
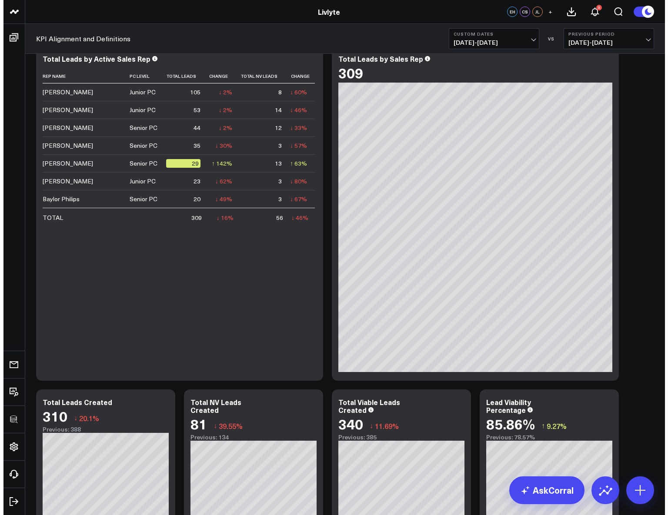
scroll to position [905, 0]
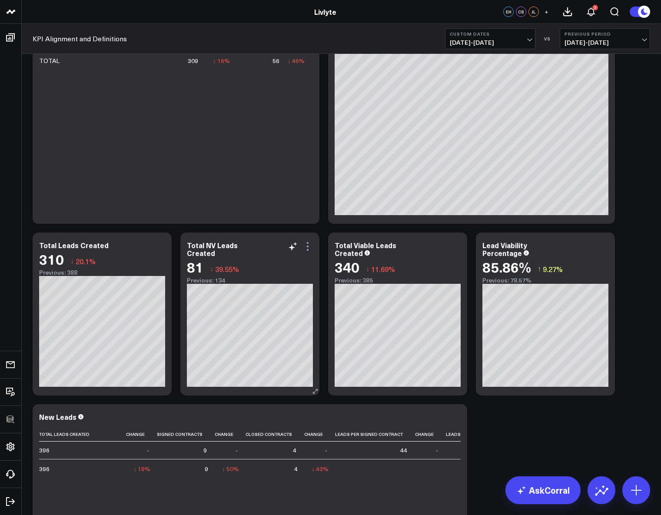
click at [308, 245] on icon at bounding box center [308, 246] width 10 height 10
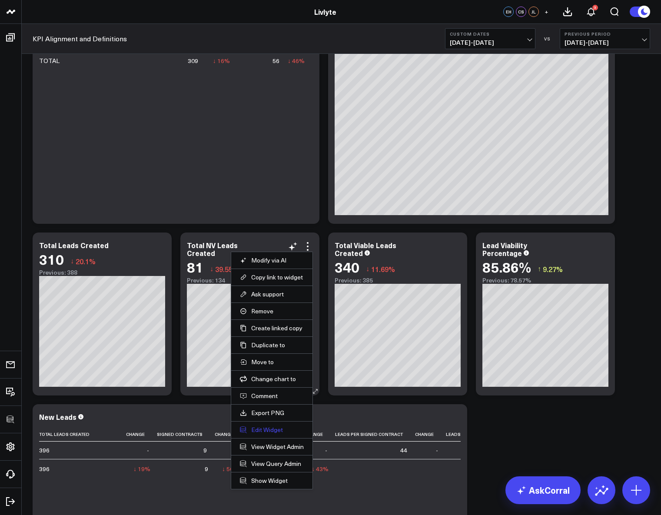
click at [267, 431] on button "Edit Widget" at bounding box center [272, 430] width 64 height 8
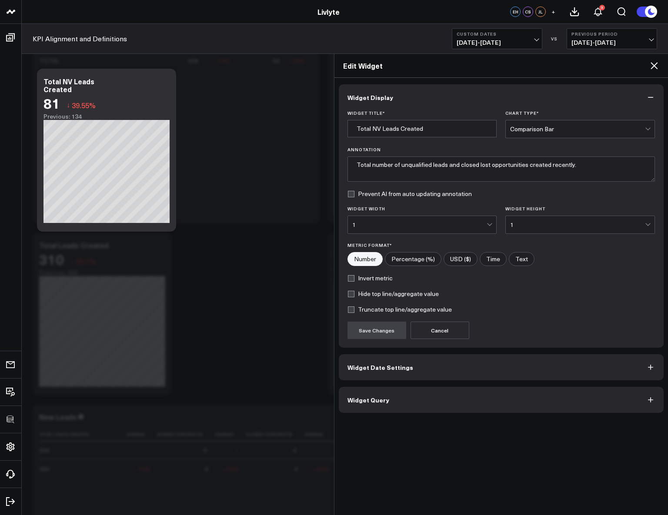
click at [431, 409] on button "Widget Query" at bounding box center [501, 400] width 325 height 26
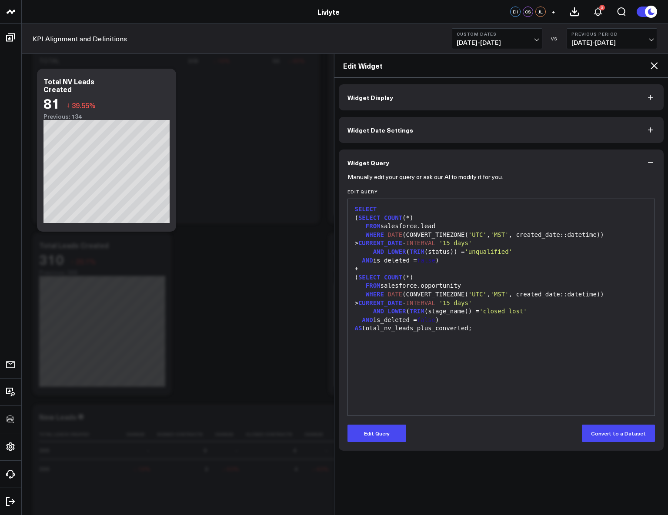
click at [473, 344] on div "SELECT ( SELECT COUNT (*) FROM salesforce.lead WHERE DATE (CONVERT_TIMEZONE( 'U…" at bounding box center [501, 308] width 298 height 208
click at [389, 431] on button "Edit Query" at bounding box center [376, 433] width 59 height 17
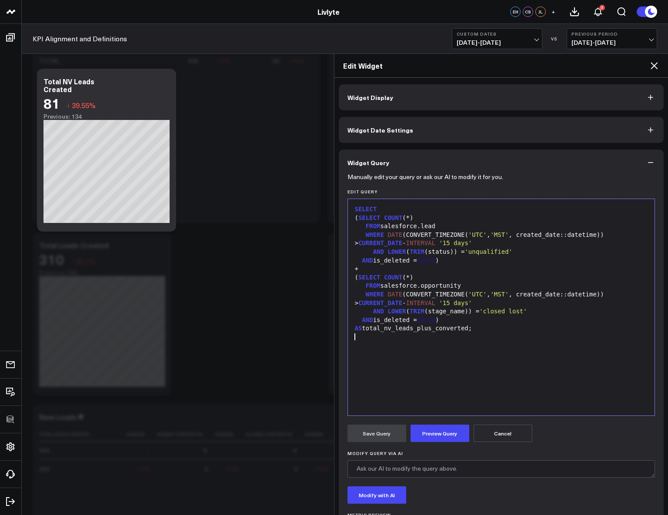
click at [479, 337] on div at bounding box center [501, 337] width 298 height 9
drag, startPoint x: 520, startPoint y: 294, endPoint x: 564, endPoint y: 295, distance: 43.9
click at [564, 295] on div "WHERE DATE (CONVERT_TIMEZONE( 'UTC' , 'MST' , created_date::datetime)) > CURREN…" at bounding box center [501, 298] width 298 height 17
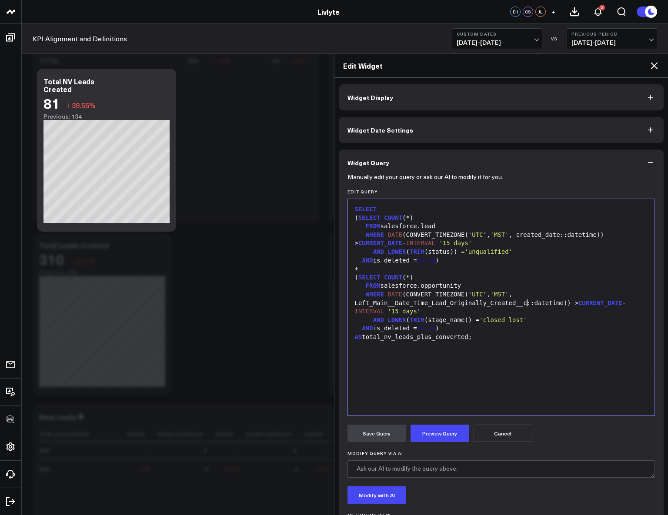
drag, startPoint x: 520, startPoint y: 305, endPoint x: 537, endPoint y: 303, distance: 17.1
click at [520, 305] on div "WHERE DATE (CONVERT_TIMEZONE( 'UTC' , 'MST' , Left_Main__Date_Time_Lead_Origina…" at bounding box center [501, 303] width 298 height 26
click at [394, 306] on div "WHERE DATE (CONVERT_TIMEZONE( 'UTC' , 'MST' , Left_Main__Date_Time_Lead_Origina…" at bounding box center [501, 303] width 298 height 26
click at [448, 433] on button "Preview Query" at bounding box center [440, 433] width 59 height 17
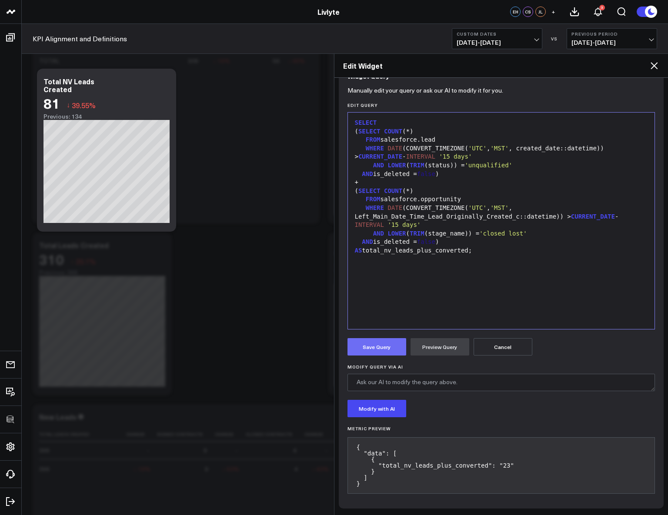
click at [380, 347] on button "Save Query" at bounding box center [376, 346] width 59 height 17
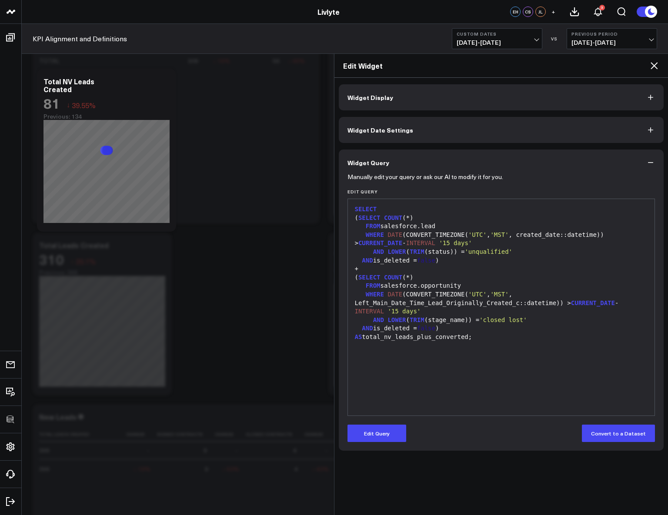
scroll to position [0, 0]
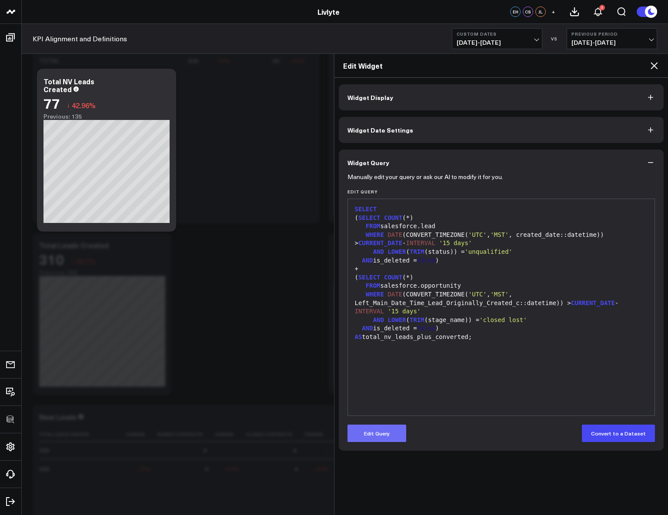
click at [384, 434] on button "Edit Query" at bounding box center [376, 433] width 59 height 17
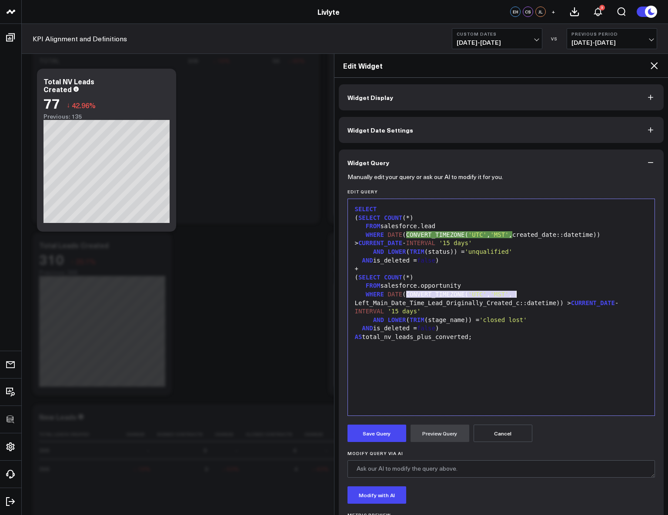
drag, startPoint x: 406, startPoint y: 296, endPoint x: 517, endPoint y: 297, distance: 110.9
click at [517, 297] on div "WHERE DATE (CONVERT_TIMEZONE( 'UTC' , 'MST' , Left_Main_Date_Time_Lead_Original…" at bounding box center [501, 303] width 298 height 26
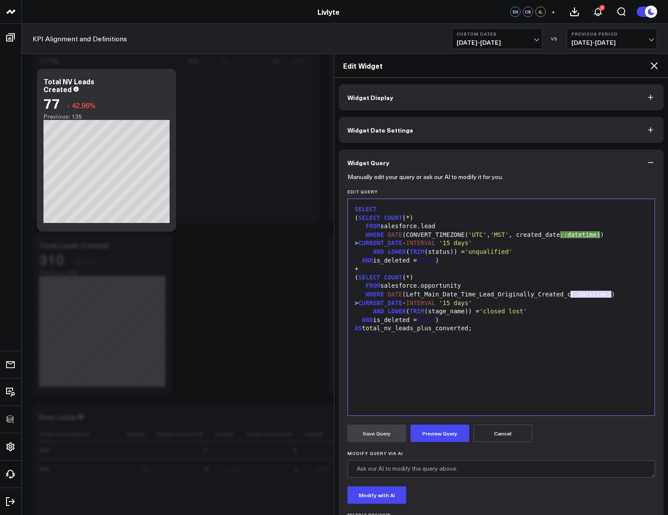
drag, startPoint x: 611, startPoint y: 294, endPoint x: 571, endPoint y: 296, distance: 39.6
click at [571, 296] on div "WHERE DATE (Left_Main_Date_Time_Lead_Originally_Created_c::datetime)) > CURRENT…" at bounding box center [501, 298] width 298 height 17
click at [442, 434] on button "Preview Query" at bounding box center [440, 433] width 59 height 17
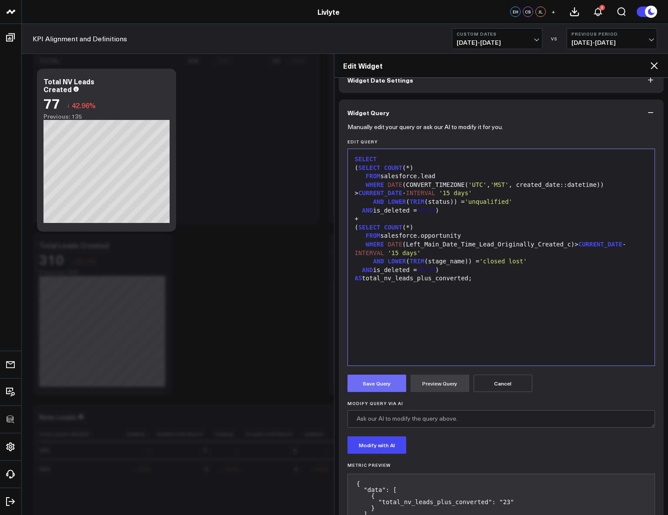
click at [390, 386] on button "Save Query" at bounding box center [376, 383] width 59 height 17
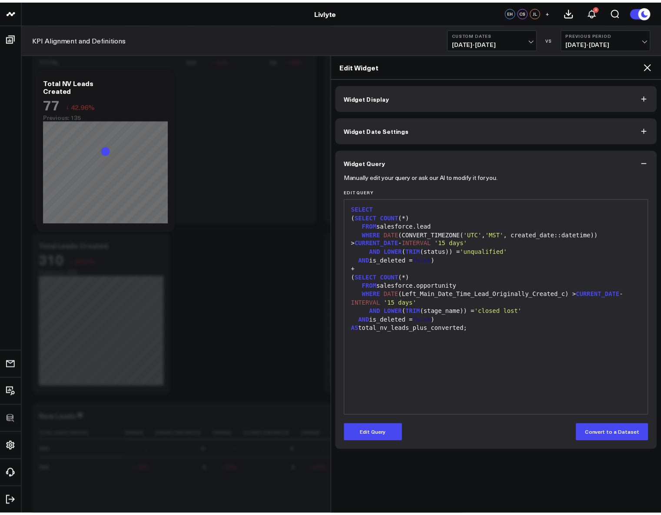
scroll to position [0, 0]
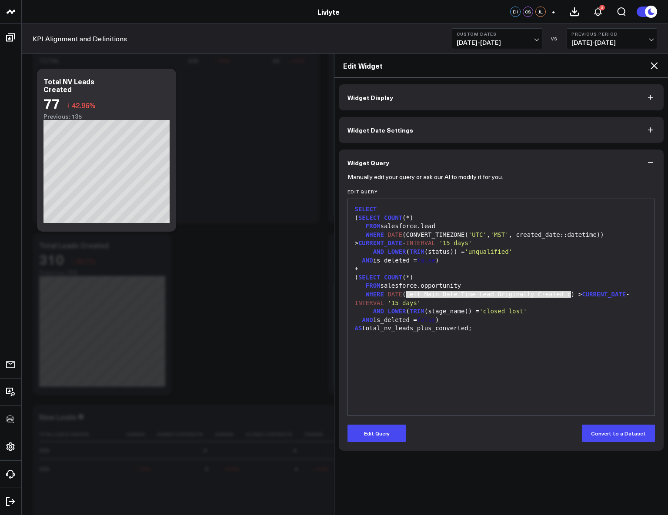
drag, startPoint x: 570, startPoint y: 294, endPoint x: 405, endPoint y: 296, distance: 164.8
click at [405, 296] on div "WHERE DATE (Left_Main_Date_Time_Lead_Originally_Created_c) > CURRENT_DATE - INT…" at bounding box center [501, 298] width 298 height 17
click at [433, 238] on div "WHERE DATE (CONVERT_TIMEZONE( 'UTC' , 'MST' , created_date::datetime)) > CURREN…" at bounding box center [501, 239] width 298 height 17
click at [658, 63] on icon at bounding box center [654, 65] width 10 height 10
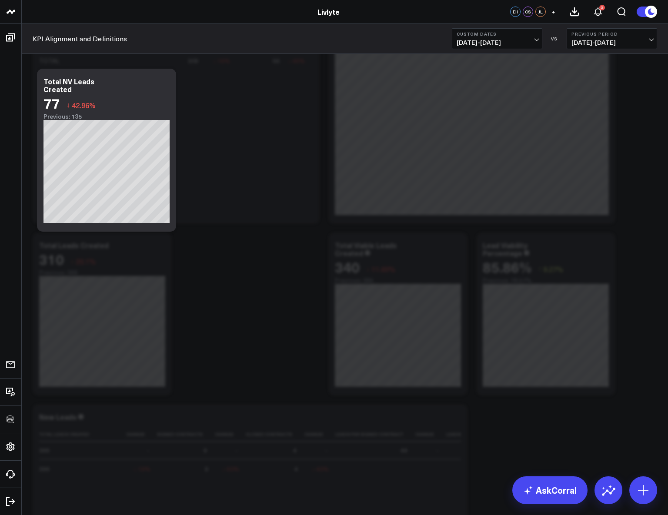
click at [516, 39] on button "Custom Dates 09/01/25 - 09/30/25" at bounding box center [497, 38] width 90 height 21
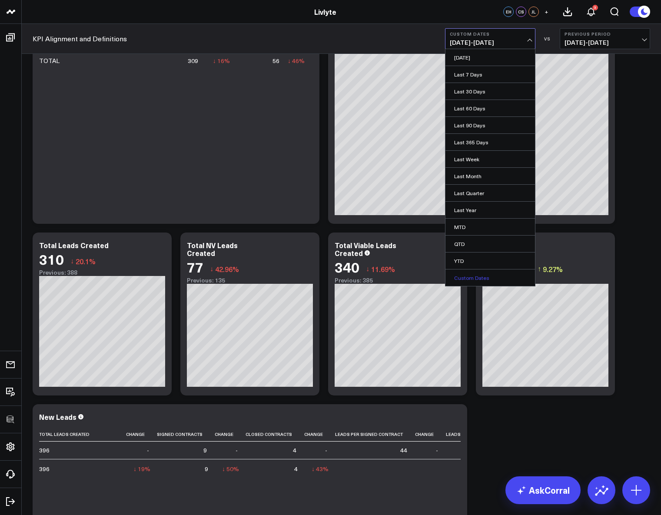
click at [484, 277] on link "Custom Dates" at bounding box center [491, 278] width 90 height 17
select select "9"
select select "2025"
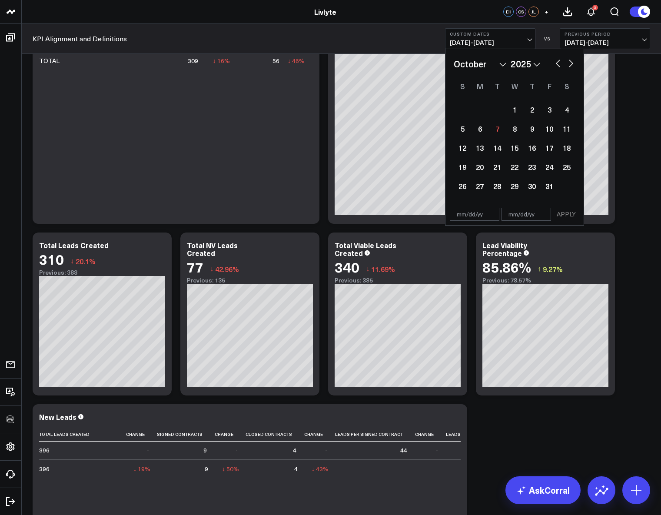
click at [559, 64] on button "button" at bounding box center [558, 62] width 9 height 10
select select "7"
select select "2025"
click at [559, 65] on button "button" at bounding box center [558, 62] width 9 height 10
select select "6"
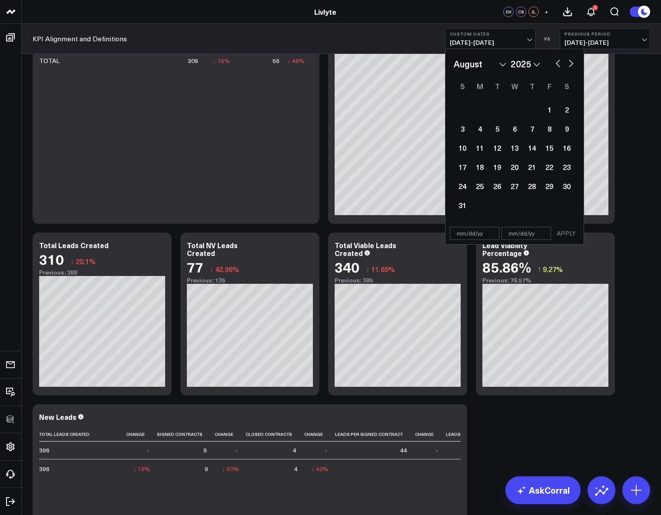
select select "2025"
click at [570, 63] on button "button" at bounding box center [571, 62] width 9 height 10
select select "7"
select select "2025"
click at [547, 110] on div "1" at bounding box center [549, 109] width 17 height 17
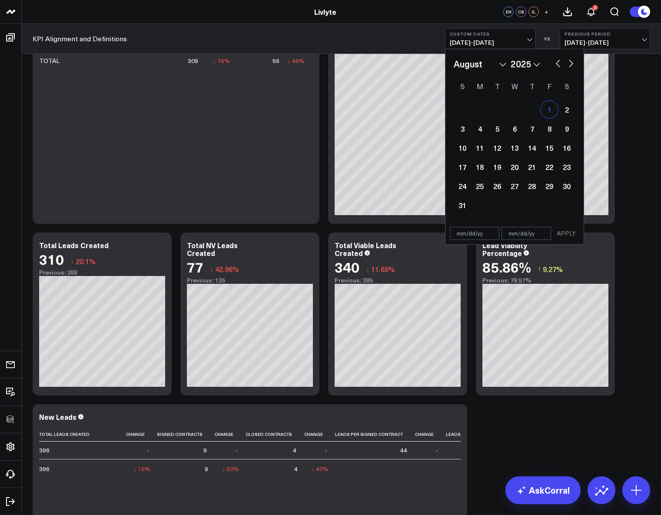
type input "[DATE]"
select select "7"
select select "2025"
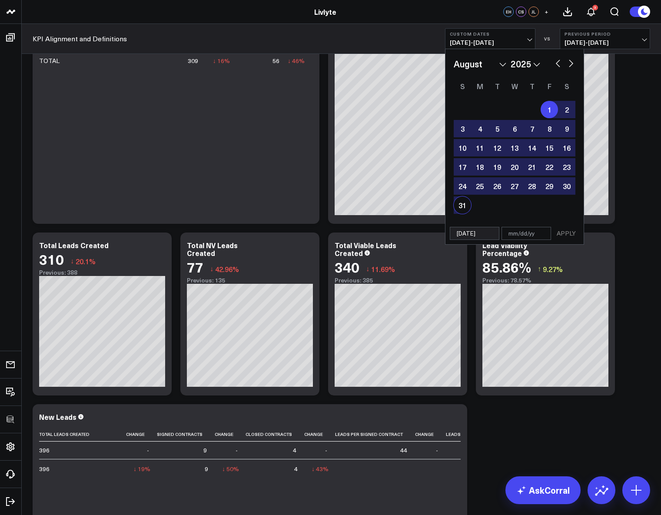
click at [467, 209] on div "31" at bounding box center [462, 205] width 17 height 17
type input "[DATE]"
select select "7"
select select "2025"
click at [564, 229] on button "APPLY" at bounding box center [567, 233] width 26 height 13
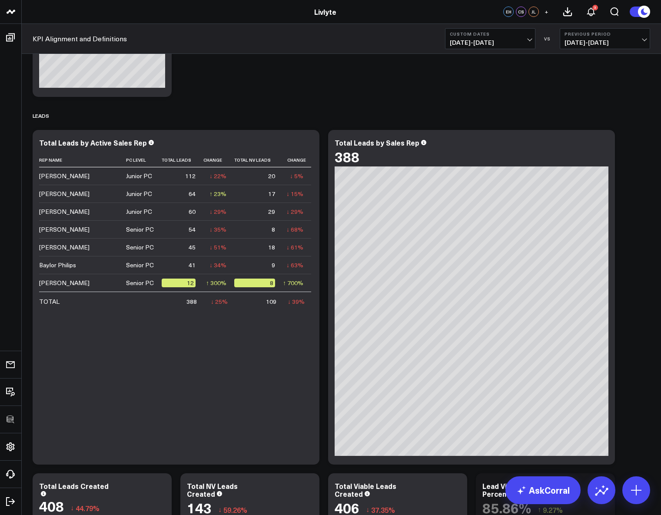
scroll to position [687, 0]
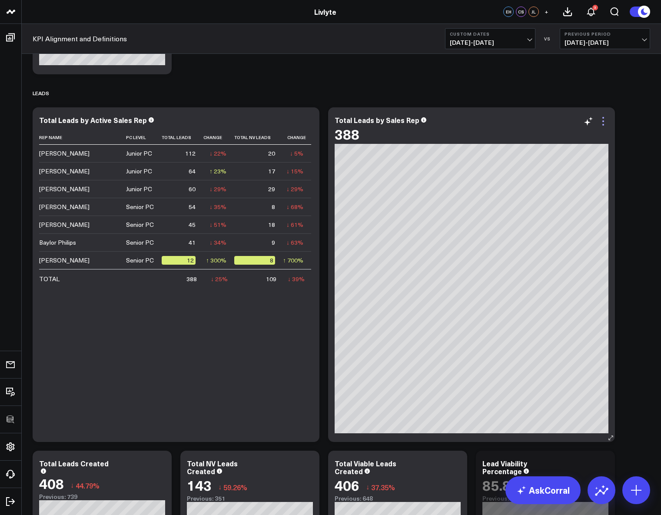
click at [604, 124] on icon at bounding box center [603, 121] width 10 height 10
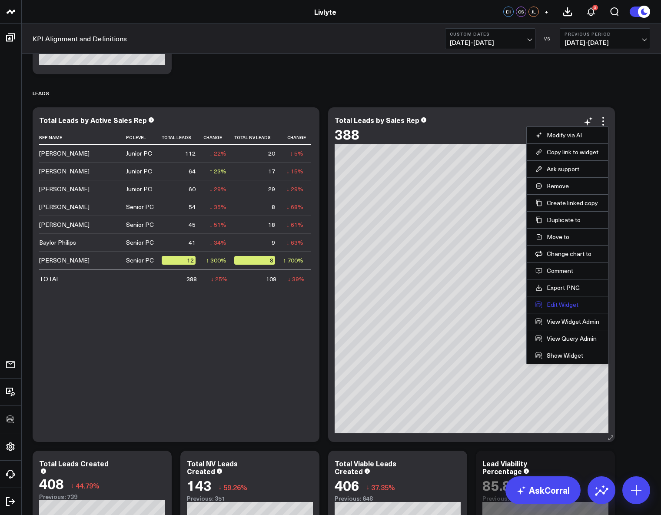
click at [560, 304] on button "Edit Widget" at bounding box center [568, 305] width 64 height 8
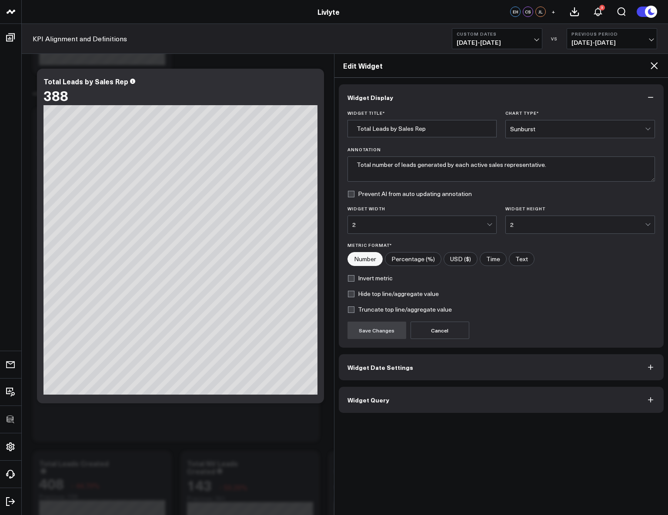
click at [435, 397] on button "Widget Query" at bounding box center [501, 400] width 325 height 26
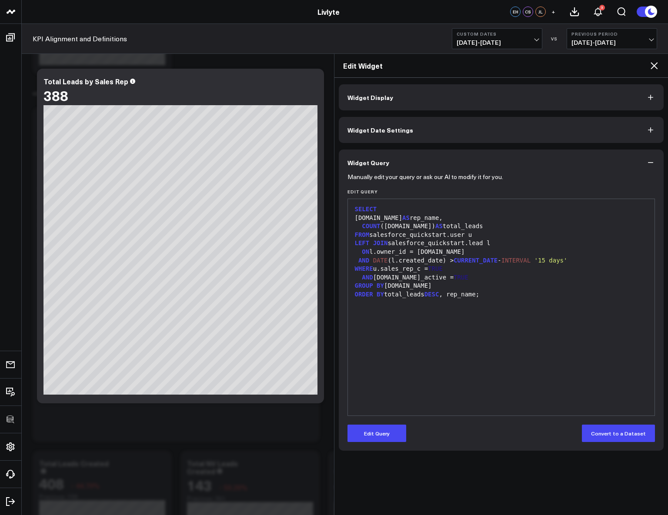
click at [463, 351] on div "SELECT u.name AS rep_name, COUNT (l.id) AS total_leads FROM salesforce_quicksta…" at bounding box center [501, 308] width 298 height 208
click at [374, 235] on div "FROM salesforce_quickstart.user u" at bounding box center [501, 235] width 298 height 9
drag, startPoint x: 374, startPoint y: 234, endPoint x: 496, endPoint y: 232, distance: 122.7
click at [496, 232] on div "FROM salesforce_quickstart.user u" at bounding box center [501, 235] width 298 height 9
click at [490, 253] on div "ON l.owner_id = u.id" at bounding box center [501, 252] width 298 height 9
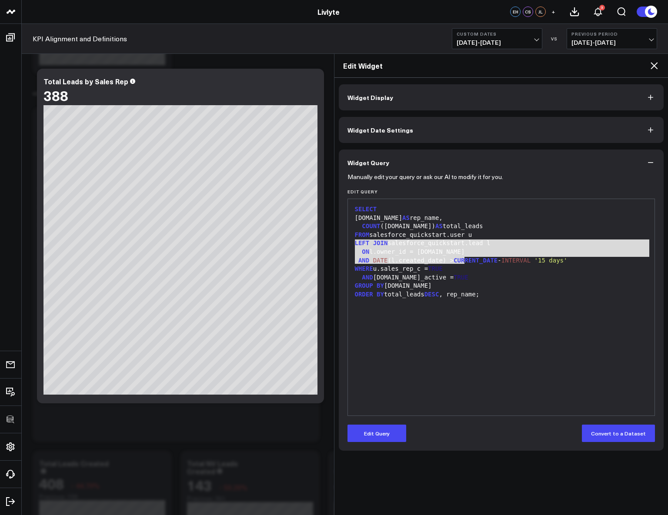
drag, startPoint x: 465, startPoint y: 257, endPoint x: 347, endPoint y: 243, distance: 118.6
click at [347, 243] on div "99 1 2 3 4 5 6 7 8 9 10 11 12 › ⌄ SELECT u.name AS rep_name, COUNT (l.id) AS to…" at bounding box center [501, 307] width 308 height 217
click at [444, 280] on div "AND u.is_active = TRUE" at bounding box center [501, 278] width 298 height 9
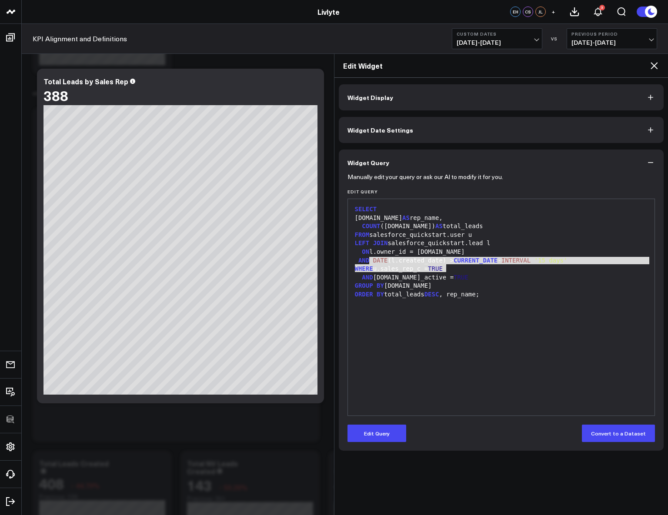
drag, startPoint x: 445, startPoint y: 270, endPoint x: 371, endPoint y: 264, distance: 74.6
click at [371, 264] on div "SELECT u.name AS rep_name, COUNT (l.id) AS total_leads FROM salesforce_quicksta…" at bounding box center [501, 308] width 298 height 208
click at [467, 269] on div "WHERE u.sales_rep_c = TRUE" at bounding box center [501, 269] width 298 height 9
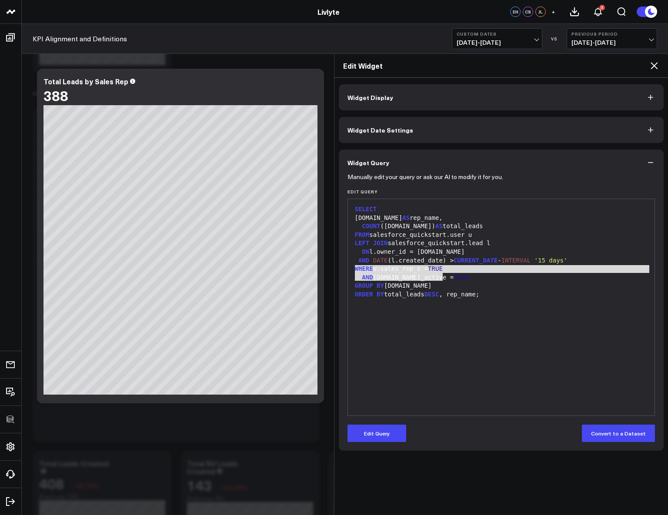
drag, startPoint x: 457, startPoint y: 279, endPoint x: 345, endPoint y: 271, distance: 112.1
click at [345, 271] on div "Manually edit your query or ask our AI to modify it for you. Edit Query 99 1 2 …" at bounding box center [501, 313] width 325 height 275
click at [574, 278] on div "AND u.is_active = TRUE" at bounding box center [501, 278] width 298 height 9
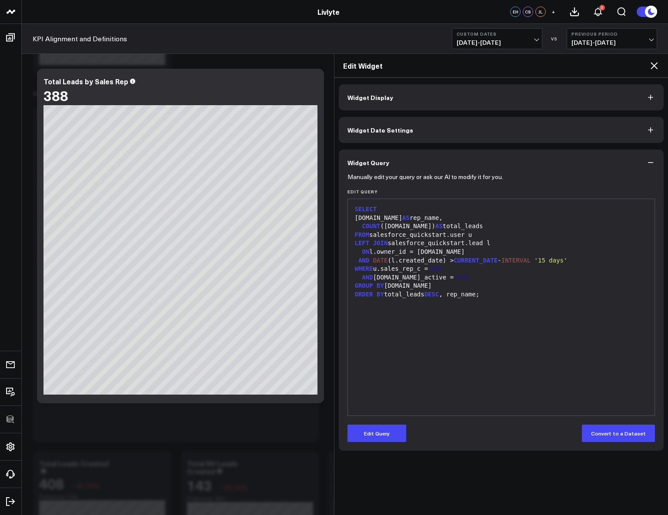
click at [654, 65] on icon at bounding box center [654, 65] width 7 height 7
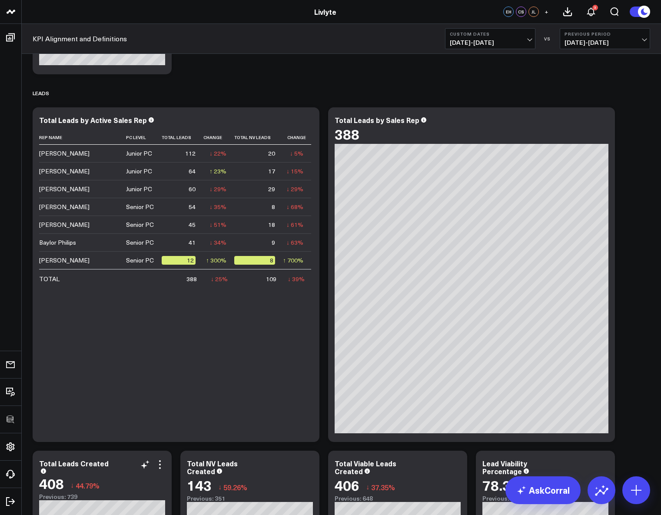
scroll to position [755, 0]
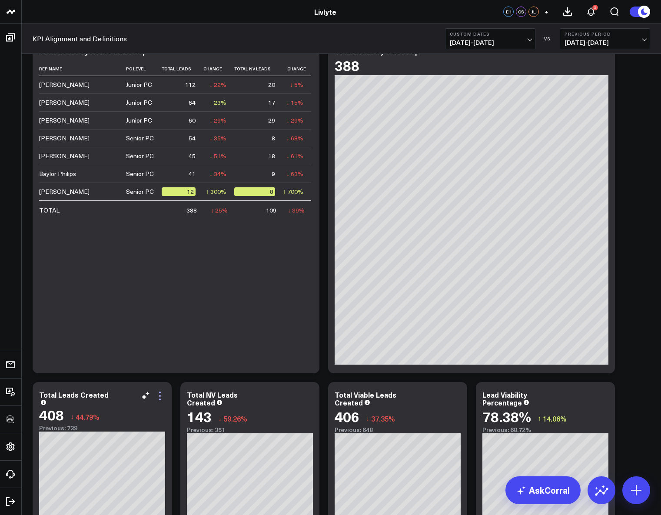
click at [164, 397] on icon at bounding box center [160, 396] width 10 height 10
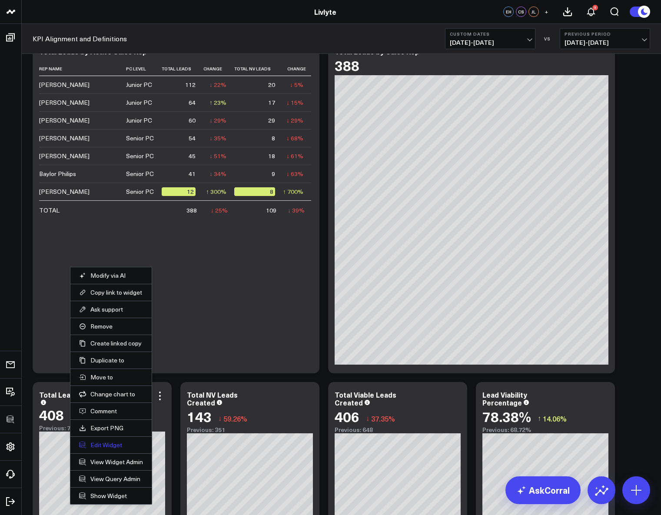
scroll to position [761, 0]
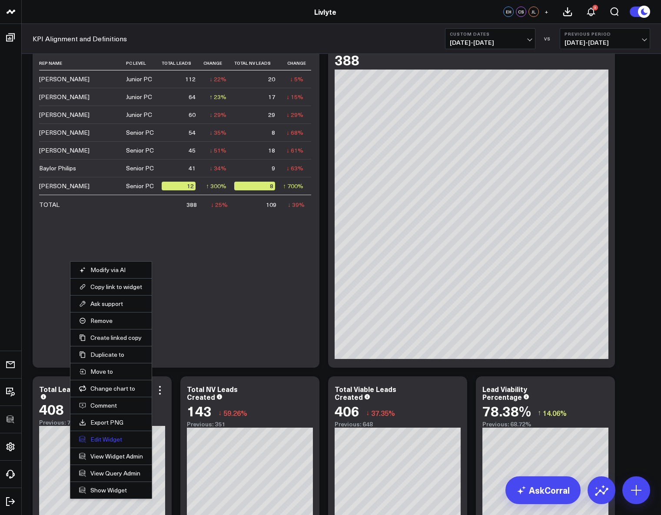
click at [116, 442] on button "Edit Widget" at bounding box center [111, 440] width 64 height 8
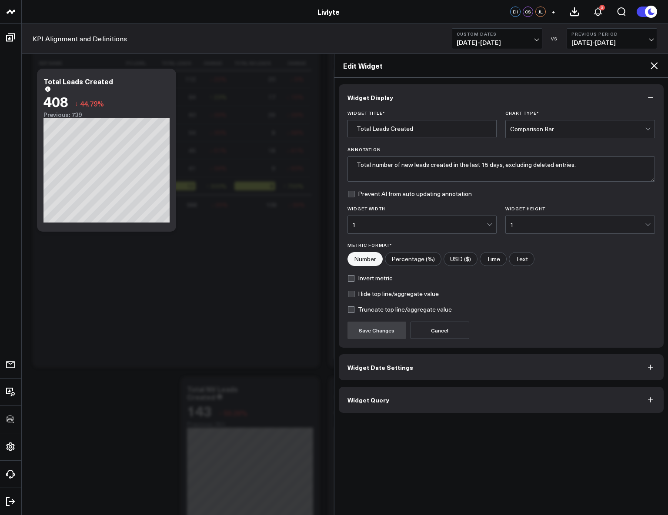
click at [439, 399] on button "Widget Query" at bounding box center [501, 400] width 325 height 26
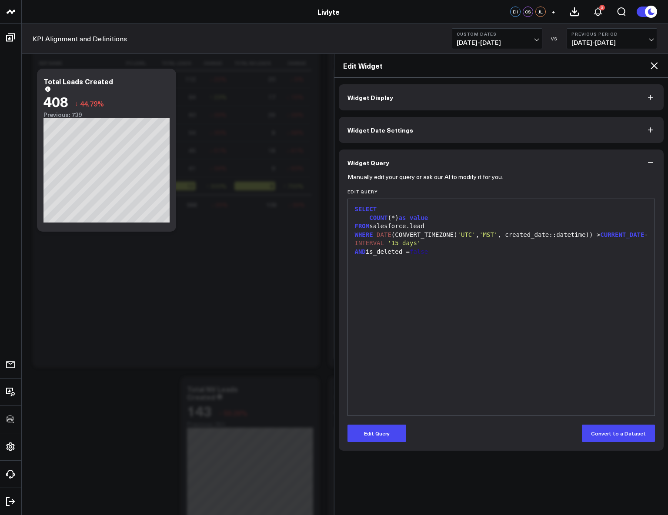
drag, startPoint x: 385, startPoint y: 437, endPoint x: 402, endPoint y: 403, distance: 37.9
click at [385, 437] on button "Edit Query" at bounding box center [376, 433] width 59 height 17
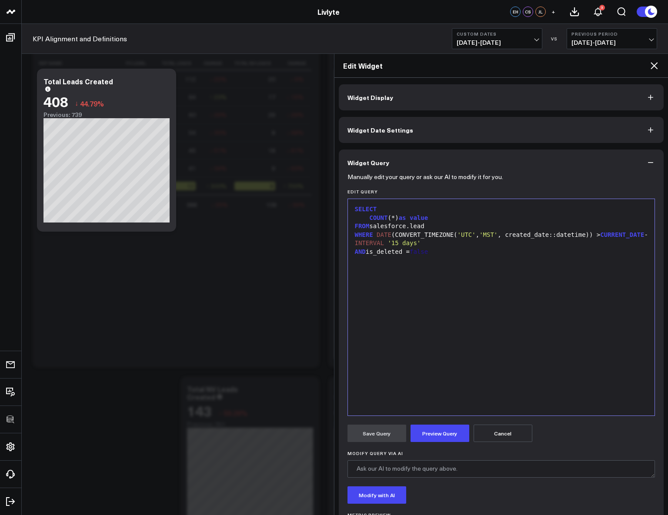
click at [439, 365] on div "SELECT COUNT (*) as value FROM salesforce.lead WHERE DATE (CONVERT_TIMEZONE( 'U…" at bounding box center [501, 308] width 298 height 208
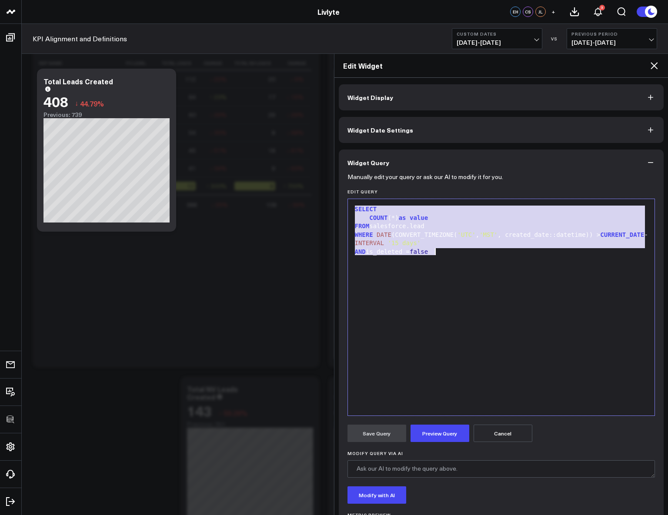
copy div "SELECT COUNT (*) as value FROM salesforce.lead WHERE DATE (CONVERT_TIMEZONE( 'U…"
click at [657, 64] on icon at bounding box center [654, 65] width 10 height 10
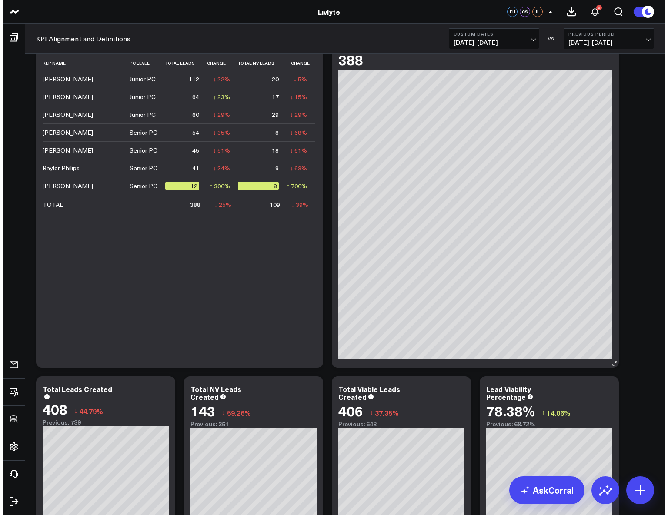
scroll to position [631, 0]
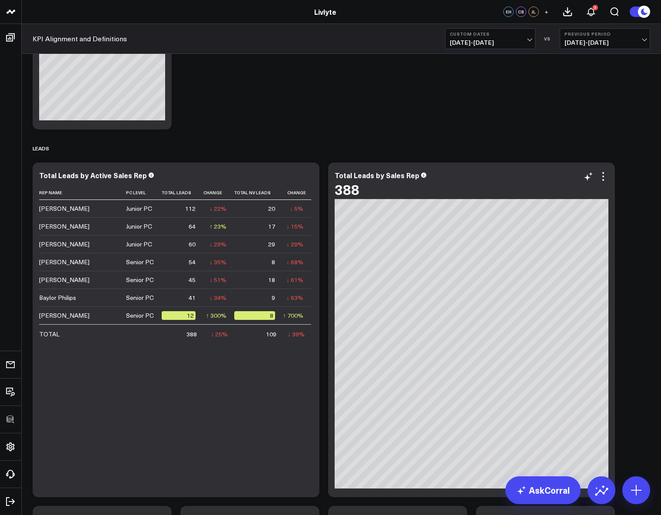
click at [604, 182] on div "388" at bounding box center [472, 189] width 274 height 16
click at [604, 179] on icon at bounding box center [603, 176] width 10 height 10
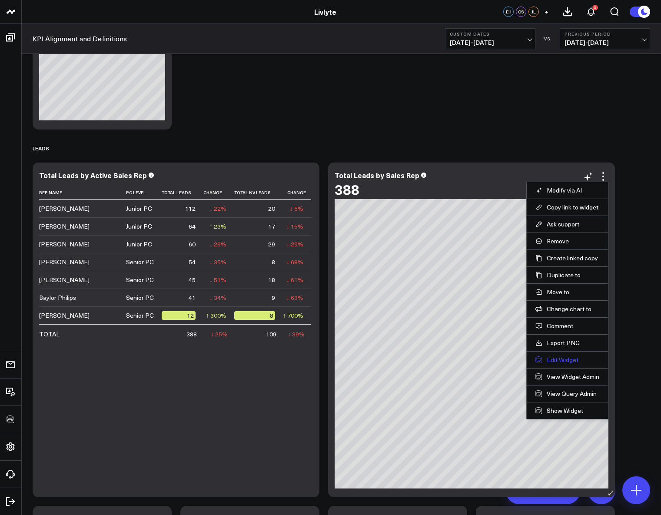
click at [552, 356] on button "Edit Widget" at bounding box center [568, 360] width 64 height 8
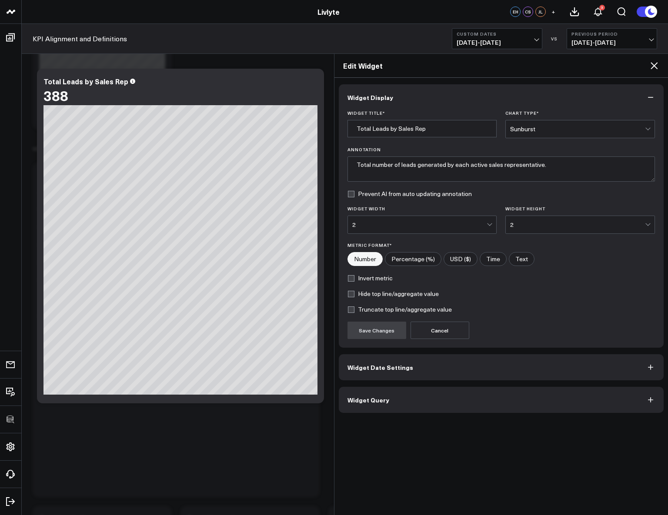
click at [412, 404] on button "Widget Query" at bounding box center [501, 400] width 325 height 26
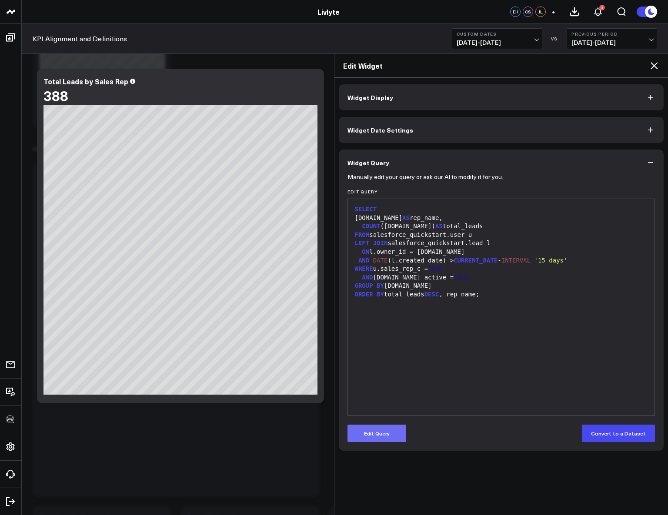
click at [389, 431] on button "Edit Query" at bounding box center [376, 433] width 59 height 17
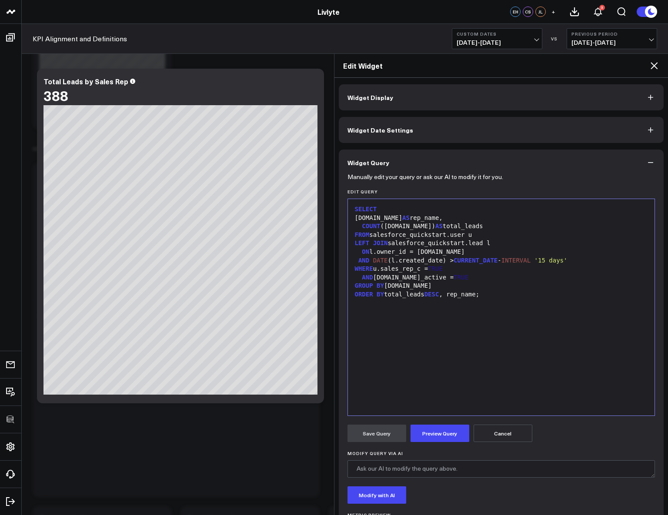
click at [514, 341] on div "SELECT u.name AS rep_name, COUNT (l.id) AS total_leads FROM salesforce_quicksta…" at bounding box center [501, 308] width 298 height 208
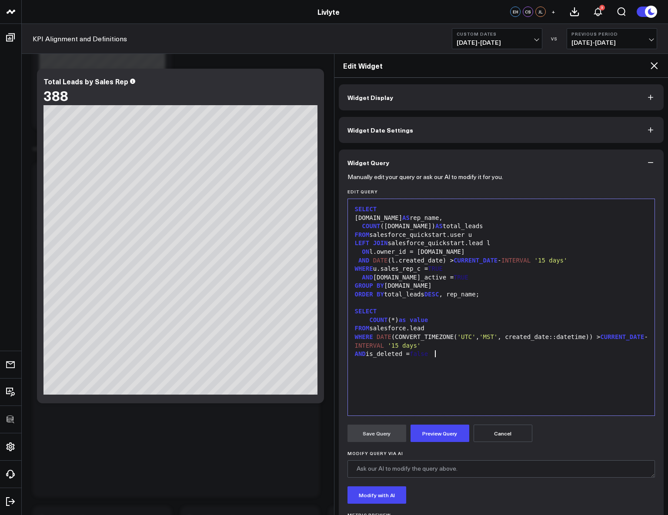
click at [431, 328] on div "FROM salesforce.lead" at bounding box center [501, 328] width 298 height 9
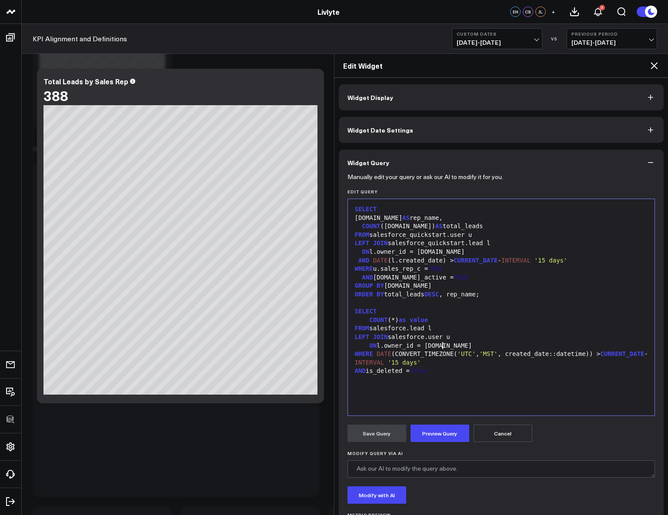
click at [414, 316] on div "COUNT (*) as value" at bounding box center [501, 320] width 298 height 9
click at [391, 308] on div "SELECT" at bounding box center [501, 311] width 298 height 9
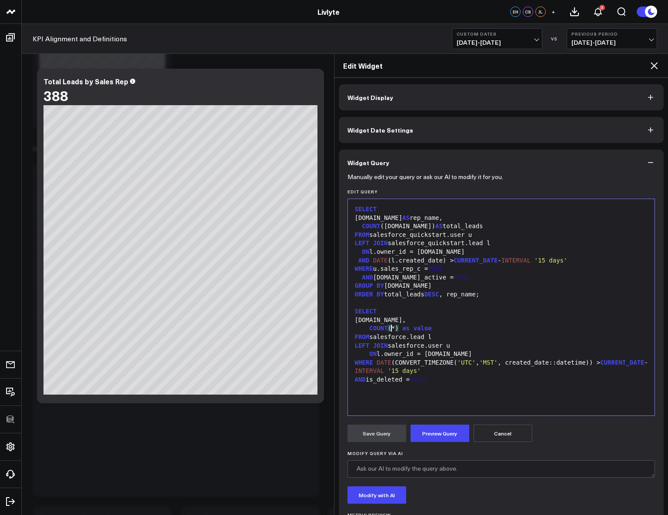
click at [392, 330] on div "COUNT ( * ) as value" at bounding box center [501, 328] width 298 height 9
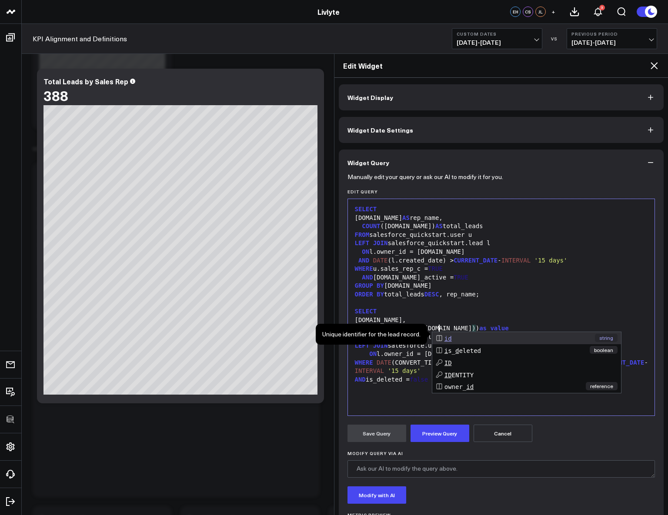
click at [471, 304] on div at bounding box center [501, 303] width 298 height 9
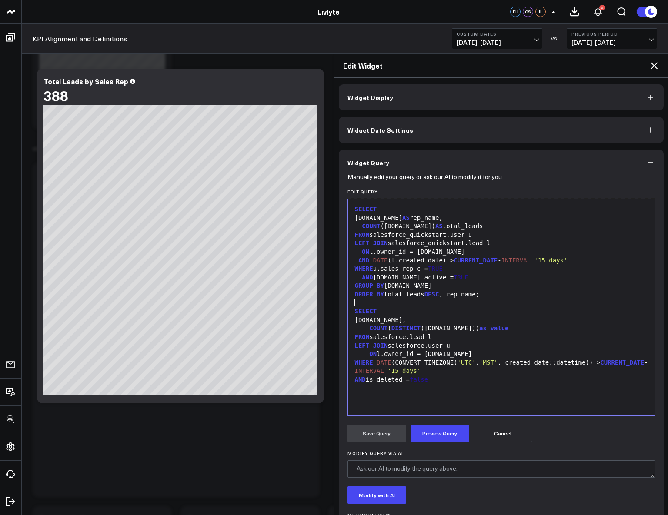
click at [439, 400] on div "SELECT u.name AS rep_name, COUNT (l.id) AS total_leads FROM salesforce_quicksta…" at bounding box center [501, 308] width 298 height 208
drag, startPoint x: 371, startPoint y: 381, endPoint x: 388, endPoint y: 381, distance: 16.5
click at [371, 381] on div "AND is_deleted = false" at bounding box center [501, 380] width 298 height 9
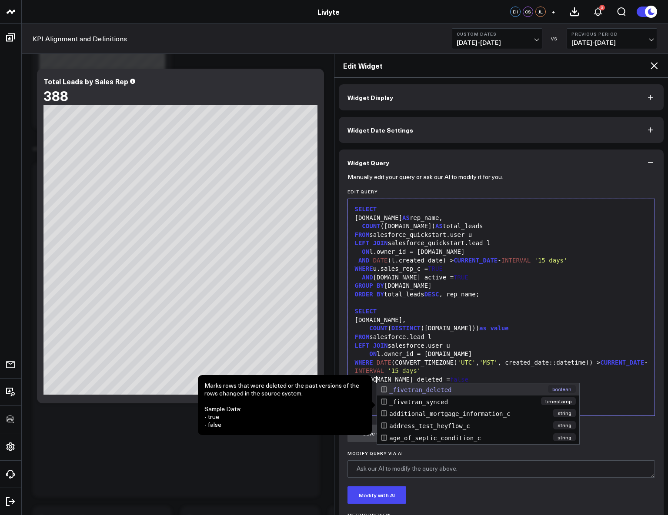
click at [384, 367] on span "INTERVAL" at bounding box center [369, 370] width 29 height 7
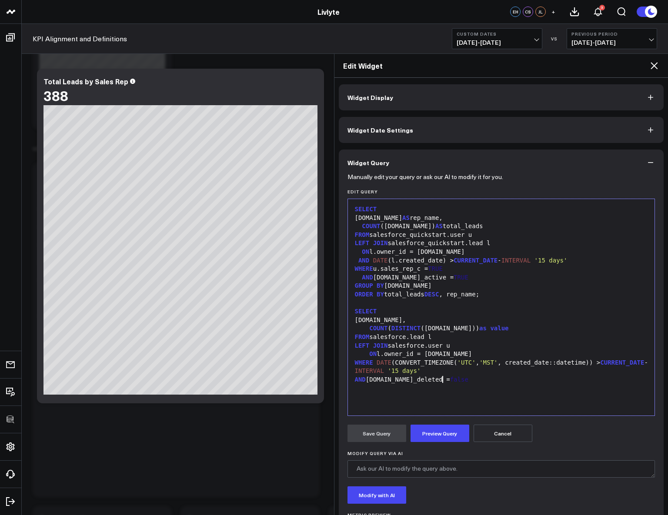
click at [477, 390] on div "SELECT u.name AS rep_name, COUNT (l.id) AS total_leads FROM salesforce_quicksta…" at bounding box center [501, 308] width 298 height 208
click at [421, 270] on div "WHERE u.sales_rep_c = TRUE" at bounding box center [501, 269] width 298 height 9
click at [431, 270] on div "WHERE u.sales_rep_c = TRUE" at bounding box center [501, 269] width 298 height 9
click at [442, 268] on span "TRUE" at bounding box center [435, 268] width 15 height 7
click at [450, 268] on div "WH E R E u.sales_rep_c = TRUE" at bounding box center [501, 269] width 298 height 9
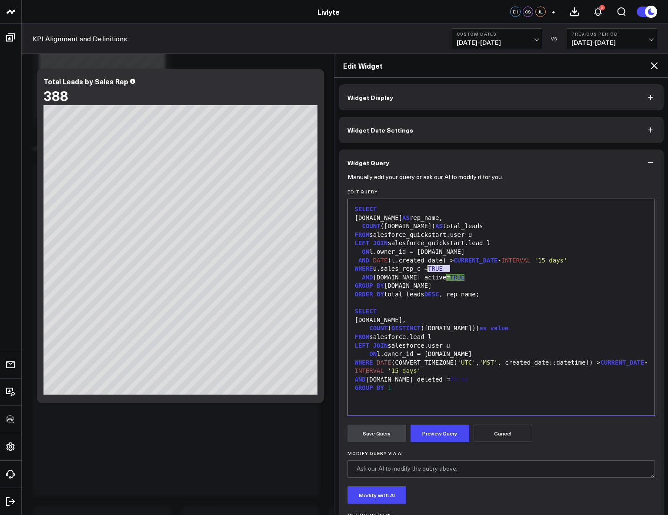
drag, startPoint x: 449, startPoint y: 268, endPoint x: 430, endPoint y: 267, distance: 19.6
click at [430, 267] on div "WHERE u.sales_rep_c = TRUE" at bounding box center [501, 269] width 298 height 9
click at [439, 272] on span "TRUE" at bounding box center [435, 268] width 15 height 7
click at [462, 353] on div "ON l.owner_id = u.id" at bounding box center [501, 354] width 298 height 9
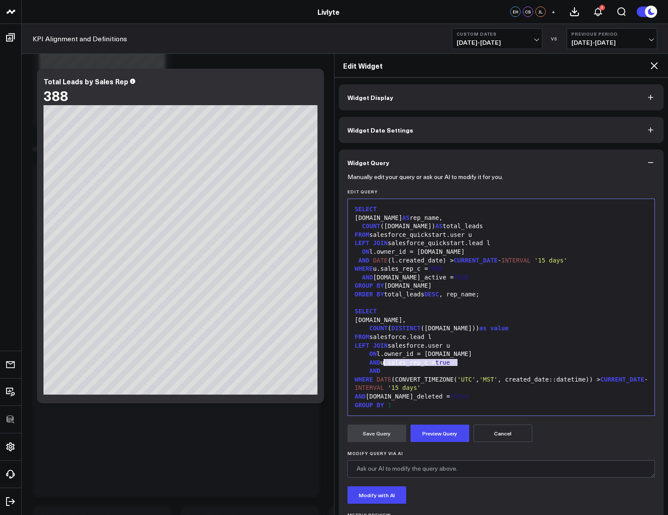
drag, startPoint x: 461, startPoint y: 359, endPoint x: 384, endPoint y: 366, distance: 78.2
click at [384, 366] on div "AND u.sales_rep_c = true" at bounding box center [501, 363] width 298 height 9
click at [376, 373] on span "AND" at bounding box center [374, 370] width 11 height 7
click at [390, 371] on div "AND" at bounding box center [501, 371] width 298 height 9
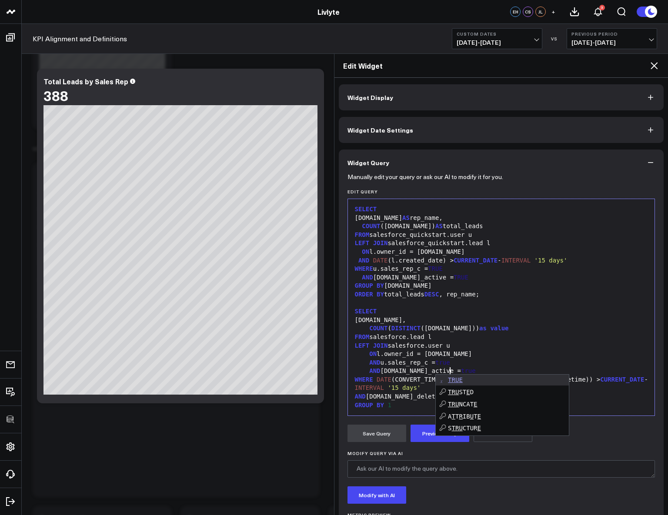
click at [447, 338] on div "FROM salesforce.lead l" at bounding box center [501, 337] width 298 height 9
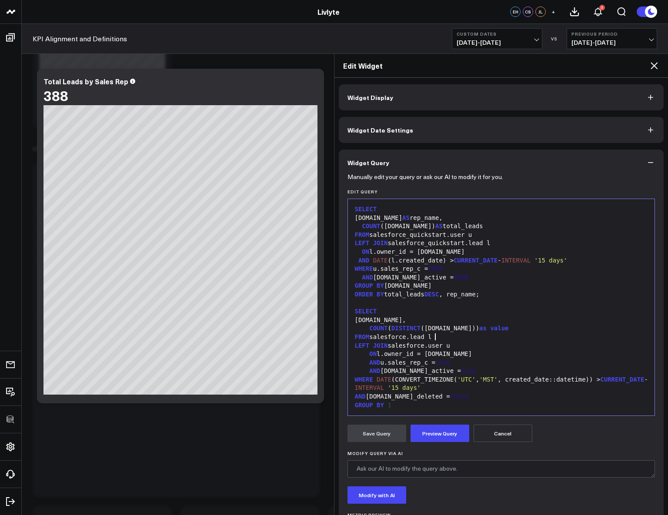
click at [479, 369] on div "AND u.is_active = true" at bounding box center [501, 371] width 298 height 9
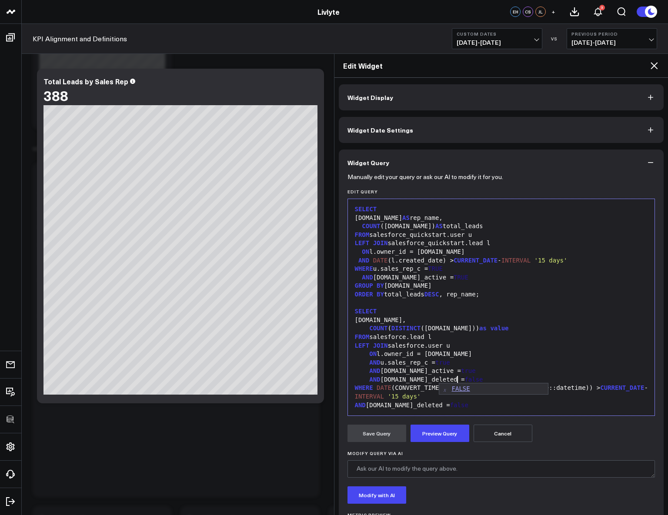
drag, startPoint x: 438, startPoint y: 317, endPoint x: 398, endPoint y: 311, distance: 40.6
click at [438, 317] on div "[DOMAIN_NAME]," at bounding box center [501, 320] width 298 height 9
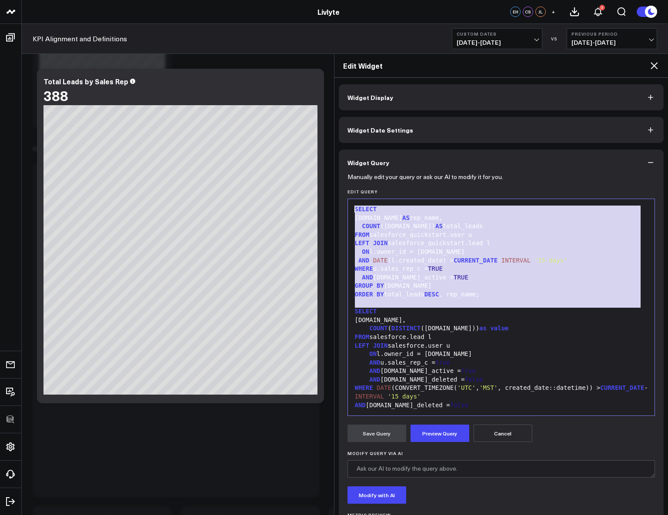
drag, startPoint x: 354, startPoint y: 313, endPoint x: 326, endPoint y: 191, distance: 125.1
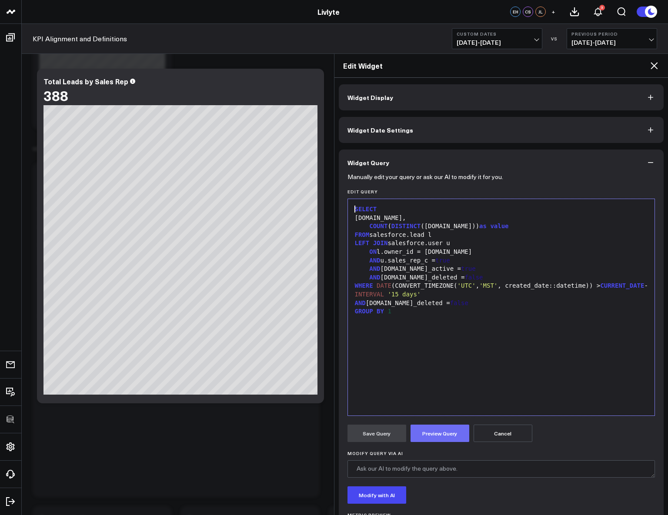
click at [444, 429] on button "Preview Query" at bounding box center [440, 433] width 59 height 17
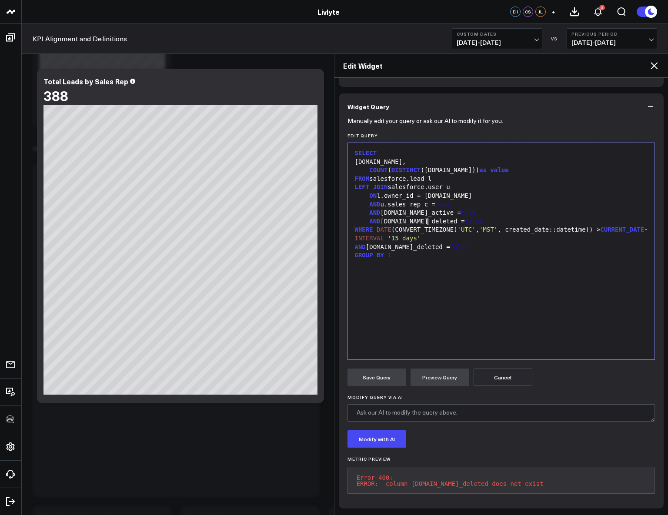
click at [429, 217] on div "AND u.is_deleted = false" at bounding box center [501, 221] width 298 height 9
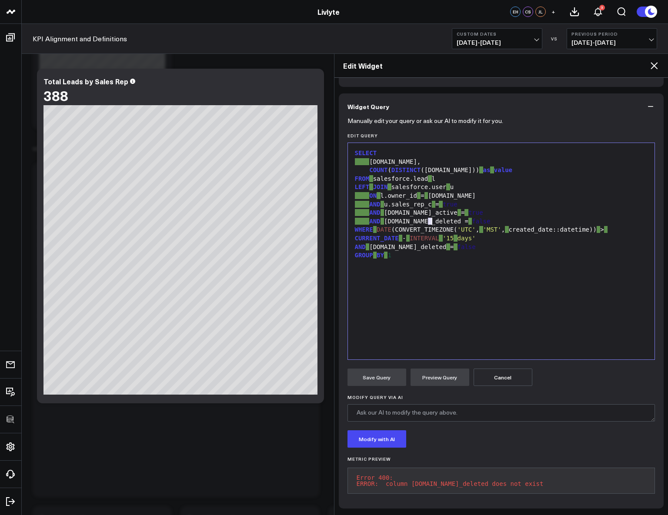
click at [429, 217] on div "AND u.is_deleted = false" at bounding box center [501, 221] width 298 height 9
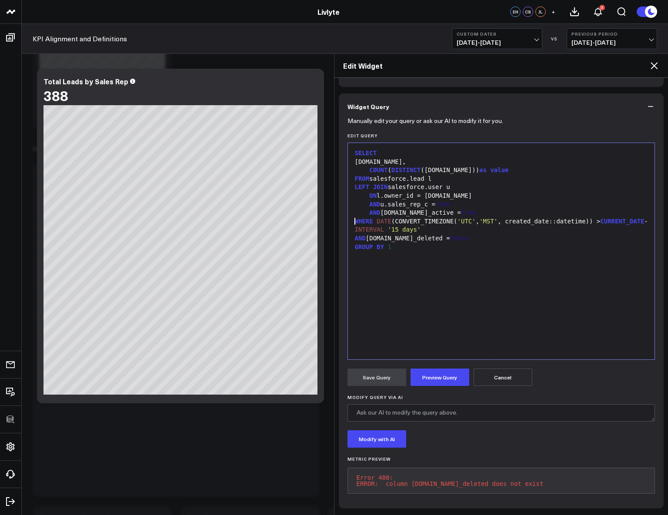
click at [435, 371] on button "Preview Query" at bounding box center [440, 377] width 59 height 17
click at [424, 335] on div "SELECT u.name, COUNT ( DISTINCT (l.id)) as value FROM salesforce.lead l LEFT JO…" at bounding box center [501, 251] width 298 height 208
click at [509, 217] on div "WHERE DATE (CONVERT_TIMEZONE( 'UTC' , 'MST' , created_date::datetime)) > CURREN…" at bounding box center [501, 225] width 298 height 17
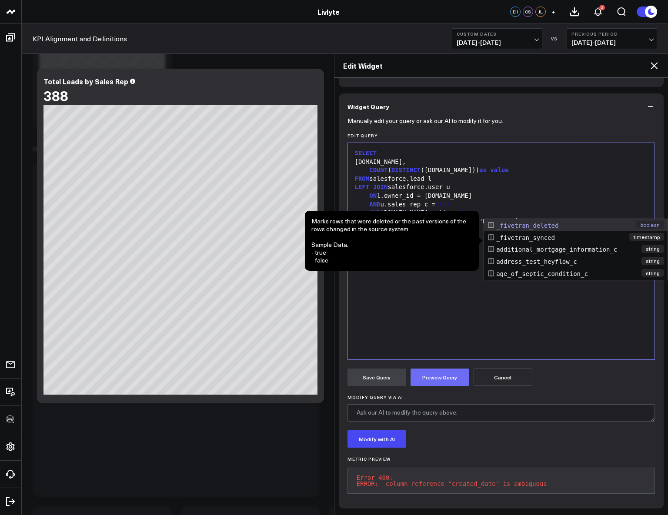
click at [434, 372] on button "Preview Query" at bounding box center [440, 377] width 59 height 17
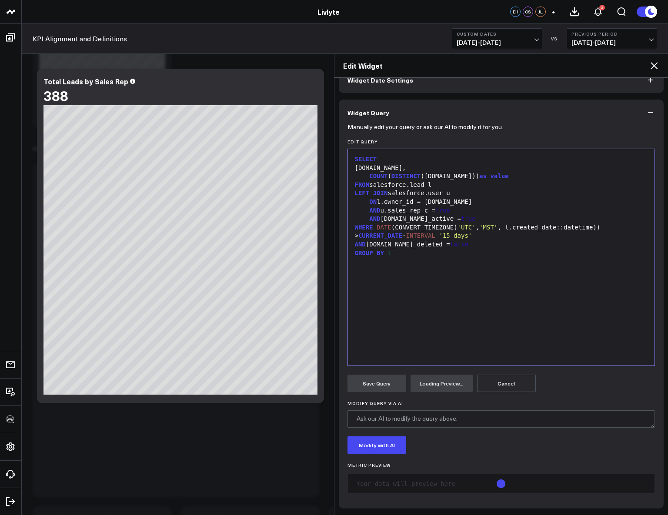
scroll to position [50, 0]
click at [428, 341] on div "SELECT u.name, COUNT ( DISTINCT (l.id)) as value FROM salesforce.lead l LEFT JO…" at bounding box center [501, 258] width 298 height 208
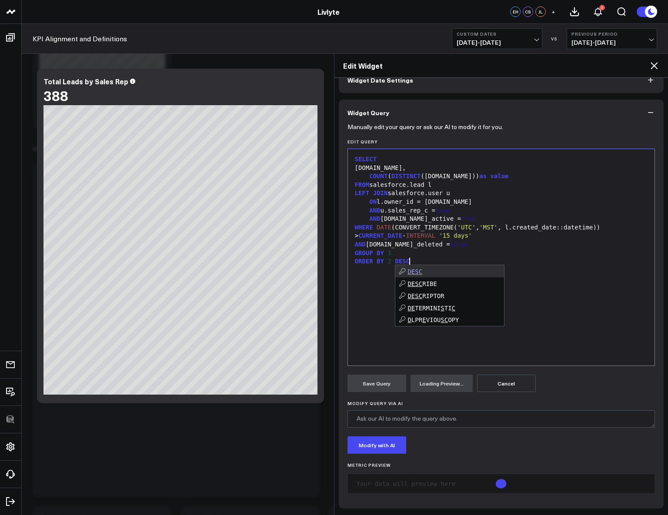
click at [565, 231] on div "WHERE DATE (CONVERT_TIMEZONE( 'UTC' , 'MST' , l.created_date::datetime)) > CURR…" at bounding box center [501, 232] width 298 height 17
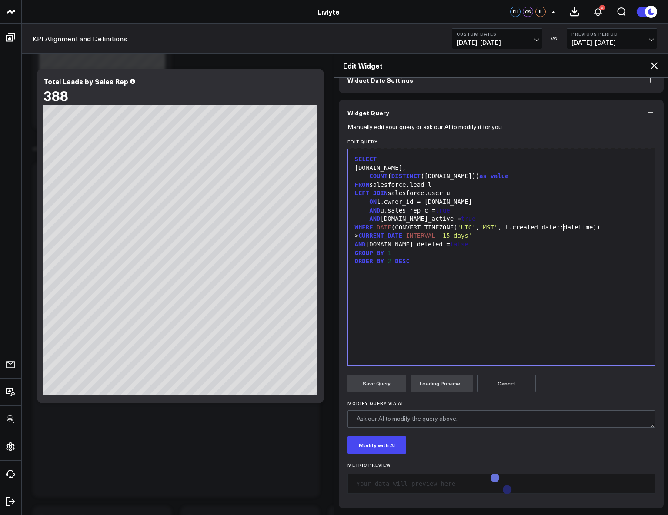
click at [474, 297] on div "SELECT [DOMAIN_NAME], COUNT ( DISTINCT ([DOMAIN_NAME])) as value FROM salesforc…" at bounding box center [501, 258] width 298 height 208
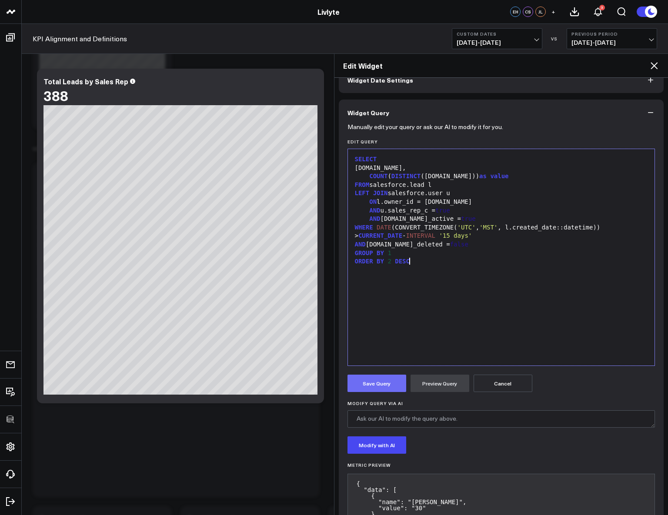
click at [397, 385] on button "Save Query" at bounding box center [376, 383] width 59 height 17
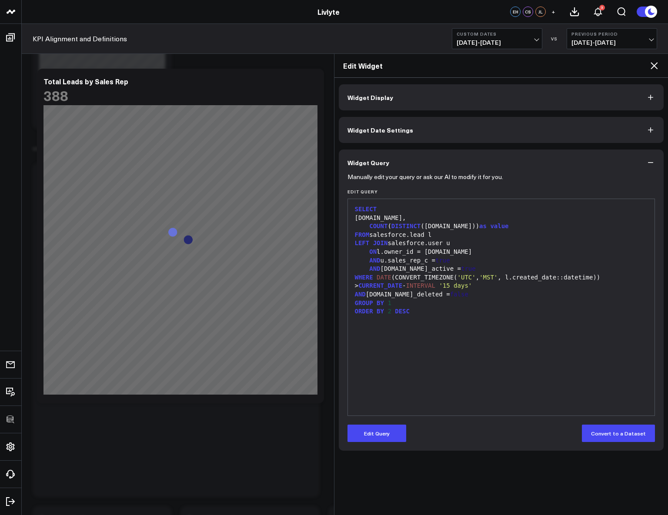
click at [655, 67] on icon at bounding box center [654, 65] width 7 height 7
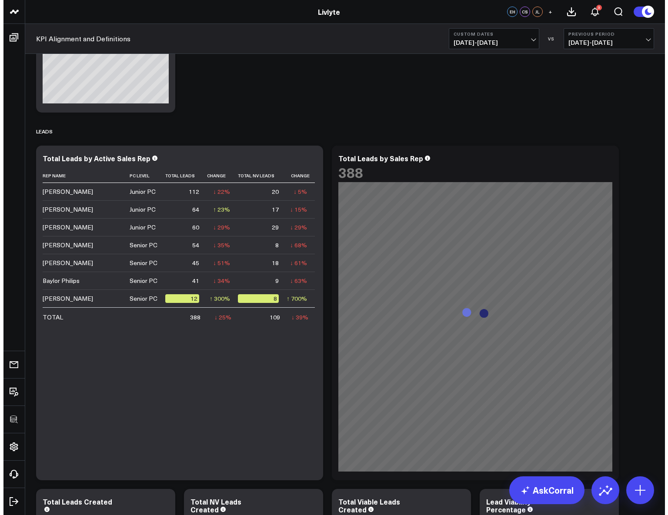
scroll to position [654, 0]
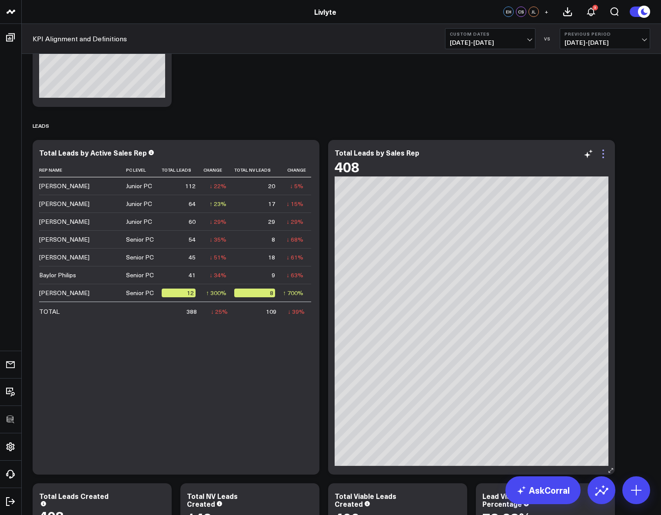
click at [601, 154] on icon at bounding box center [603, 154] width 10 height 10
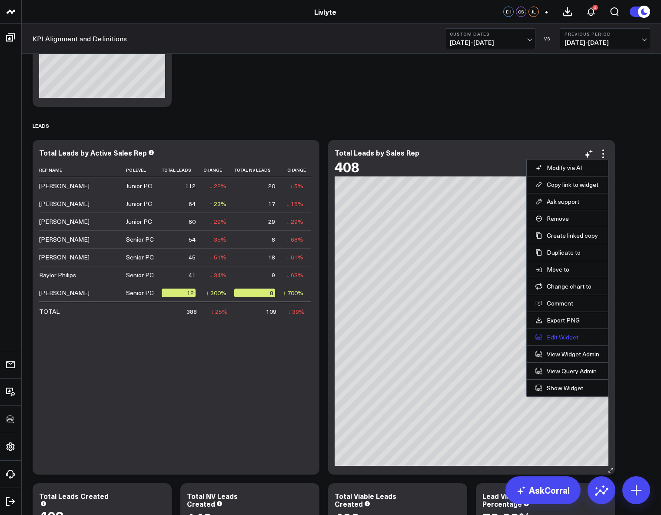
click at [562, 338] on button "Edit Widget" at bounding box center [568, 338] width 64 height 8
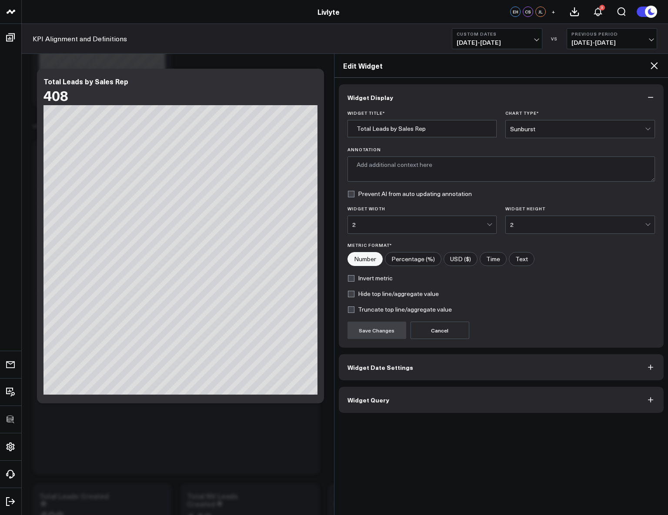
type textarea "Number of unique leads assigned to each active sales representative."
click at [440, 400] on button "Widget Query" at bounding box center [501, 400] width 325 height 26
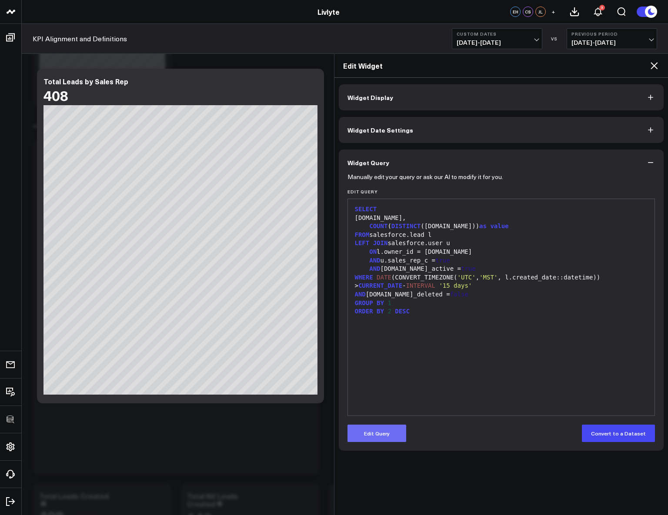
click at [380, 435] on button "Edit Query" at bounding box center [376, 433] width 59 height 17
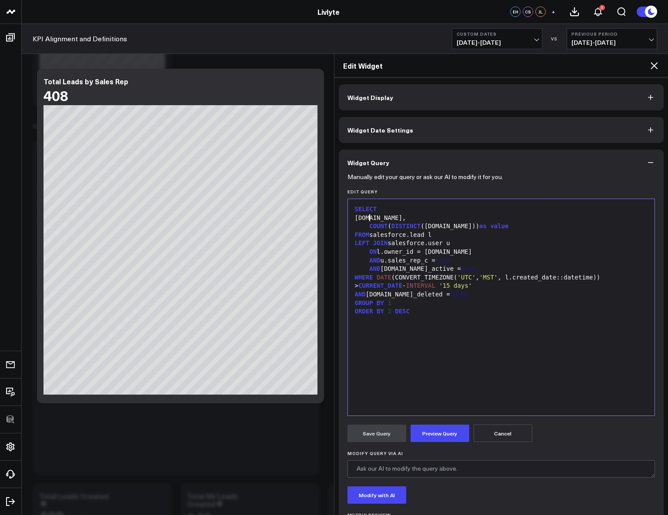
click at [370, 217] on div "[DOMAIN_NAME]," at bounding box center [501, 218] width 298 height 9
click at [422, 216] on div "COALESCE ( [DOMAIN_NAME]," at bounding box center [501, 218] width 298 height 9
click at [436, 427] on button "Preview Query" at bounding box center [440, 433] width 59 height 17
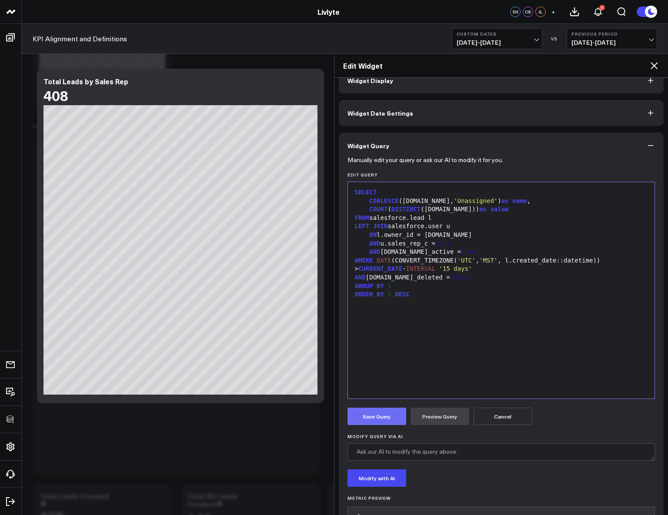
click at [384, 417] on button "Save Query" at bounding box center [376, 416] width 59 height 17
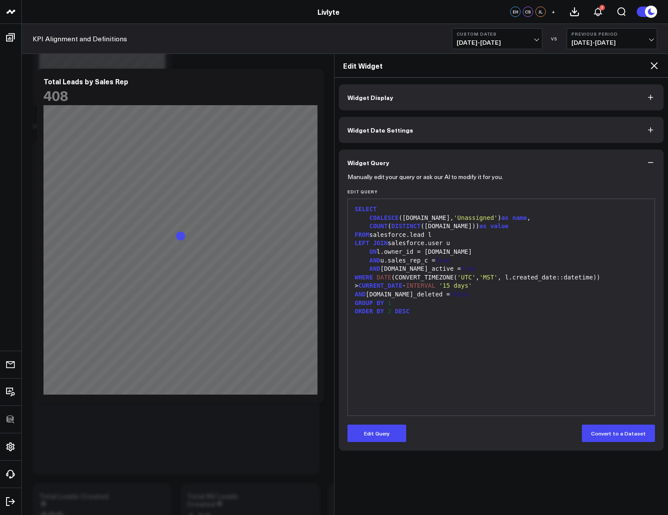
click at [655, 65] on icon at bounding box center [654, 65] width 10 height 10
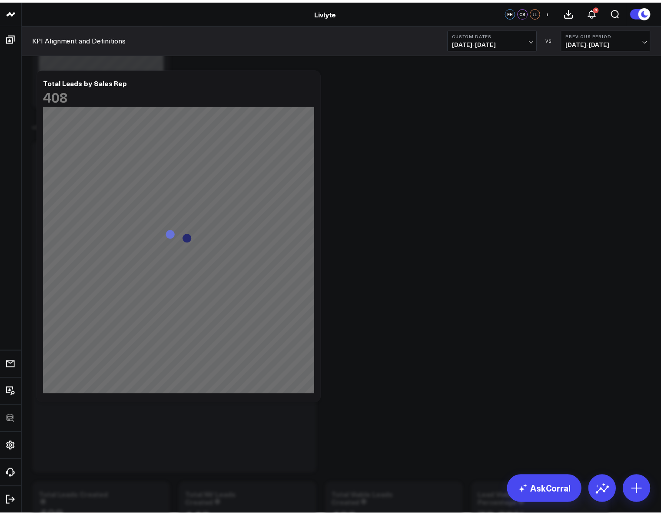
scroll to position [0, 0]
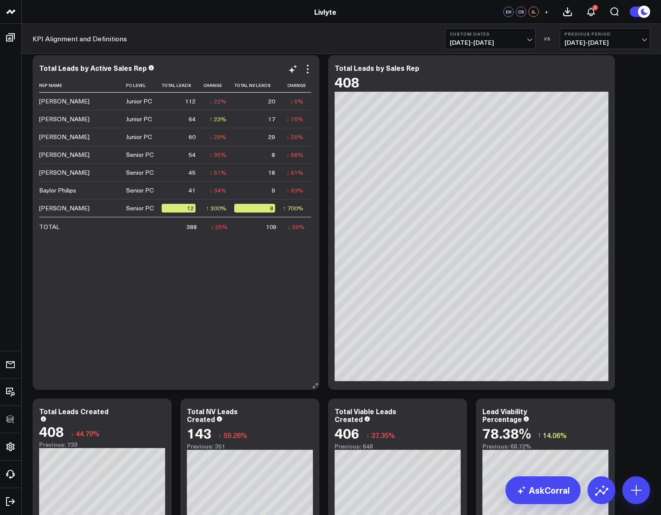
scroll to position [828, 0]
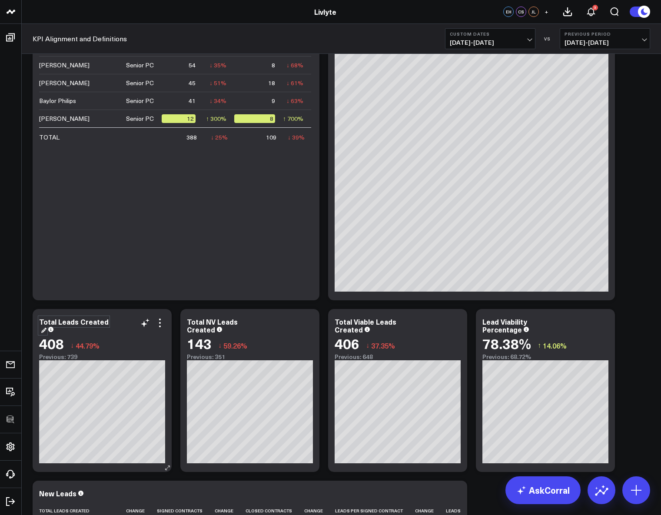
click at [92, 321] on div "Total Leads Created" at bounding box center [74, 325] width 70 height 17
click at [204, 328] on div "Total NV Leads Created" at bounding box center [212, 325] width 51 height 17
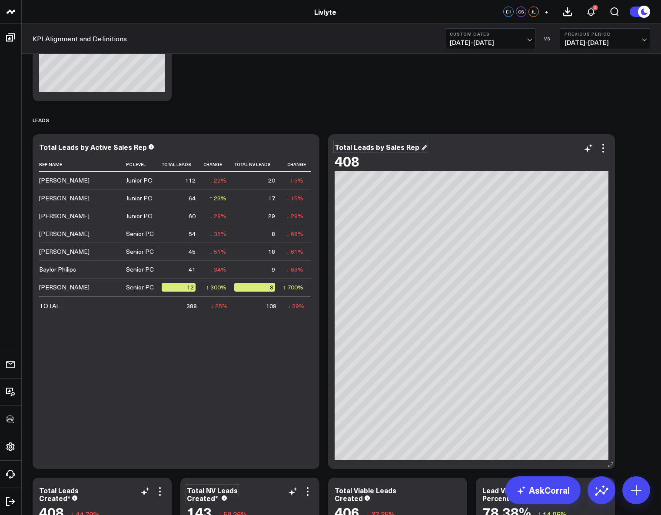
click at [408, 146] on div "Total Leads by Sales Rep" at bounding box center [381, 147] width 92 height 10
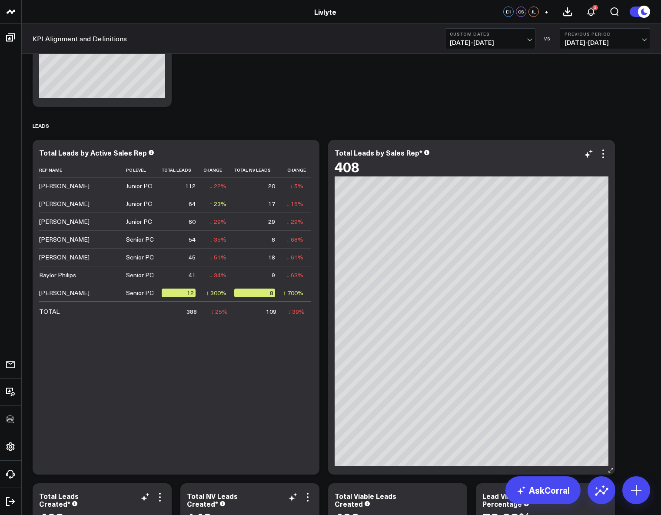
scroll to position [778, 0]
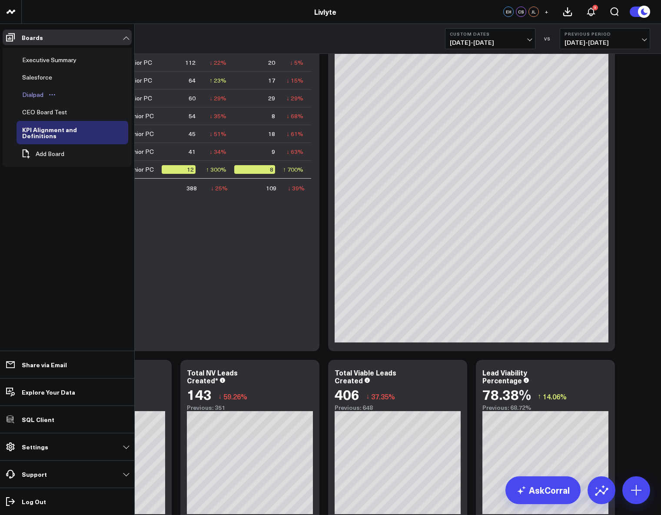
click at [35, 87] on link "Dialpad" at bounding box center [40, 94] width 46 height 17
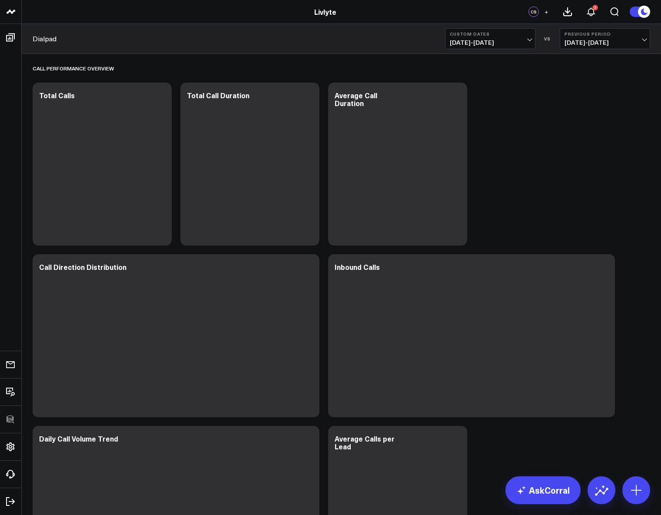
click at [493, 40] on span "[DATE] - [DATE]" at bounding box center [490, 42] width 81 height 7
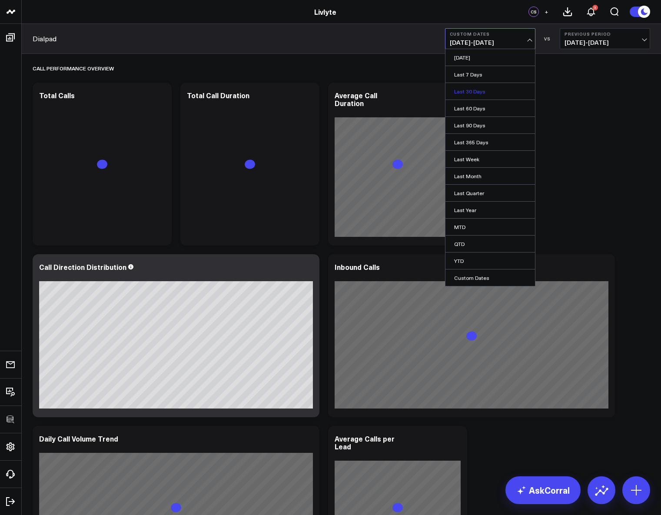
click at [488, 91] on link "Last 30 Days" at bounding box center [491, 91] width 90 height 17
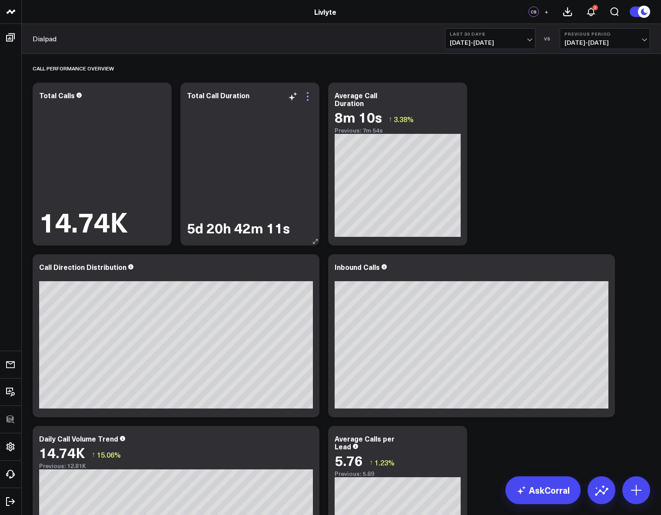
click at [307, 97] on icon at bounding box center [308, 96] width 10 height 10
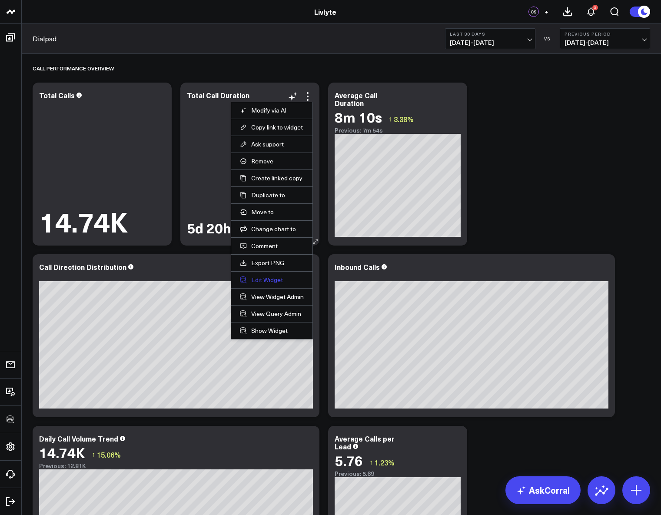
click at [264, 279] on button "Edit Widget" at bounding box center [272, 280] width 64 height 8
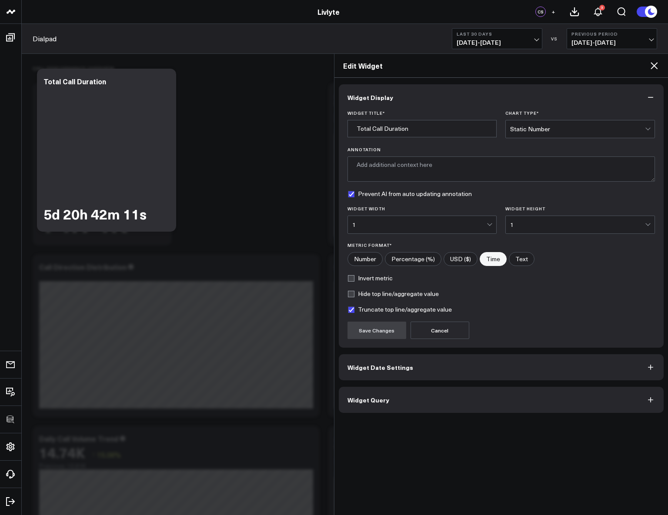
click at [424, 404] on button "Widget Query" at bounding box center [501, 400] width 325 height 26
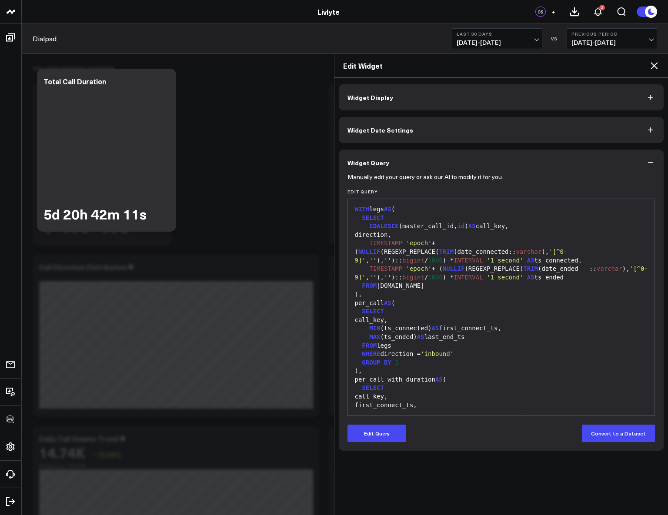
click at [652, 63] on icon at bounding box center [654, 65] width 10 height 10
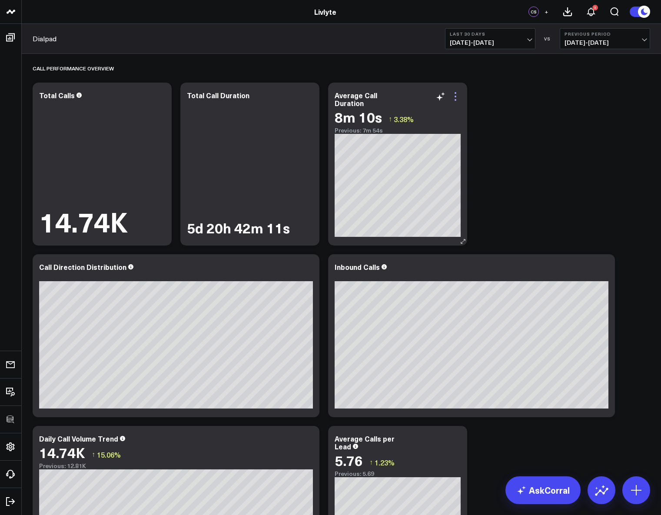
click at [458, 98] on icon at bounding box center [456, 96] width 10 height 10
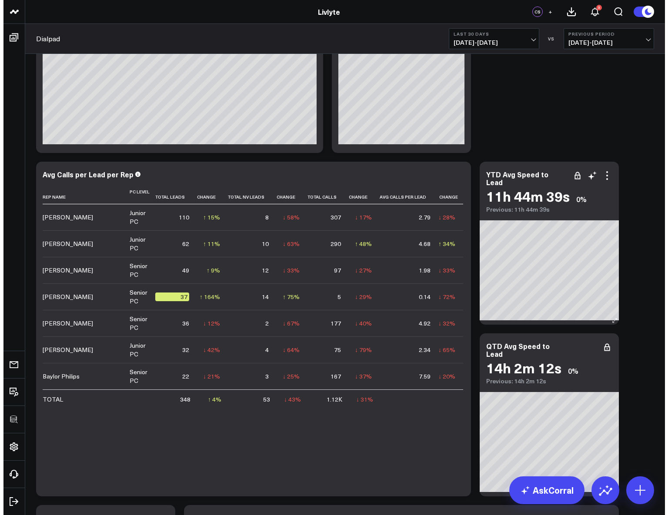
scroll to position [481, 0]
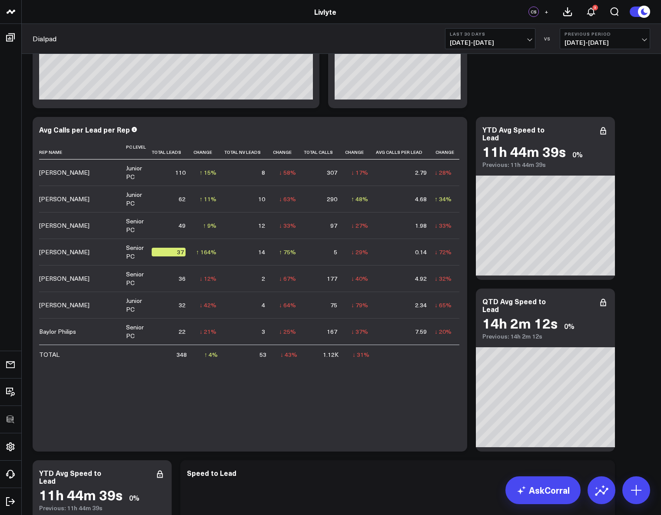
click at [456, 128] on icon at bounding box center [456, 131] width 10 height 10
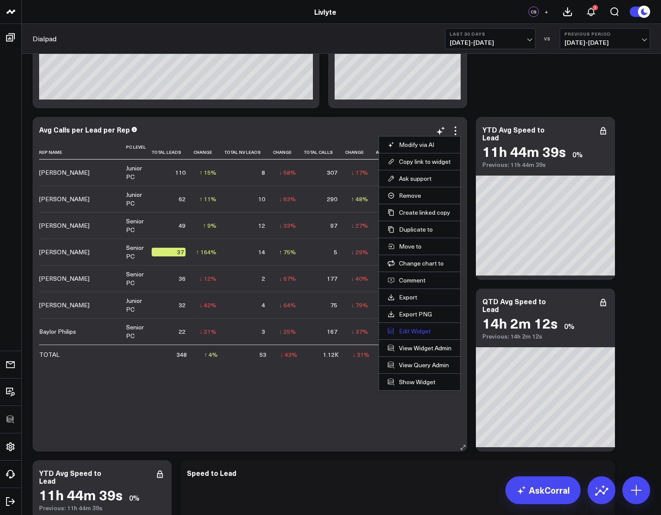
click at [420, 331] on button "Edit Widget" at bounding box center [420, 331] width 64 height 8
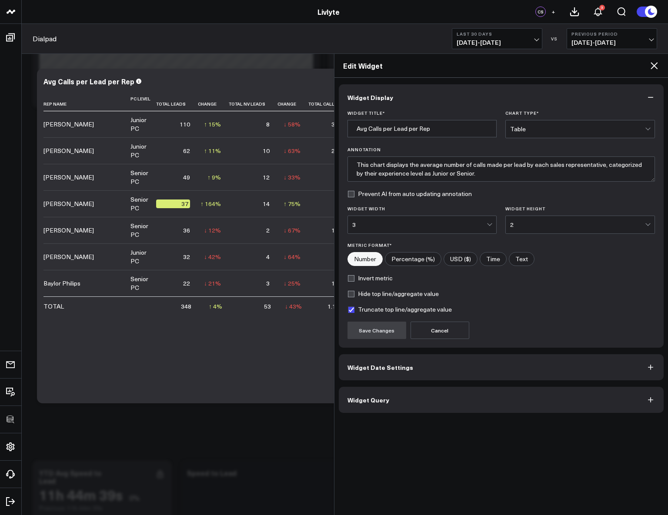
click at [463, 399] on button "Widget Query" at bounding box center [501, 400] width 325 height 26
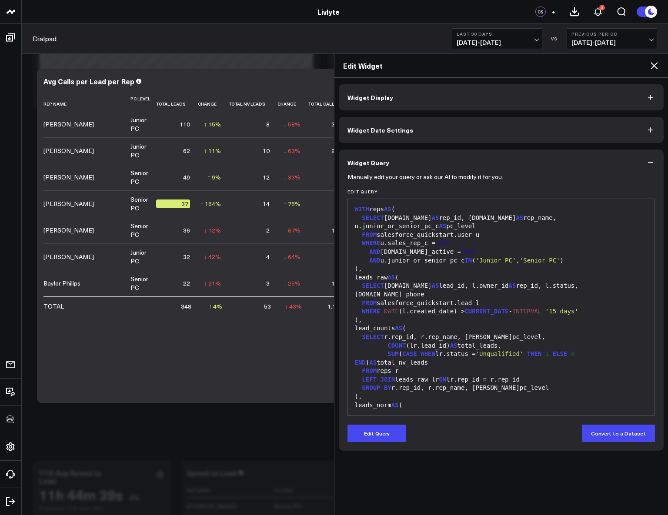
click at [653, 65] on icon at bounding box center [654, 65] width 10 height 10
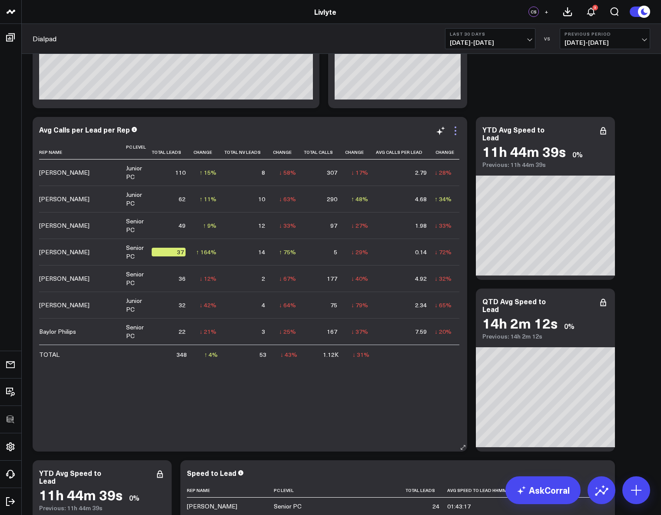
click at [458, 129] on icon at bounding box center [456, 131] width 10 height 10
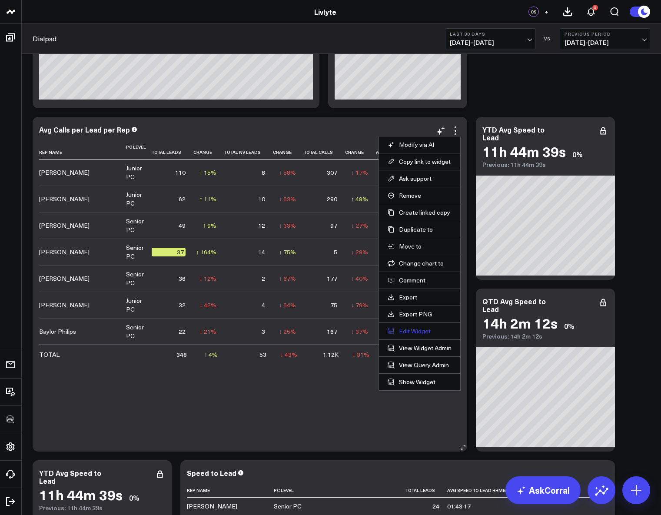
click at [418, 335] on button "Edit Widget" at bounding box center [420, 331] width 64 height 8
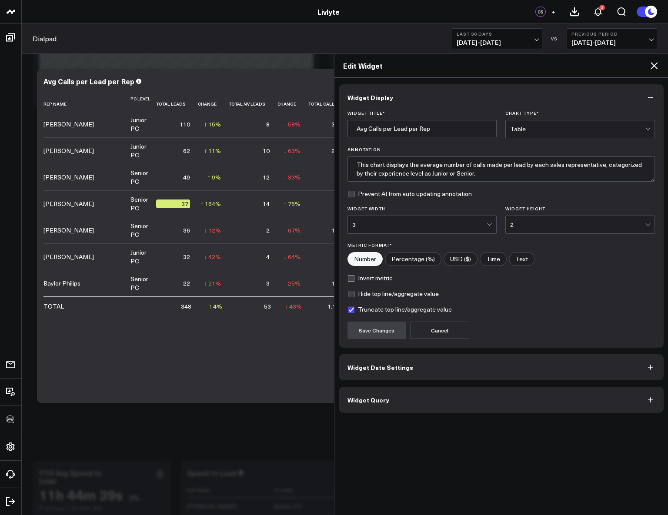
click at [447, 399] on button "Widget Query" at bounding box center [501, 400] width 325 height 26
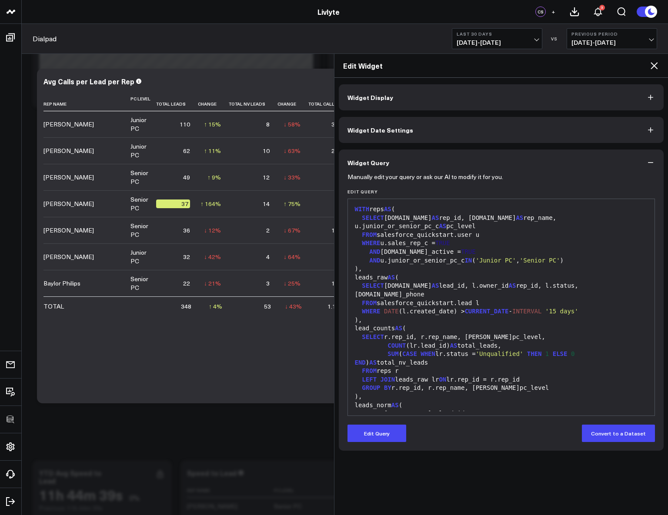
click at [653, 65] on icon at bounding box center [654, 65] width 7 height 7
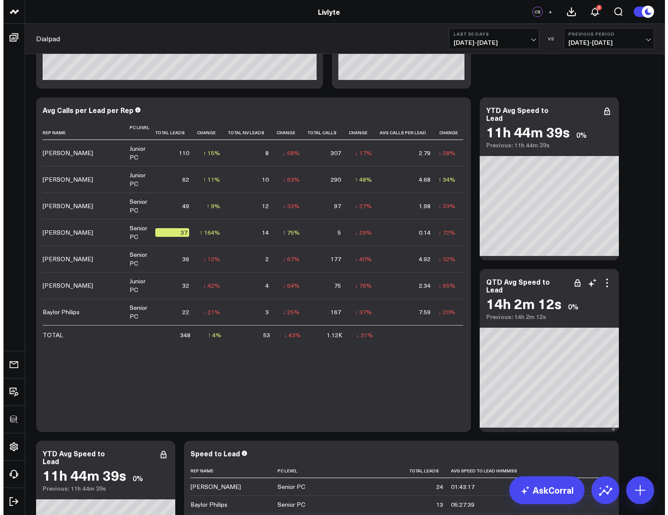
scroll to position [484, 0]
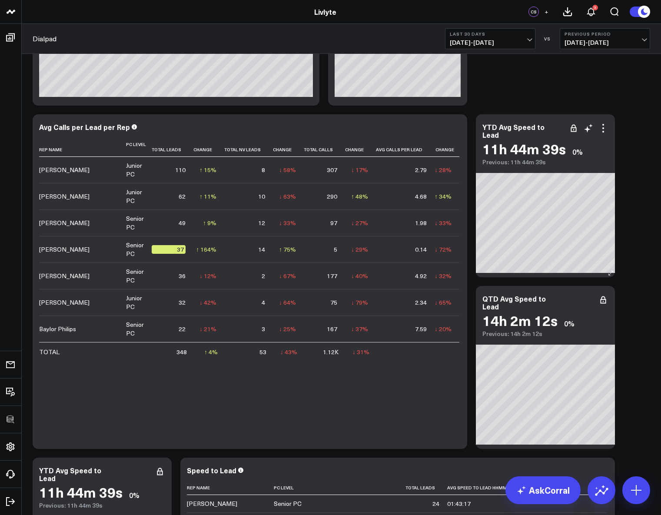
click at [604, 134] on div "YTD Avg Speed to Lead" at bounding box center [546, 131] width 126 height 16
drag, startPoint x: 602, startPoint y: 127, endPoint x: 593, endPoint y: 154, distance: 28.1
click at [602, 127] on icon at bounding box center [603, 128] width 10 height 10
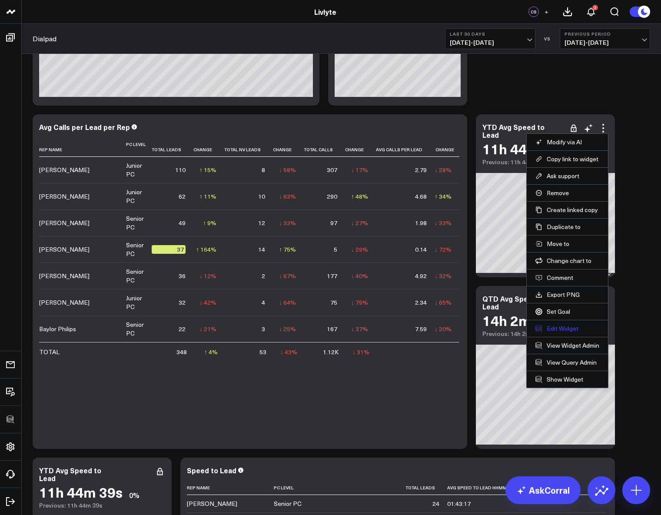
click at [567, 327] on button "Edit Widget" at bounding box center [568, 329] width 64 height 8
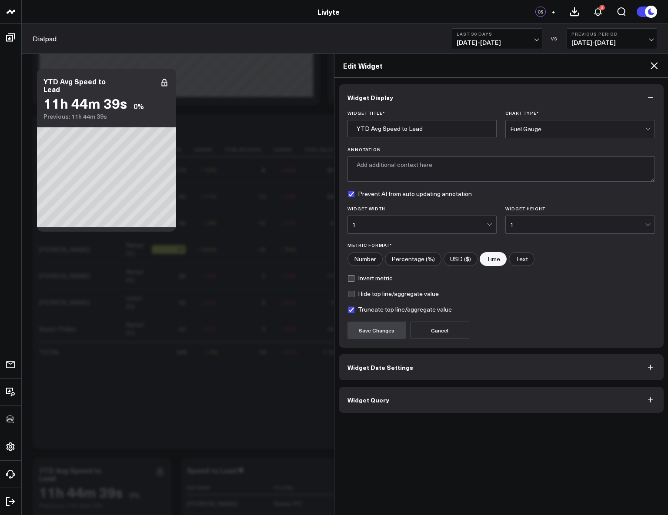
click at [441, 411] on button "Widget Query" at bounding box center [501, 400] width 325 height 26
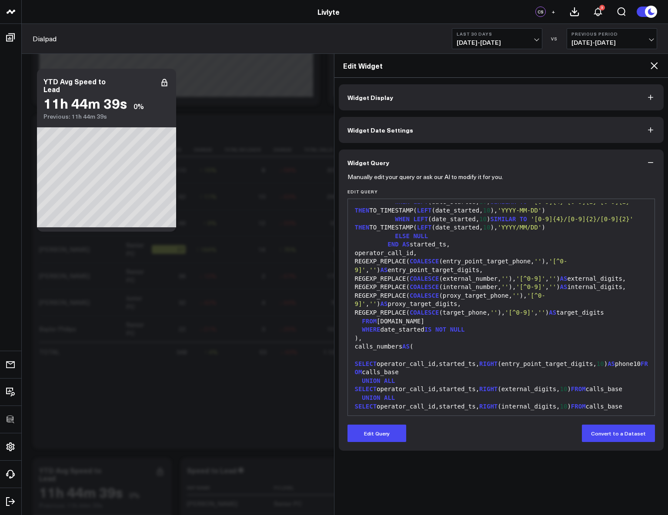
scroll to position [132, 0]
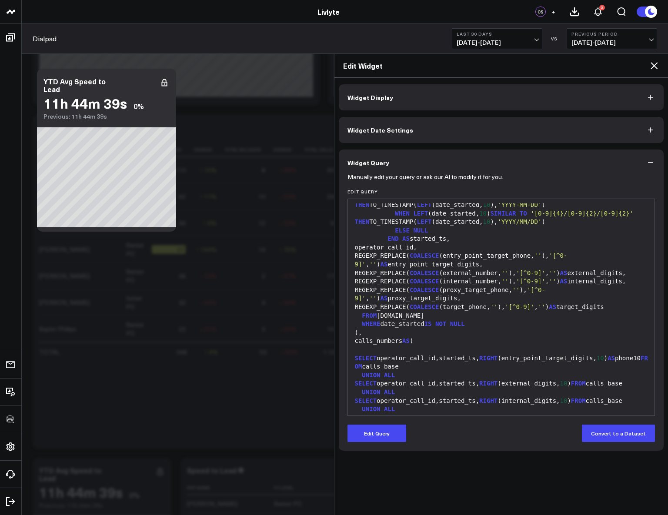
click at [437, 321] on div "FROM [DOMAIN_NAME]" at bounding box center [501, 316] width 298 height 9
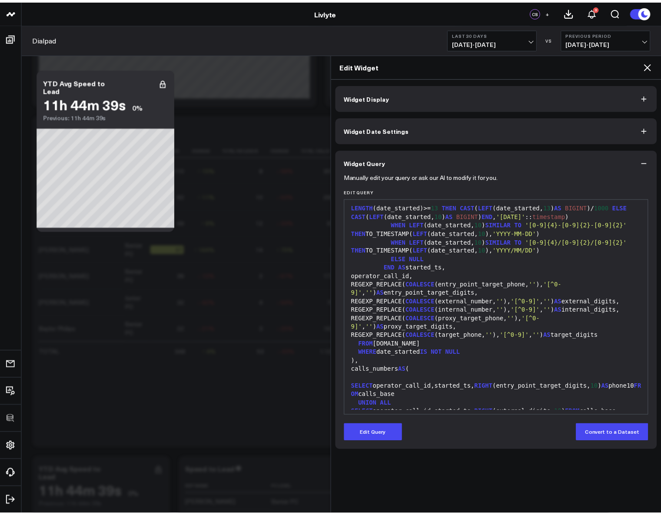
scroll to position [0, 0]
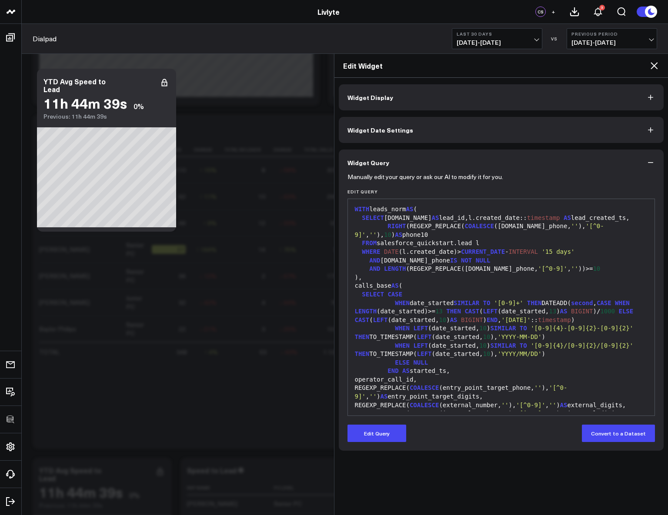
click at [656, 61] on icon at bounding box center [654, 65] width 10 height 10
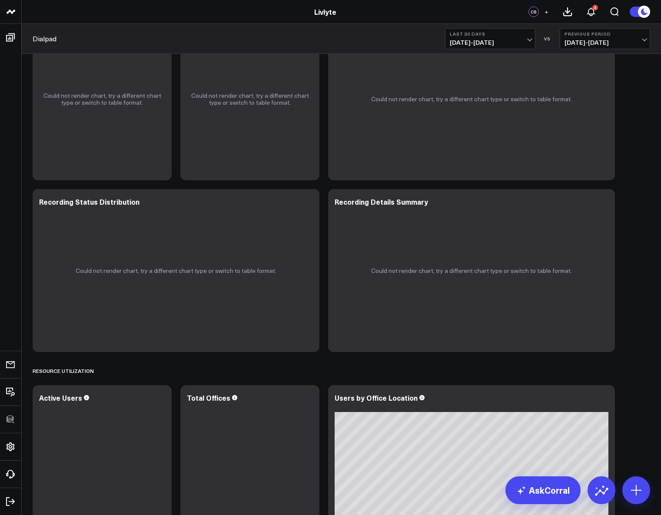
scroll to position [1583, 0]
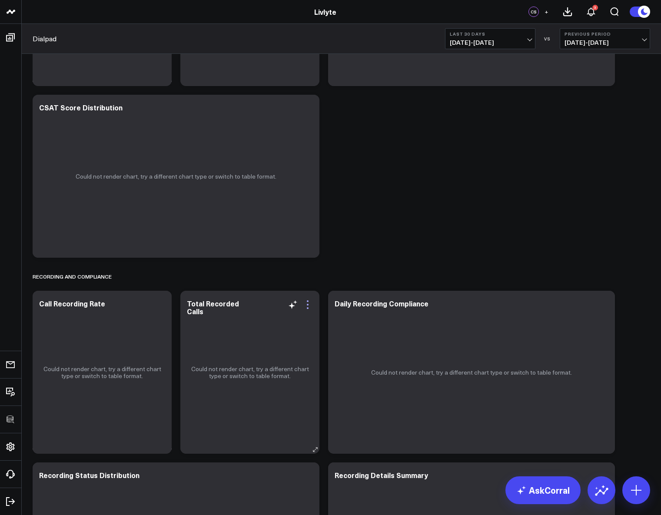
click at [305, 307] on icon at bounding box center [308, 305] width 10 height 10
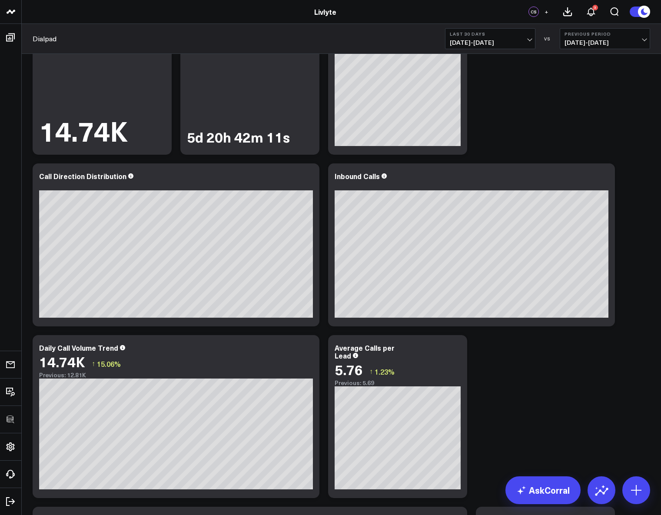
scroll to position [40, 0]
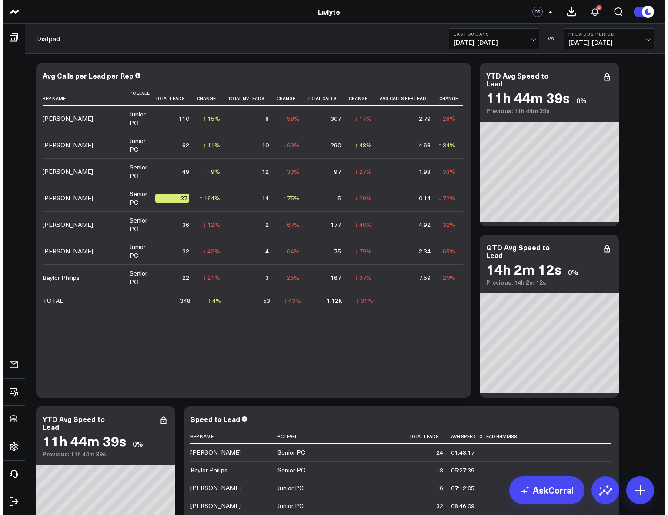
scroll to position [490, 0]
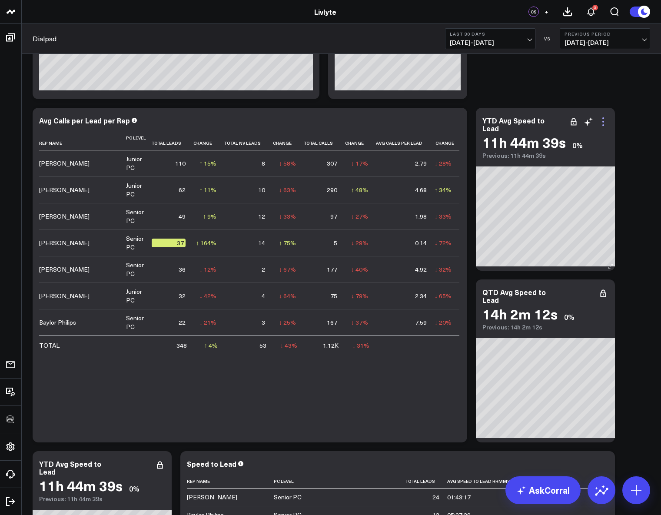
click at [603, 118] on icon at bounding box center [604, 118] width 2 height 2
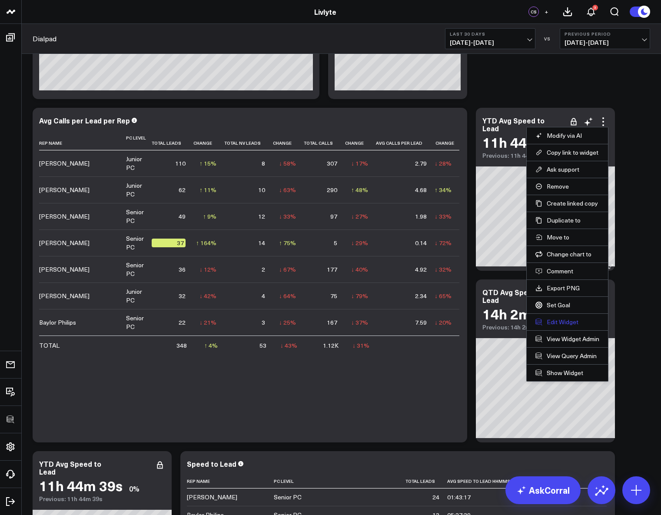
click at [559, 323] on button "Edit Widget" at bounding box center [568, 322] width 64 height 8
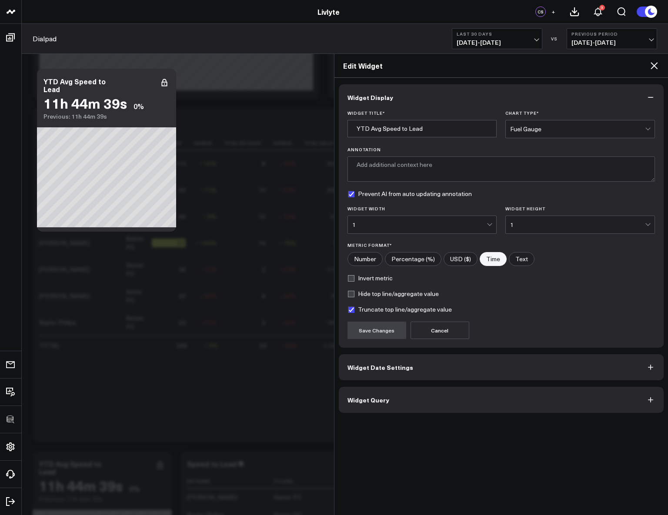
click at [431, 404] on button "Widget Query" at bounding box center [501, 400] width 325 height 26
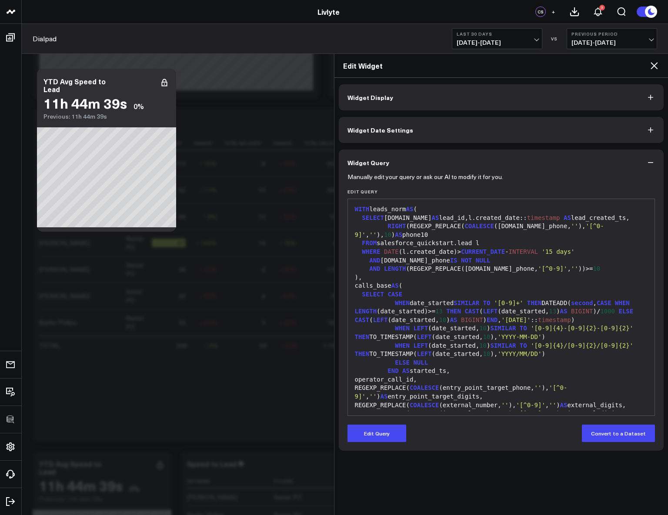
click at [494, 256] on div "WHERE DATE (l.created_date)> CURRENT_DATE - INTERVAL '15 days'" at bounding box center [501, 252] width 298 height 9
click at [592, 270] on div "AND LENGTH (REGEXP_REPLACE([DOMAIN_NAME]_phone, '[^0-9]' , '' ))>= 10" at bounding box center [501, 269] width 298 height 9
click at [500, 275] on div ")," at bounding box center [501, 278] width 298 height 9
click at [454, 270] on div "AND LENGTH (REGEXP_REPLACE([DOMAIN_NAME]_phone, '[^0-9]' , '' ))>= 10" at bounding box center [501, 269] width 298 height 9
drag, startPoint x: 410, startPoint y: 225, endPoint x: 624, endPoint y: 228, distance: 214.8
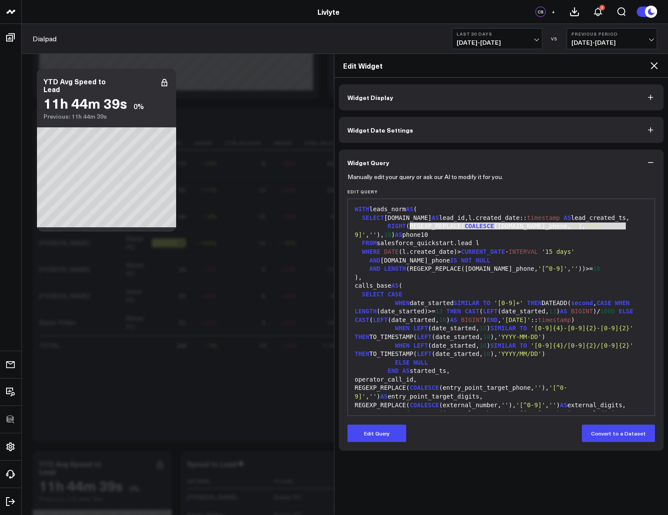
click at [624, 228] on div "RIGHT (REGEXP_REPLACE( COALESCE ([DOMAIN_NAME]_phone, '' ), '[^0-9]' , '' ), 10…" at bounding box center [501, 230] width 298 height 17
click at [615, 248] on div "WHERE DATE (l.created_date)> CURRENT_DATE - INTERVAL '15 days'" at bounding box center [501, 252] width 298 height 9
